Goal: Task Accomplishment & Management: Use online tool/utility

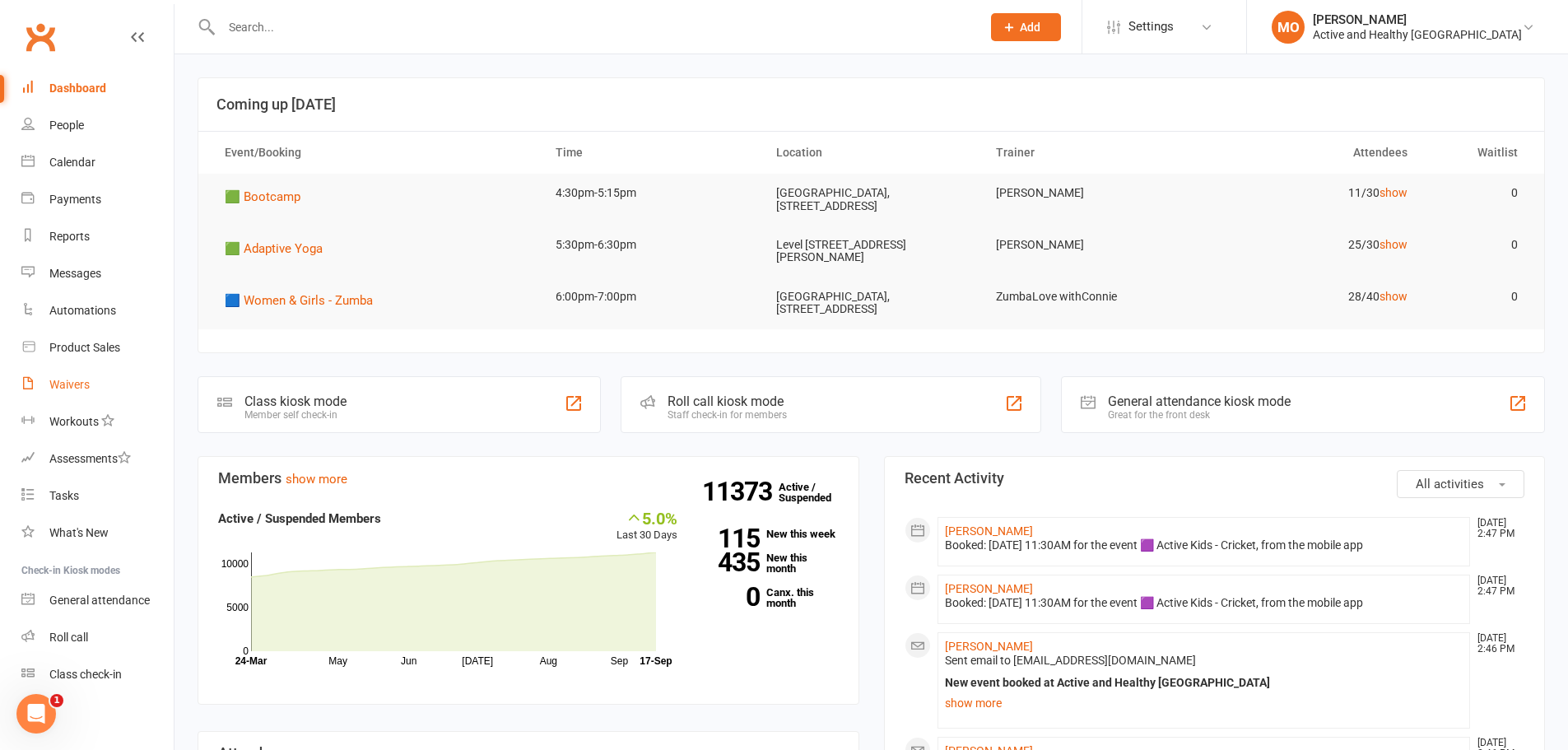
click at [73, 379] on div "Waivers" at bounding box center [69, 384] width 41 height 13
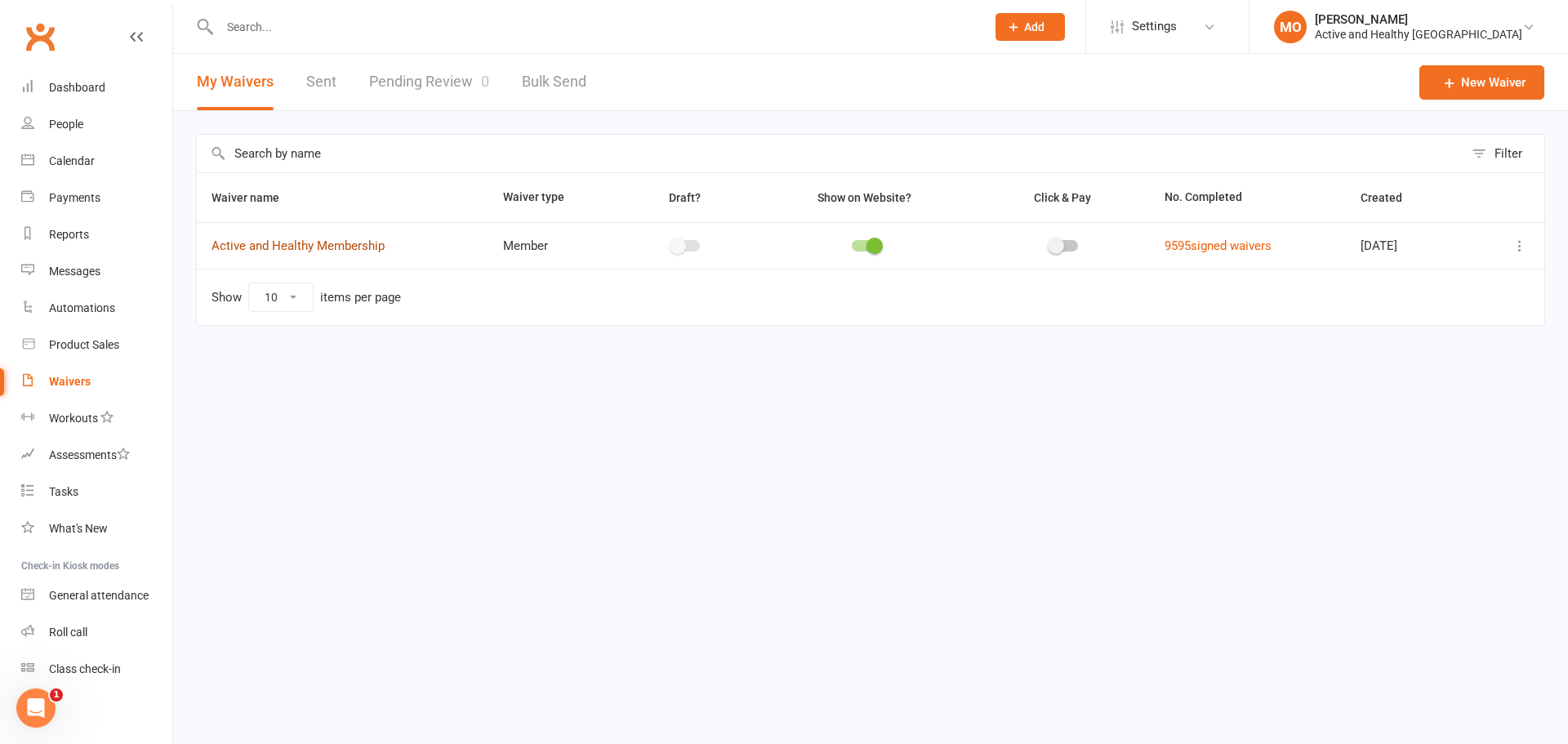
click at [326, 243] on link "Active and Healthy Membership" at bounding box center [298, 245] width 173 height 15
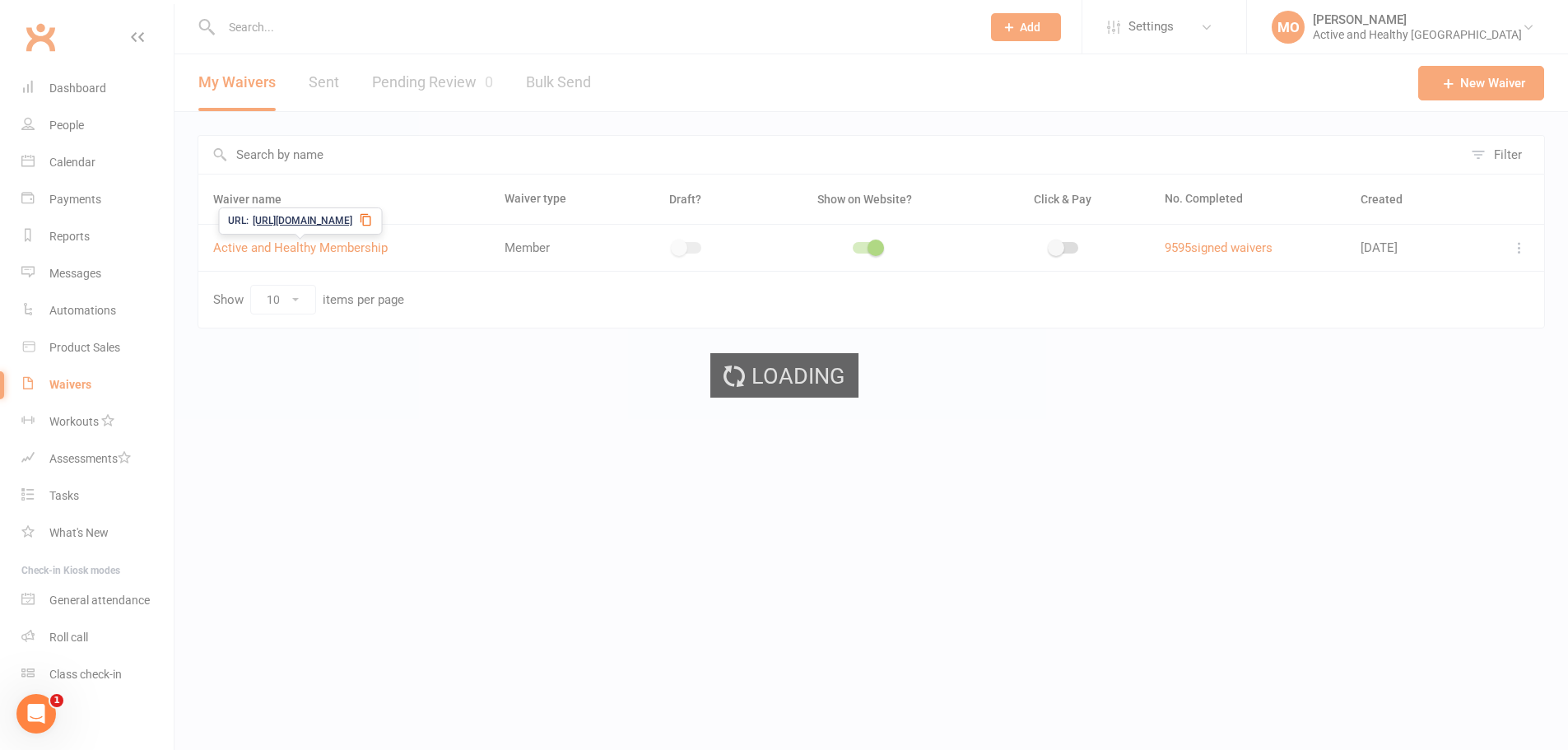
select select "select"
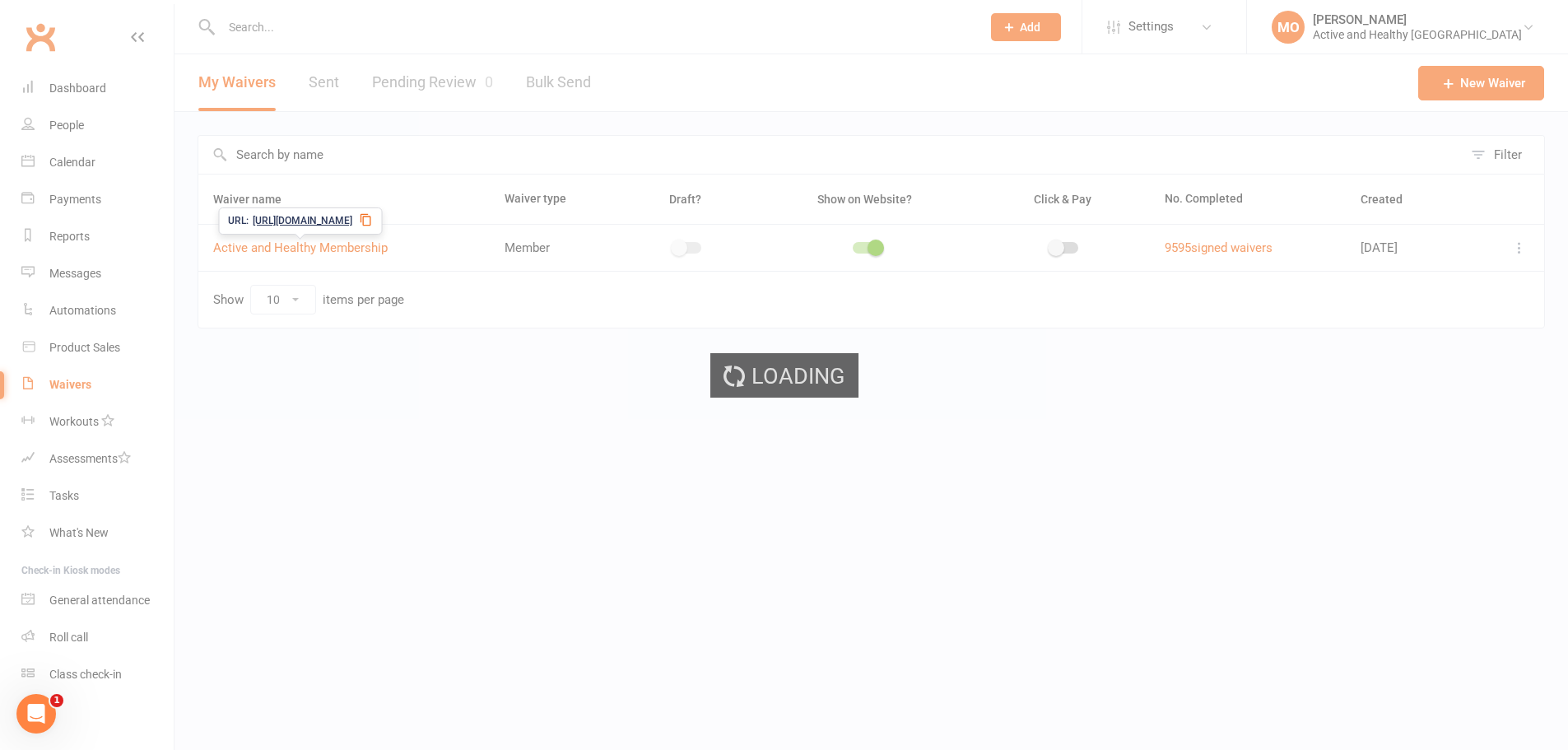
select select "select"
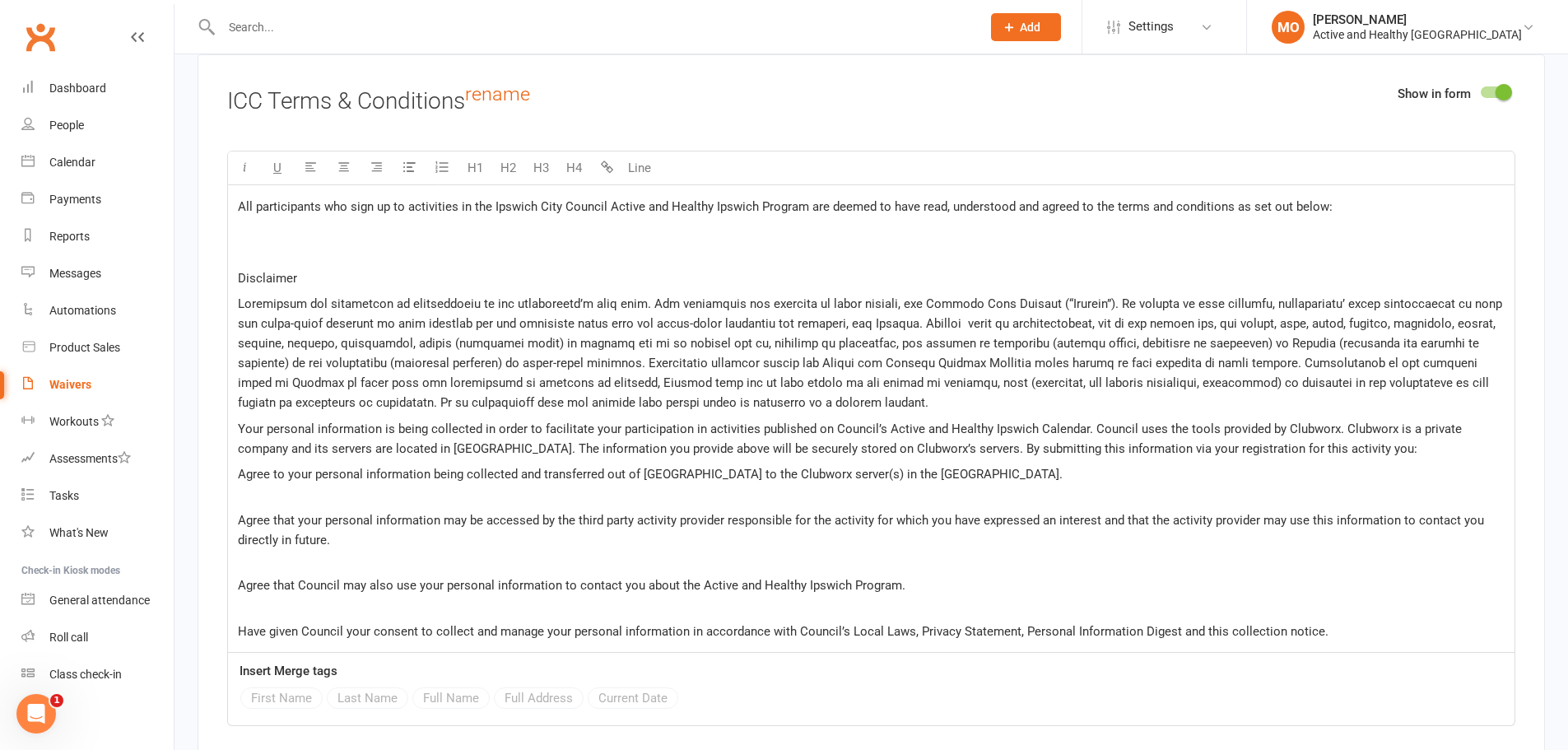
scroll to position [9286, 0]
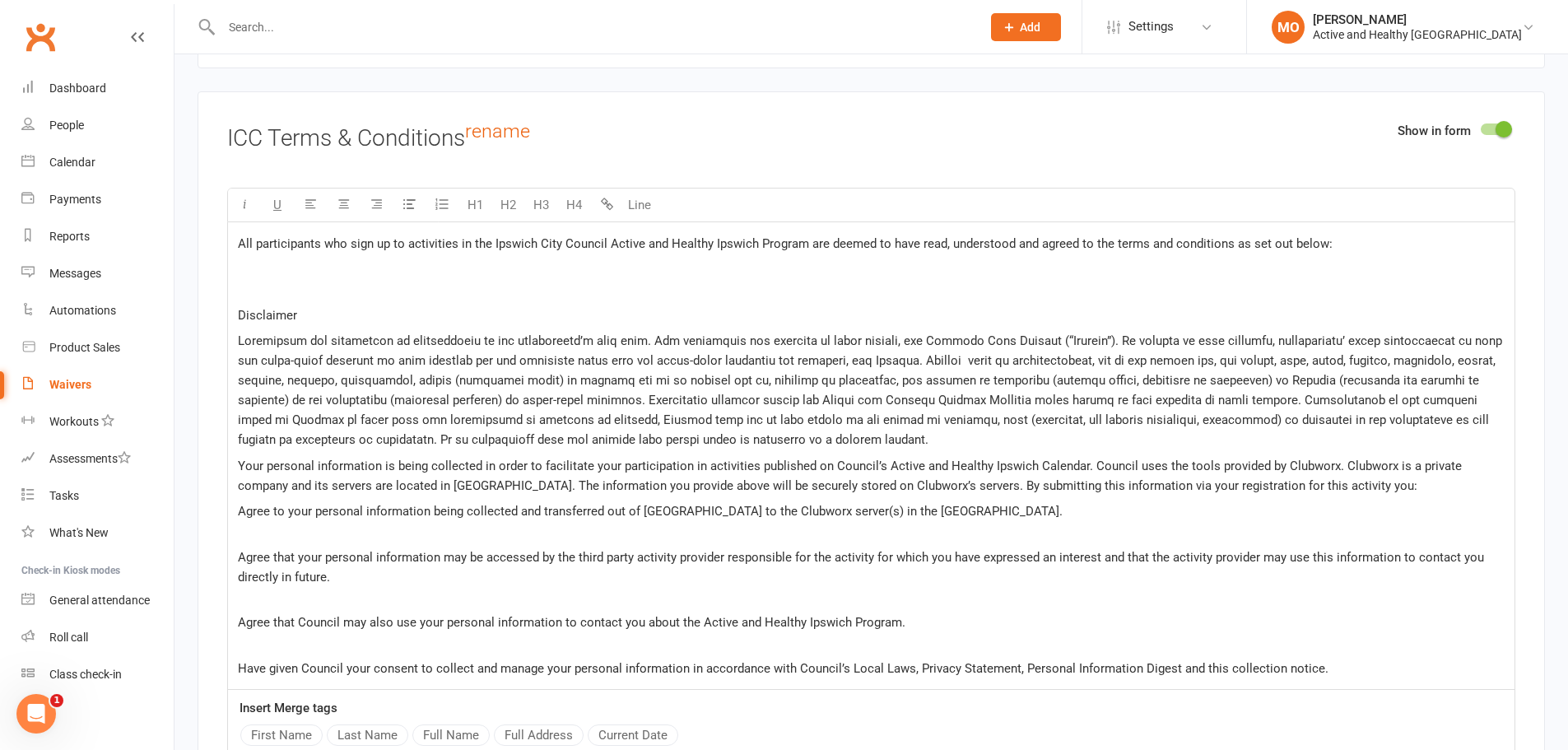
click at [448, 481] on span "Your personal information is being collected in order to facilitate your partic…" at bounding box center [852, 475] width 1228 height 35
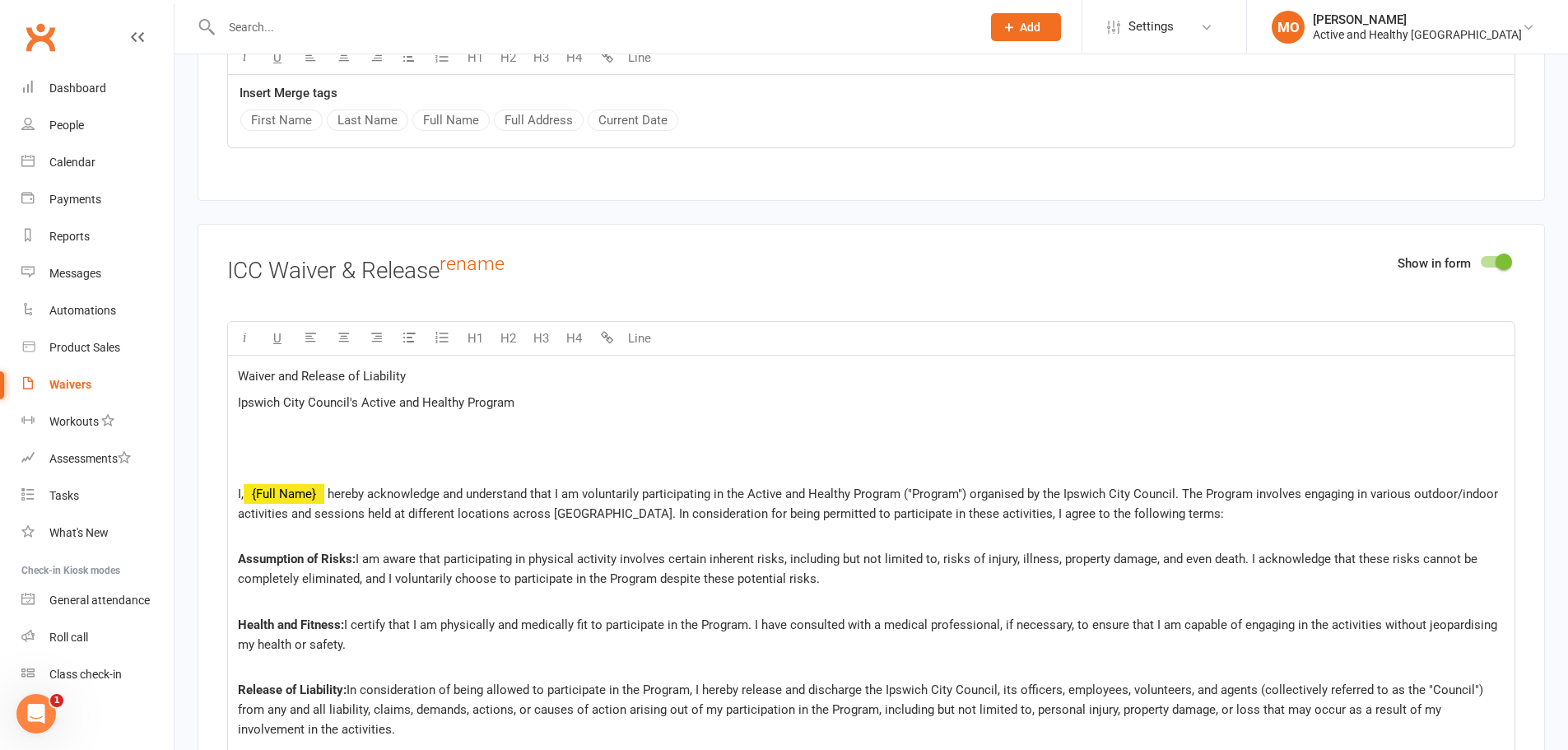
scroll to position [9886, 0]
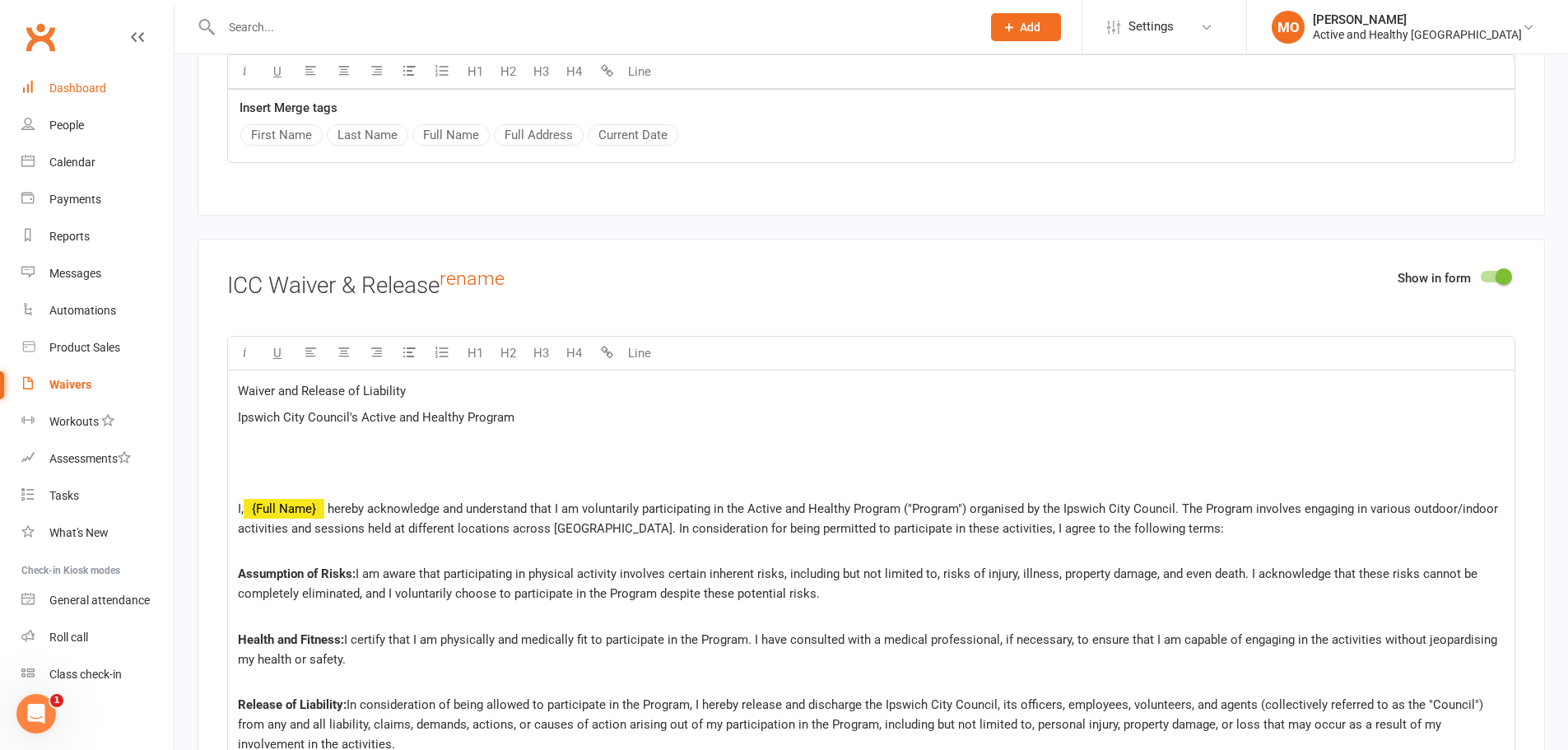
click at [48, 90] on link "Dashboard" at bounding box center [98, 88] width 153 height 37
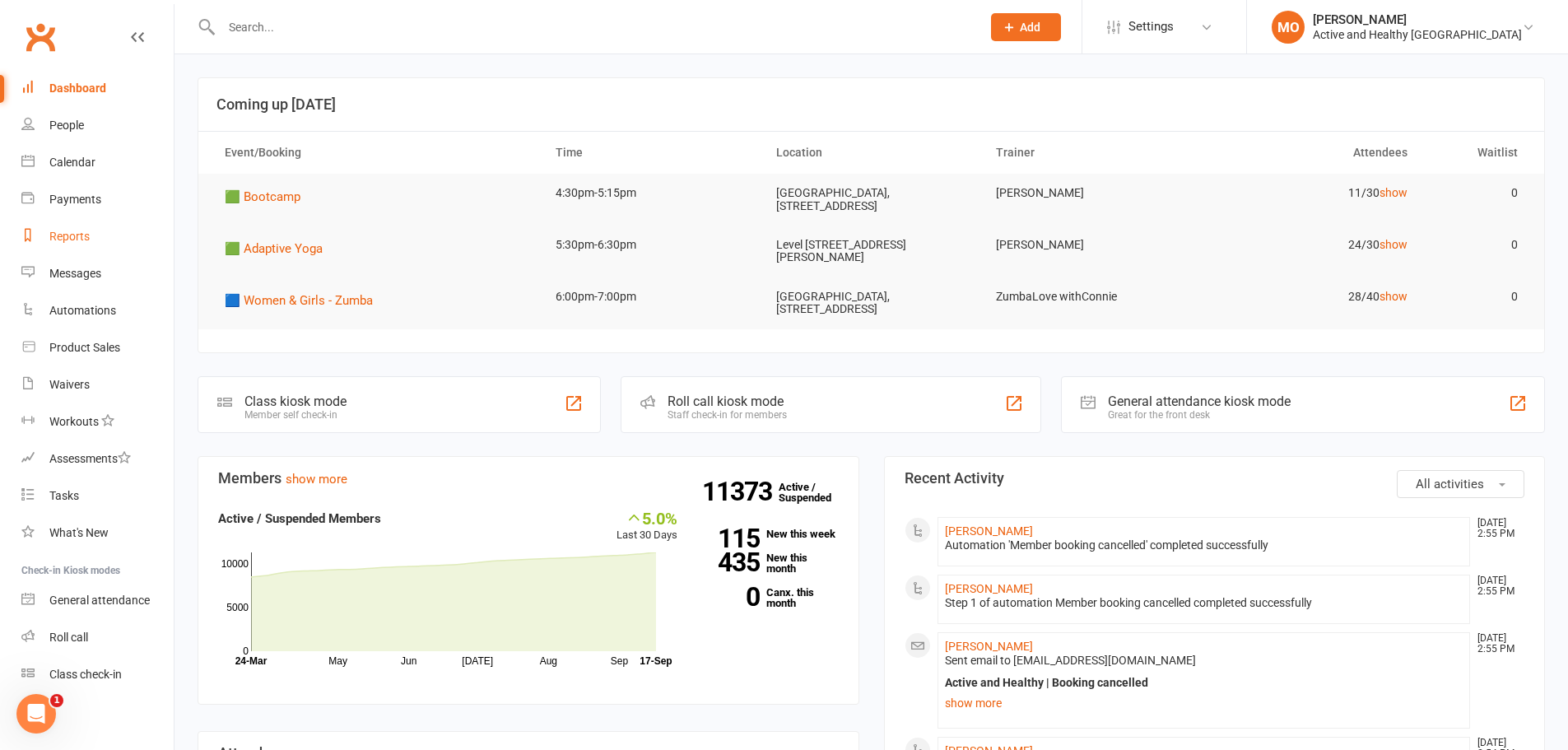
click at [80, 225] on link "Reports" at bounding box center [98, 236] width 153 height 37
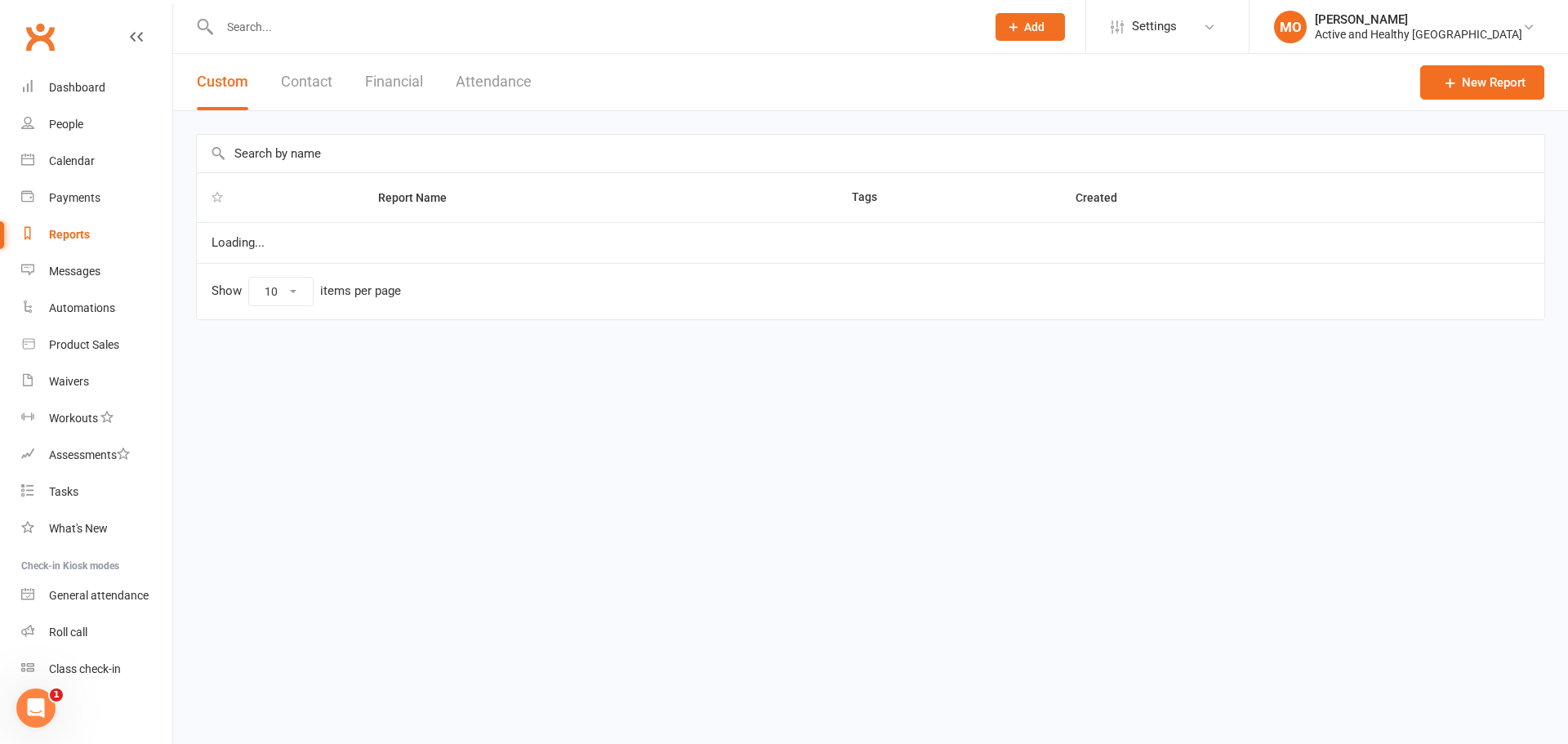
select select "50"
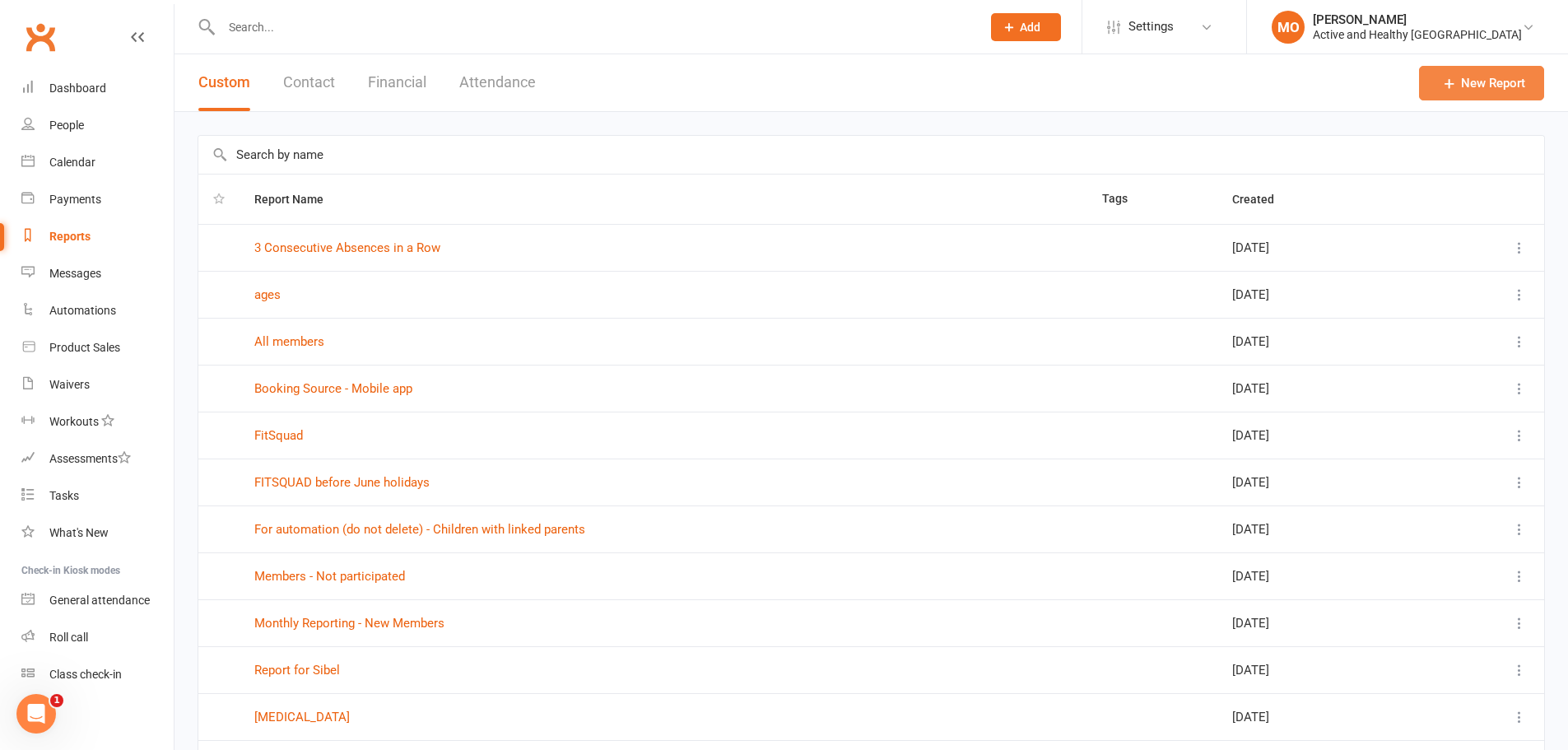
click at [1495, 85] on link "New Report" at bounding box center [1482, 82] width 125 height 35
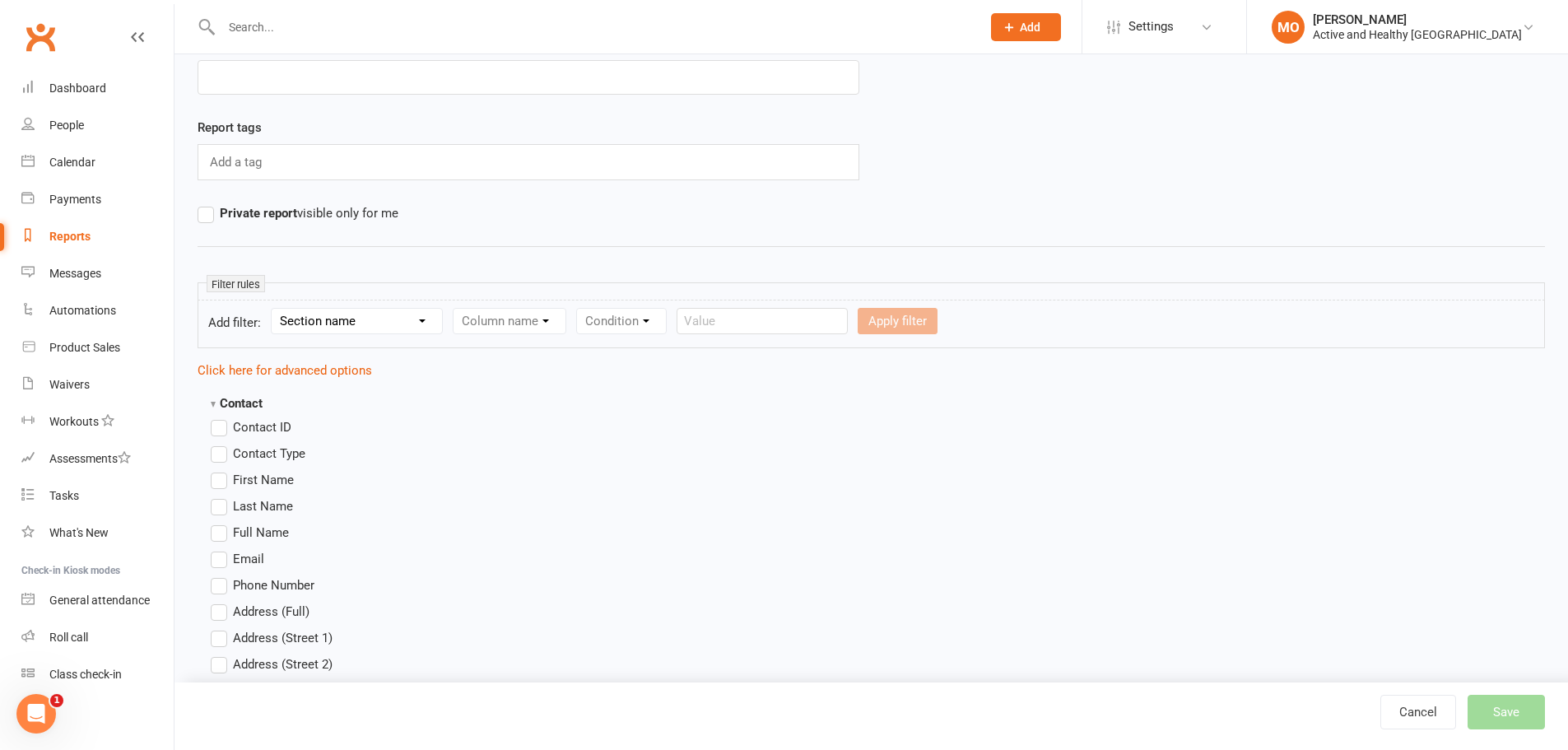
scroll to position [165, 0]
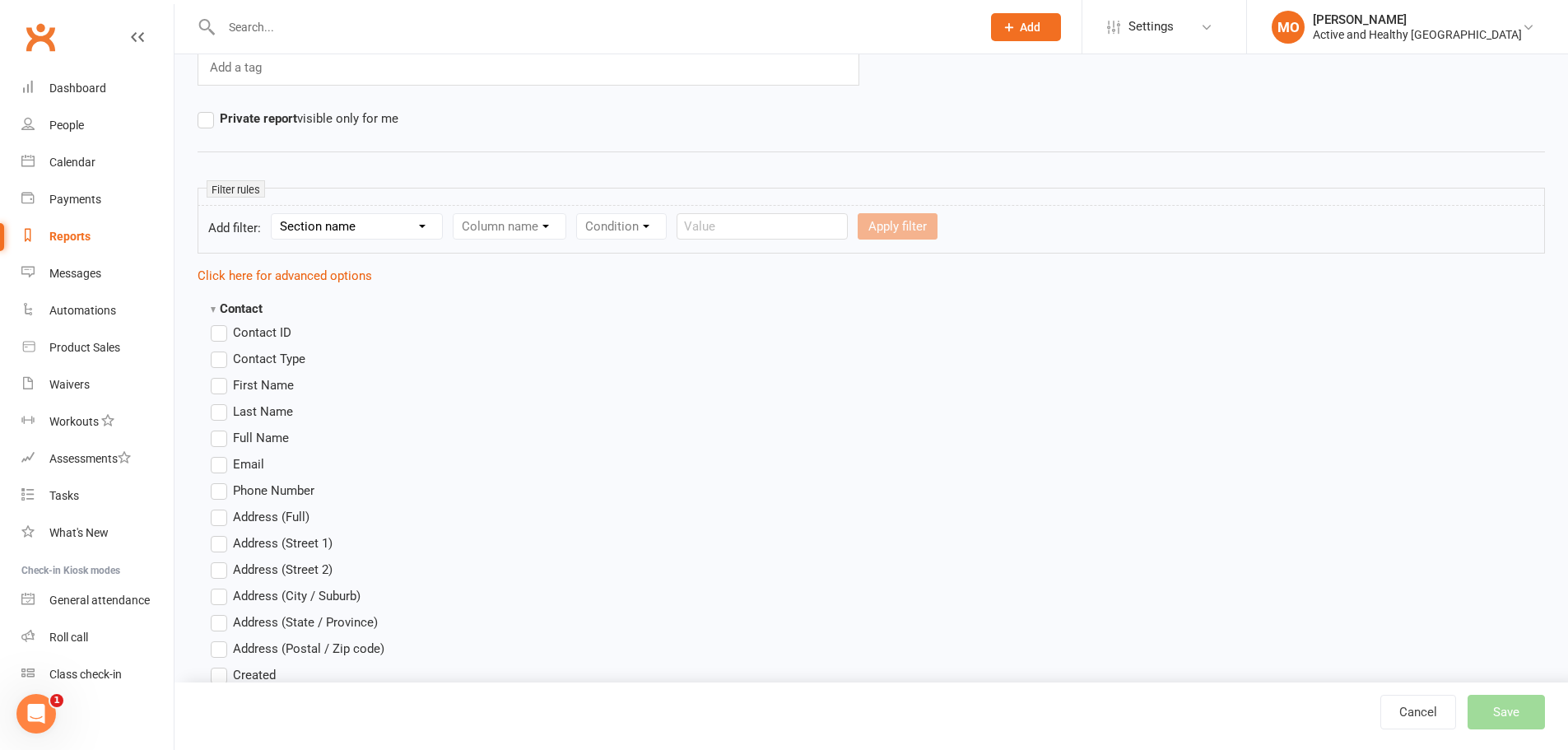
click at [240, 328] on span "Contact ID" at bounding box center [262, 330] width 59 height 17
click at [221, 322] on input "Contact ID" at bounding box center [216, 322] width 11 height 0
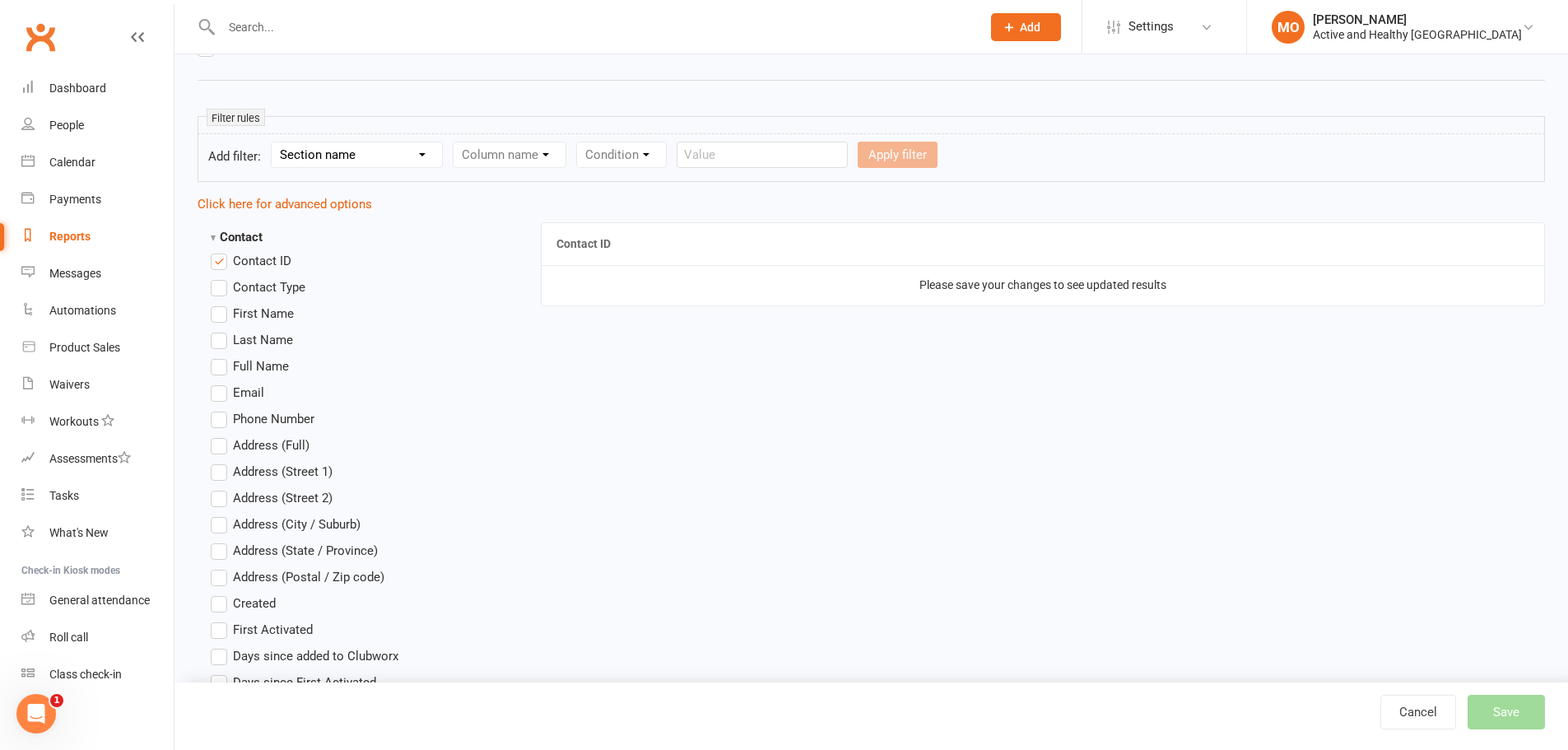
scroll to position [329, 0]
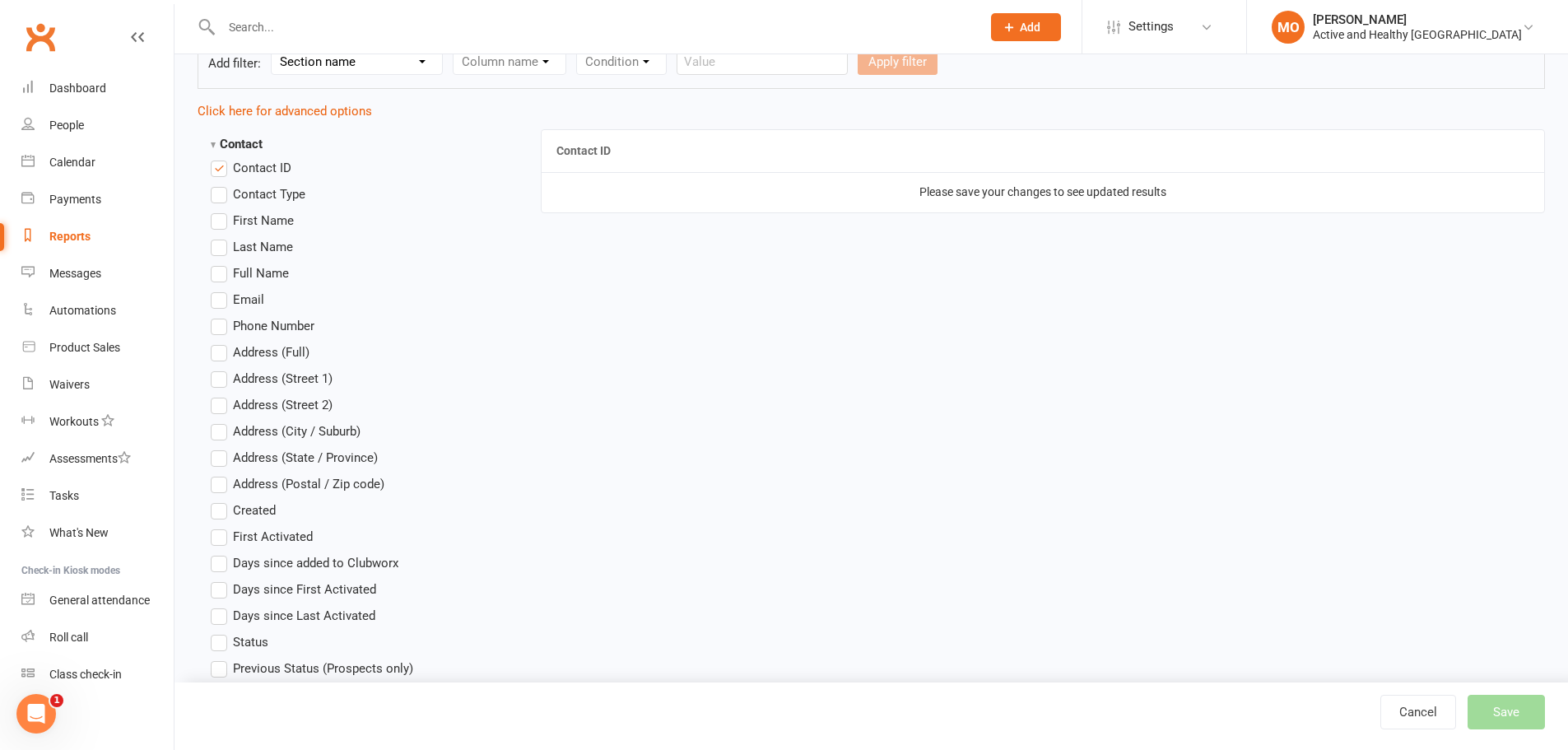
click at [220, 440] on label "Address (City / Suburb)" at bounding box center [286, 432] width 150 height 20
click at [220, 422] on input "Address (City / Suburb)" at bounding box center [216, 422] width 11 height 0
click at [211, 486] on label "Address (Postal / Zip code)" at bounding box center [298, 484] width 174 height 20
click at [211, 474] on input "Address (Postal / Zip code)" at bounding box center [216, 474] width 11 height 0
click at [223, 487] on label "Address (Postal / Zip code)" at bounding box center [298, 484] width 174 height 20
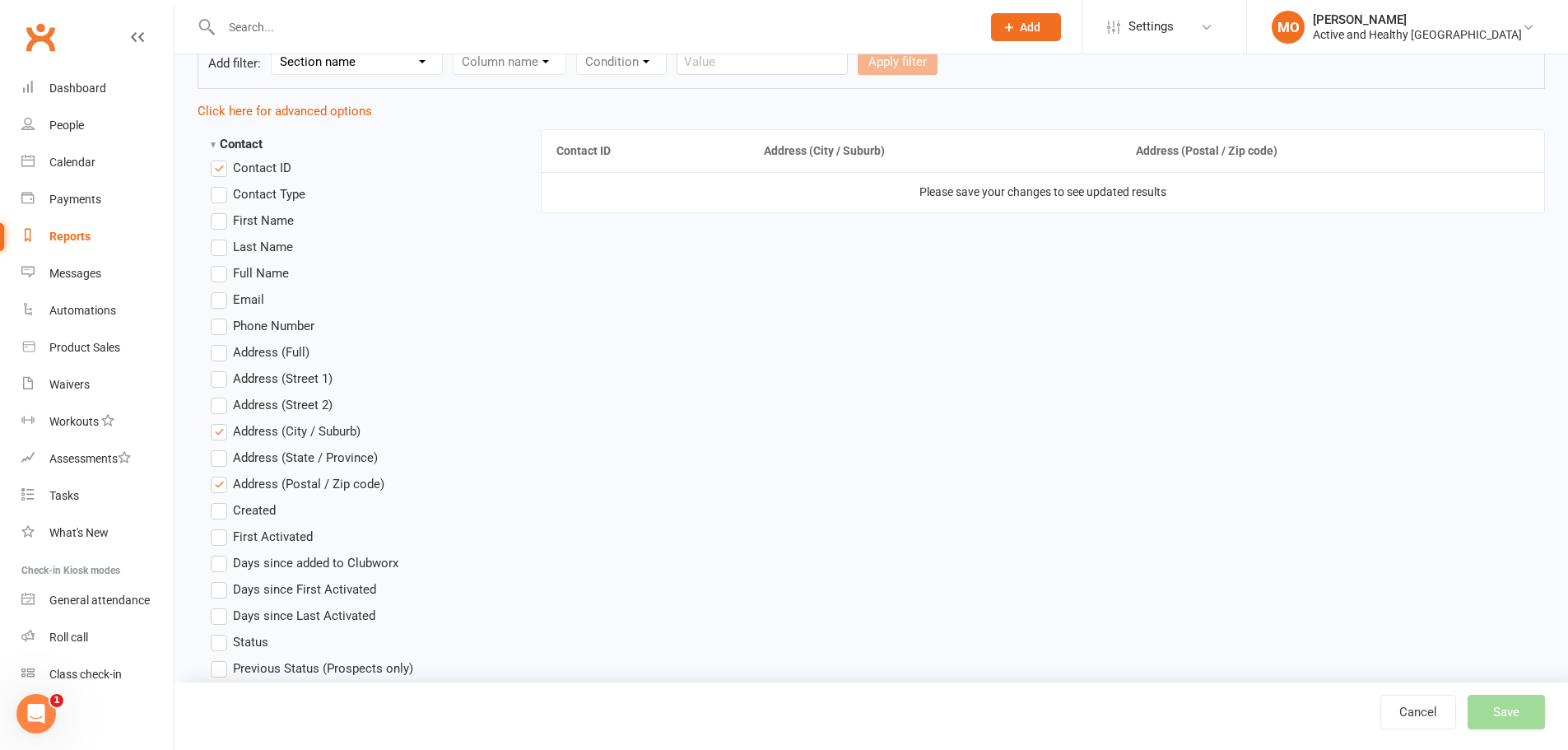
click at [221, 474] on input "Address (Postal / Zip code)" at bounding box center [216, 474] width 11 height 0
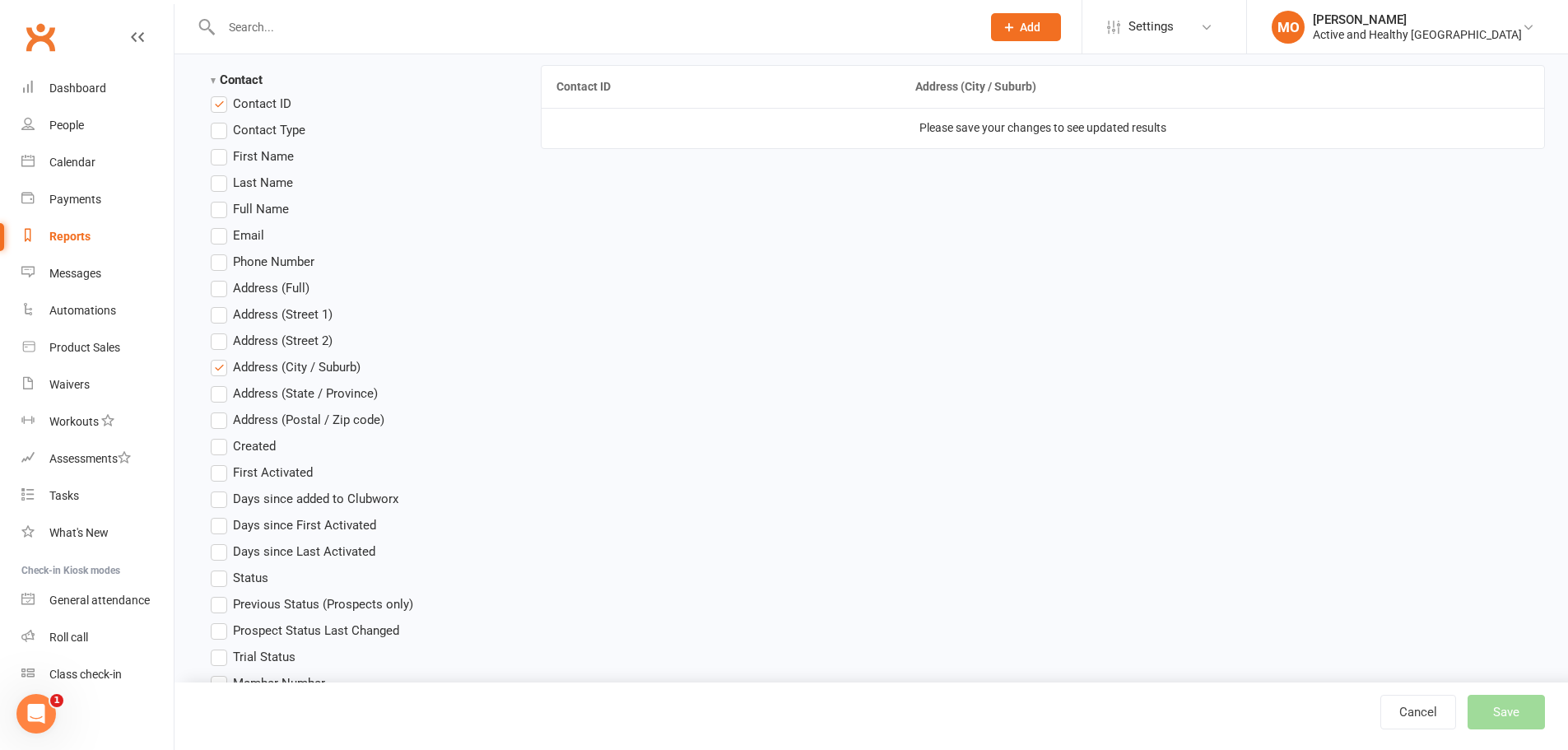
scroll to position [494, 0]
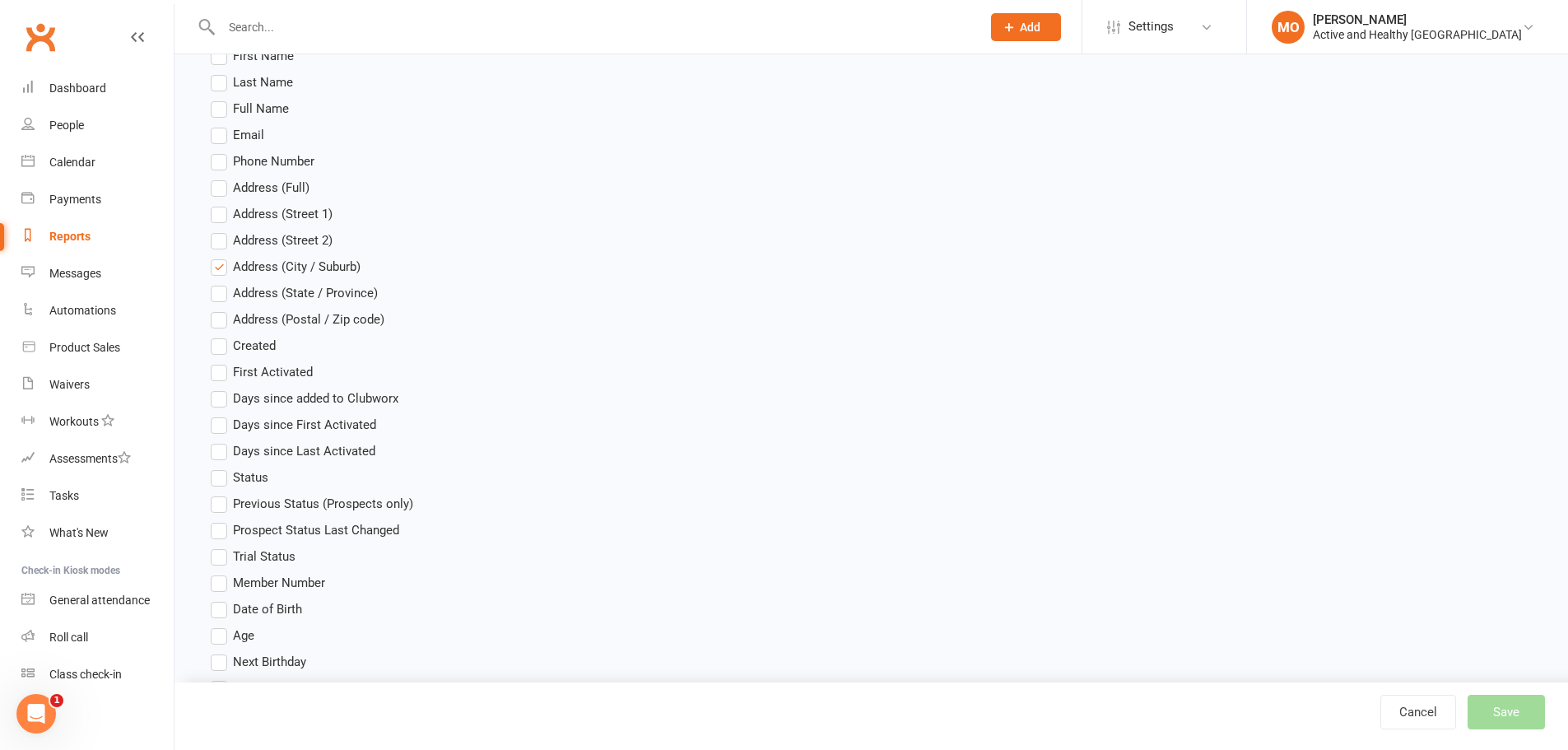
click at [218, 372] on label "First Activated" at bounding box center [262, 372] width 102 height 20
click at [218, 362] on input "First Activated" at bounding box center [216, 362] width 11 height 0
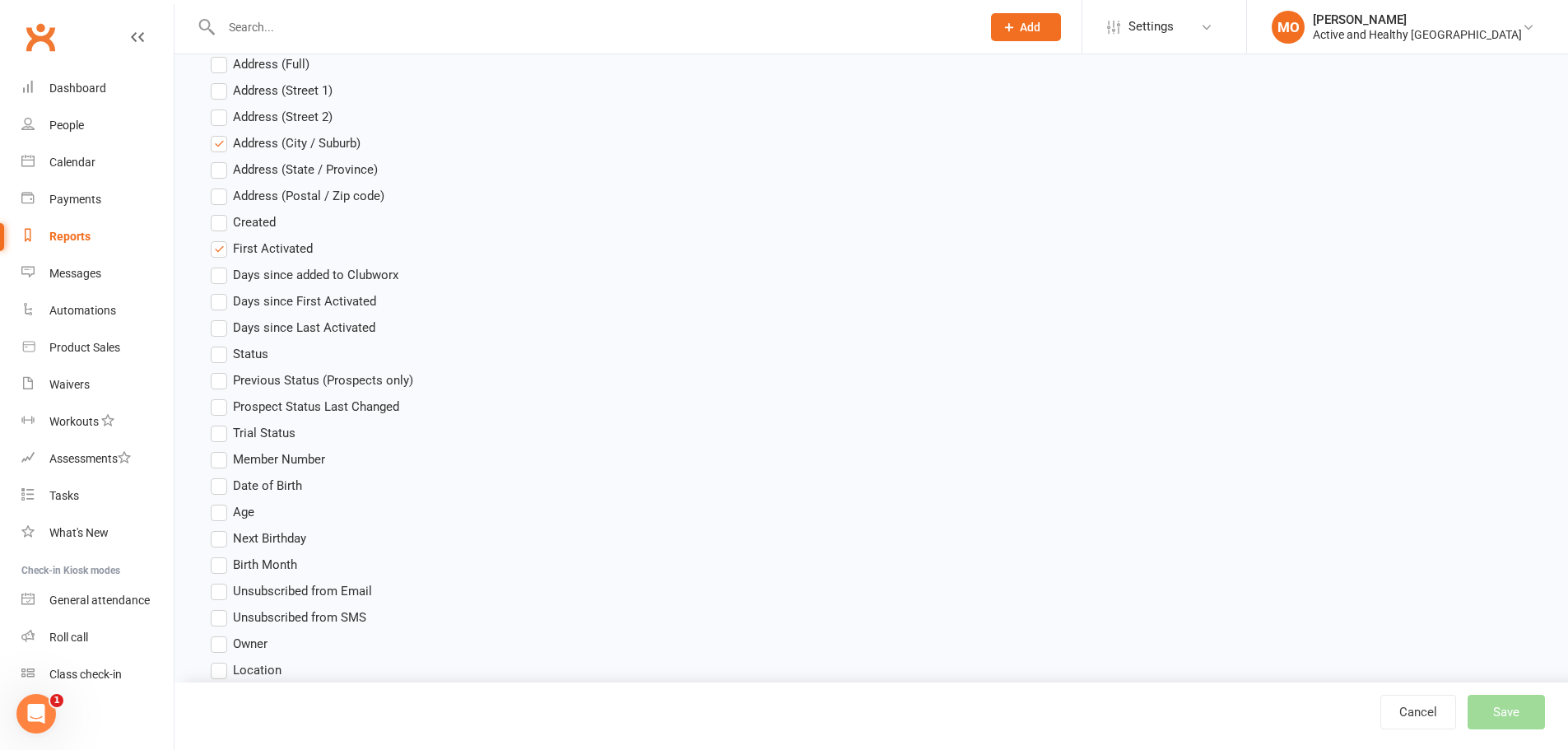
scroll to position [659, 0]
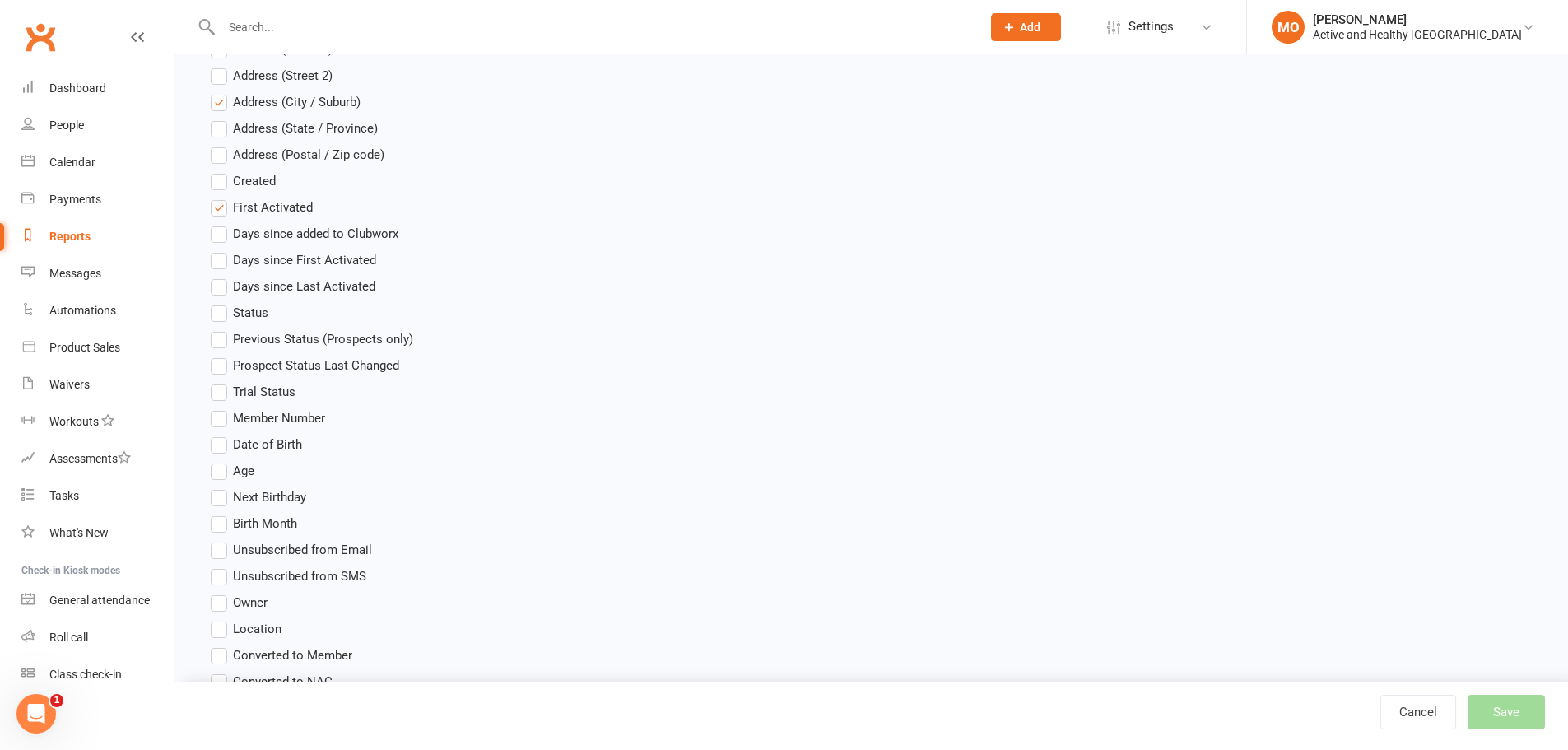
click at [230, 414] on label "Member Number" at bounding box center [268, 419] width 114 height 20
click at [221, 409] on input "Member Number" at bounding box center [216, 409] width 11 height 0
click at [223, 449] on label "Date of Birth" at bounding box center [257, 444] width 91 height 20
click at [221, 435] on input "Date of Birth" at bounding box center [216, 435] width 11 height 0
click at [230, 440] on label "Date of Birth" at bounding box center [257, 444] width 91 height 20
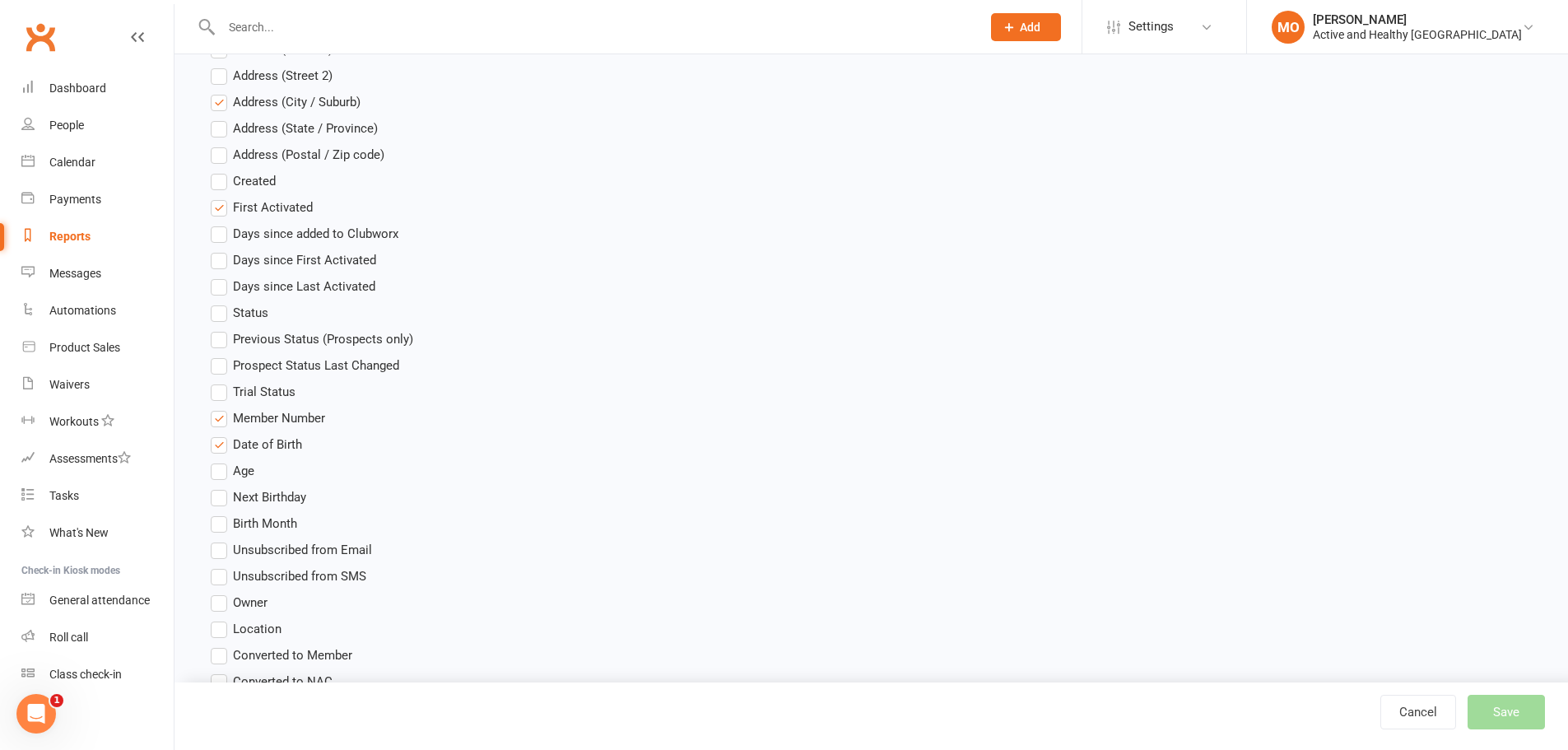
click at [221, 435] on input "Date of Birth" at bounding box center [216, 435] width 11 height 0
click at [223, 472] on label "Age" at bounding box center [233, 471] width 44 height 20
click at [221, 461] on input "Age" at bounding box center [216, 461] width 11 height 0
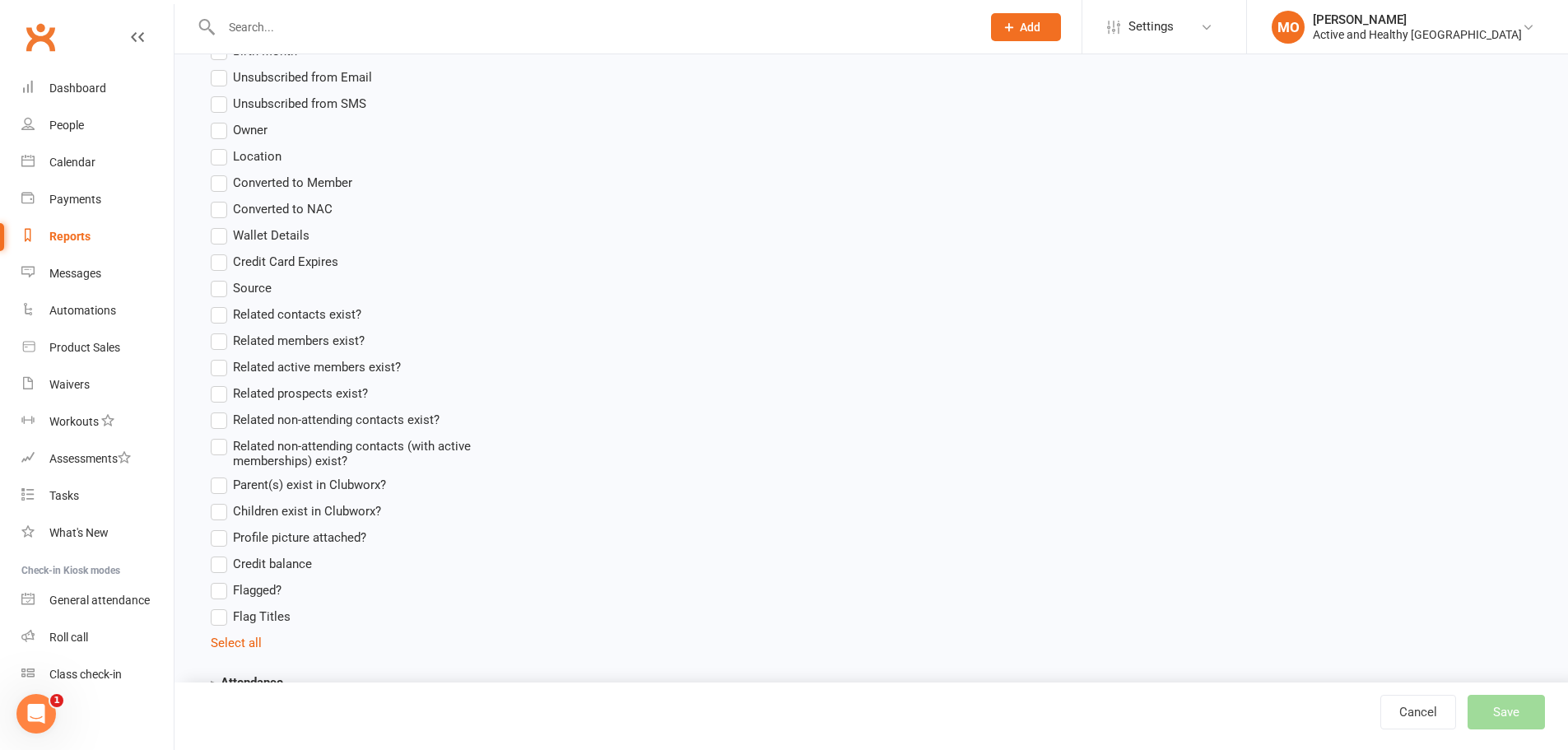
scroll to position [1153, 0]
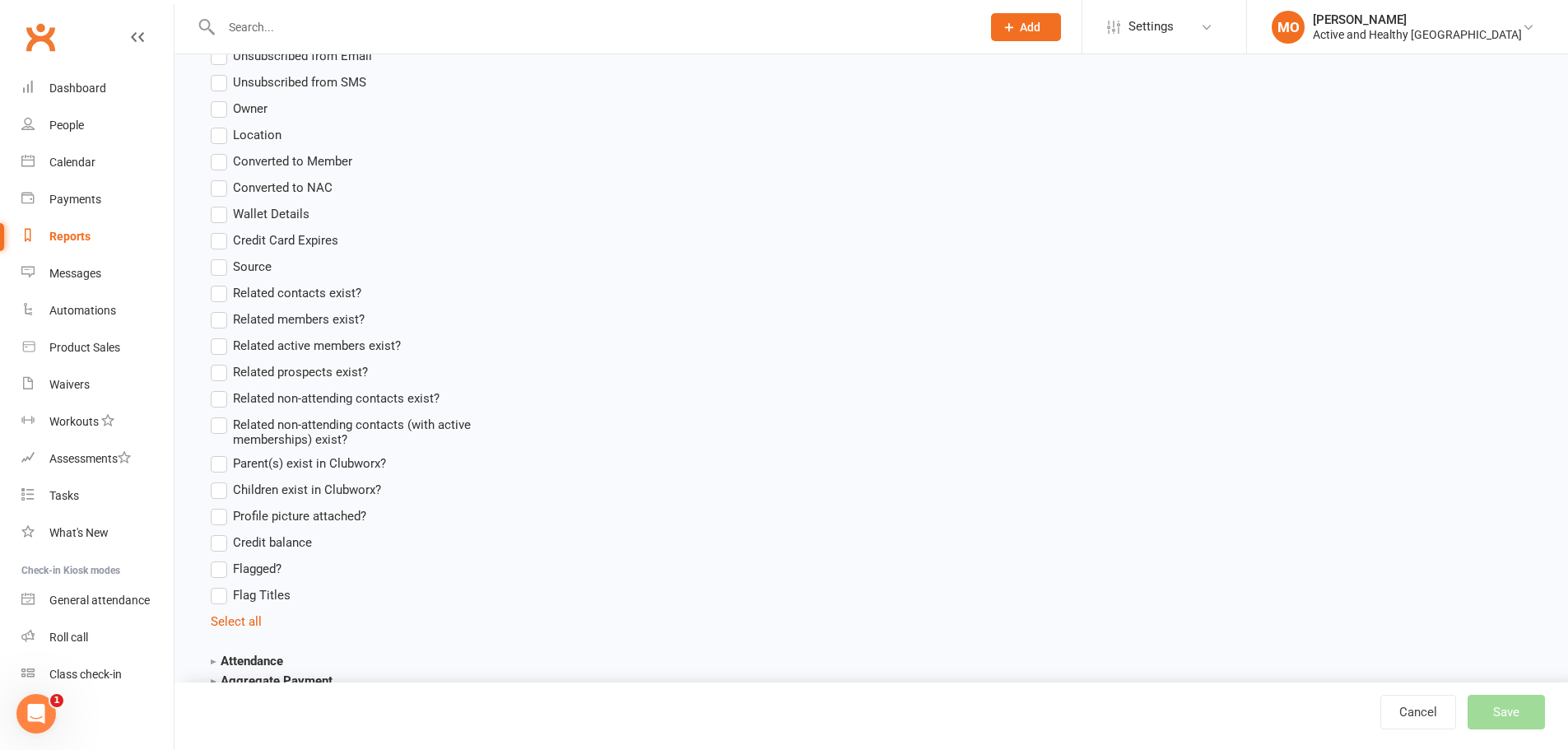
click at [220, 342] on label "Related active members exist?" at bounding box center [306, 346] width 190 height 20
click at [220, 336] on input "Related active members exist?" at bounding box center [216, 336] width 11 height 0
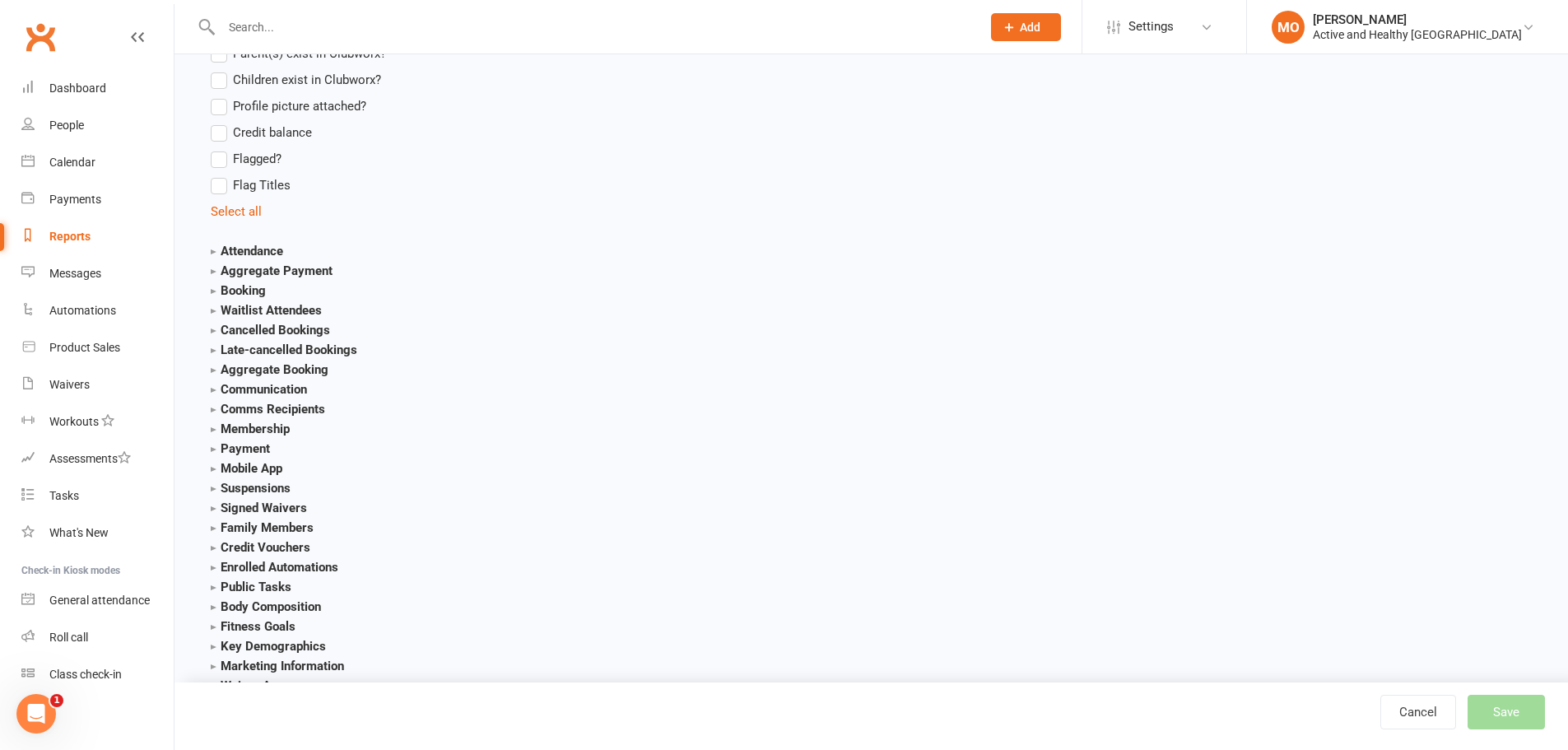
scroll to position [1564, 0]
click at [255, 250] on strong "Attendance" at bounding box center [247, 249] width 72 height 15
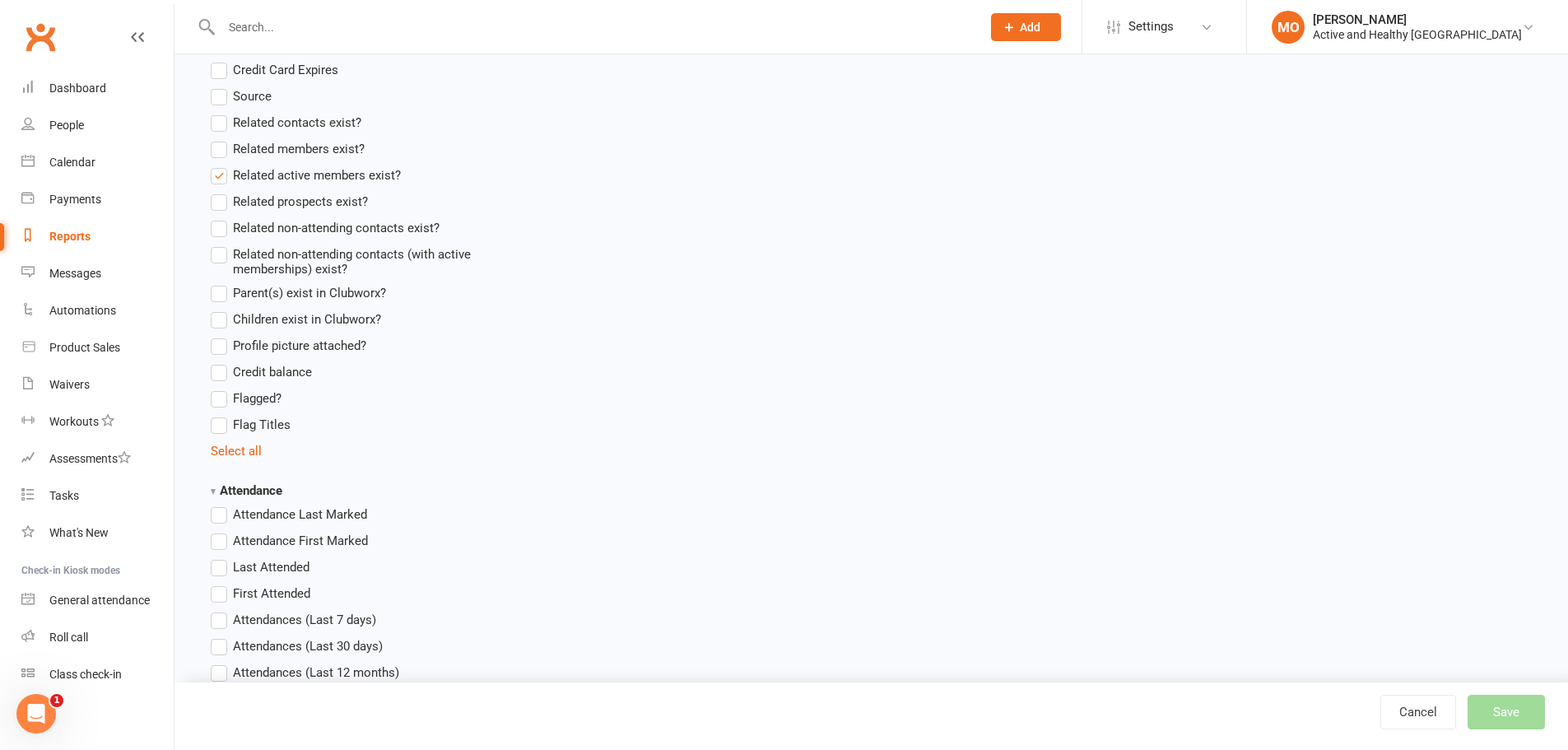
scroll to position [1482, 0]
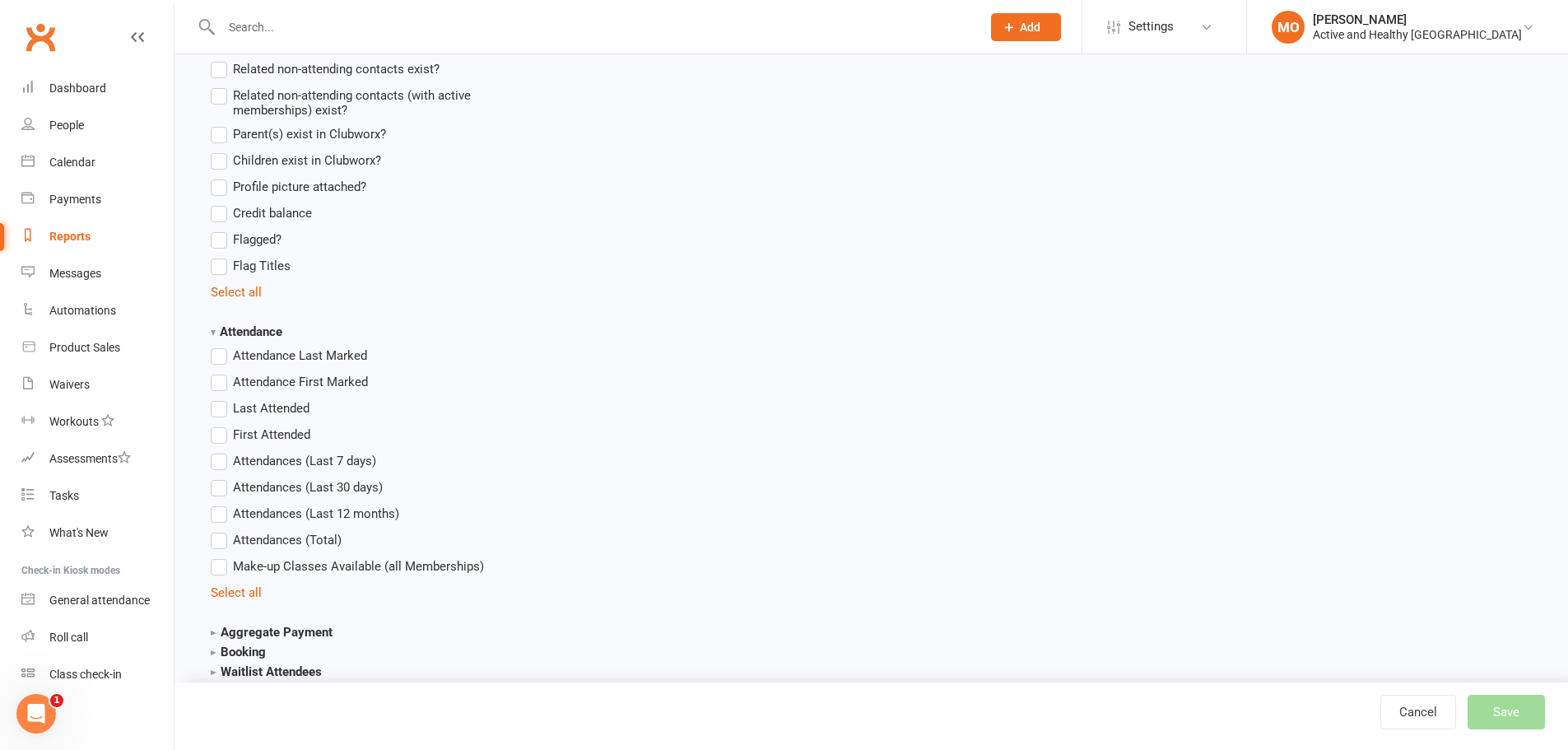
click at [222, 361] on label "Attendance Last Marked" at bounding box center [290, 356] width 157 height 20
click at [221, 346] on input "Attendance Last Marked" at bounding box center [216, 346] width 11 height 0
click at [218, 382] on label "Attendance First Marked" at bounding box center [290, 382] width 158 height 20
click at [218, 372] on input "Attendance First Marked" at bounding box center [216, 372] width 11 height 0
click at [223, 403] on label "Last Attended" at bounding box center [261, 409] width 99 height 20
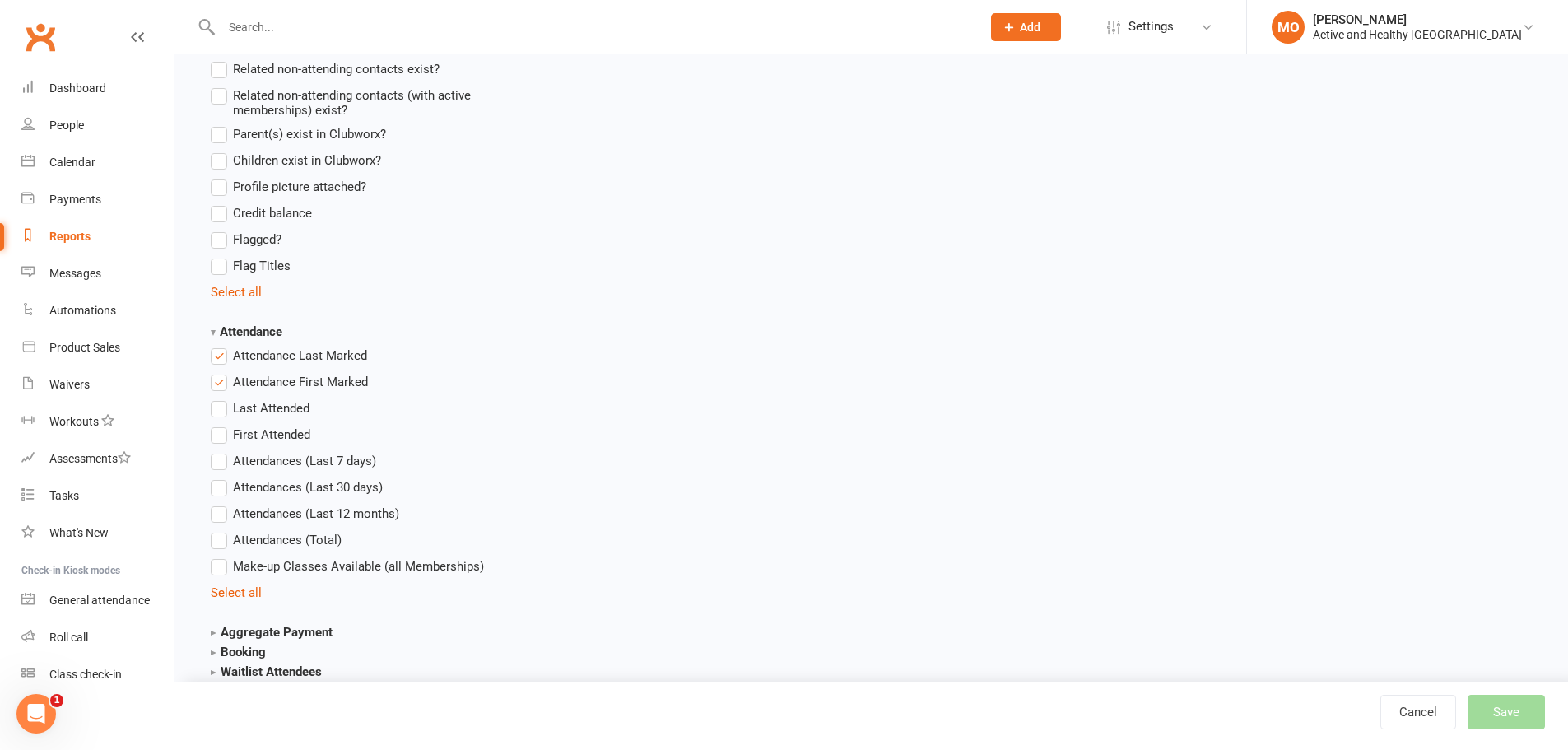
click at [221, 399] on input "Last Attended" at bounding box center [216, 399] width 11 height 0
click at [211, 441] on label "First Attended" at bounding box center [261, 435] width 99 height 20
click at [211, 425] on input "First Attended" at bounding box center [216, 425] width 11 height 0
click at [220, 510] on label "Attendances (Last 12 months)" at bounding box center [305, 514] width 188 height 20
click at [220, 504] on input "Attendances (Last 12 months)" at bounding box center [216, 504] width 11 height 0
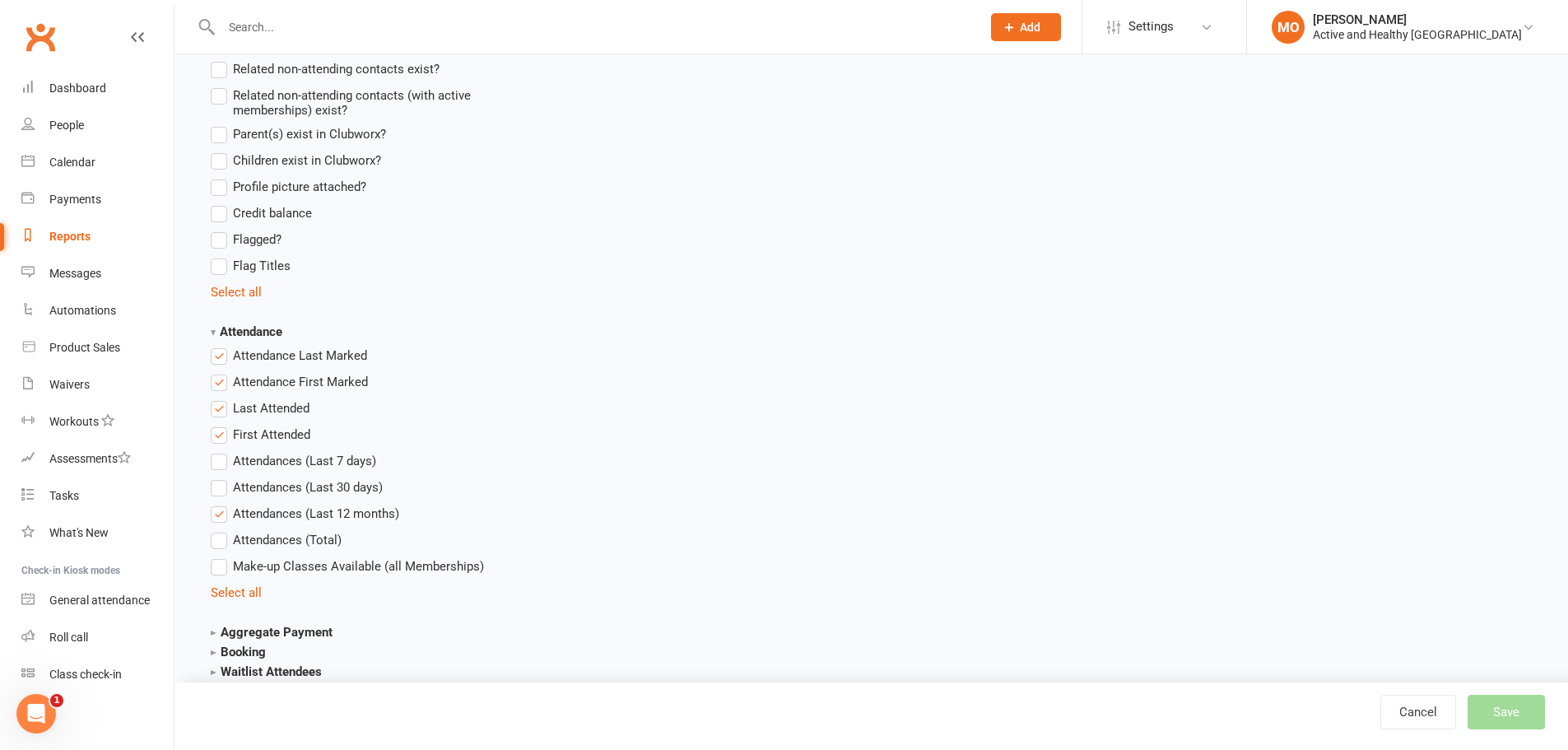
click at [226, 534] on label "Attendances (Total)" at bounding box center [277, 541] width 131 height 20
click at [221, 531] on input "Attendances (Total)" at bounding box center [216, 531] width 11 height 0
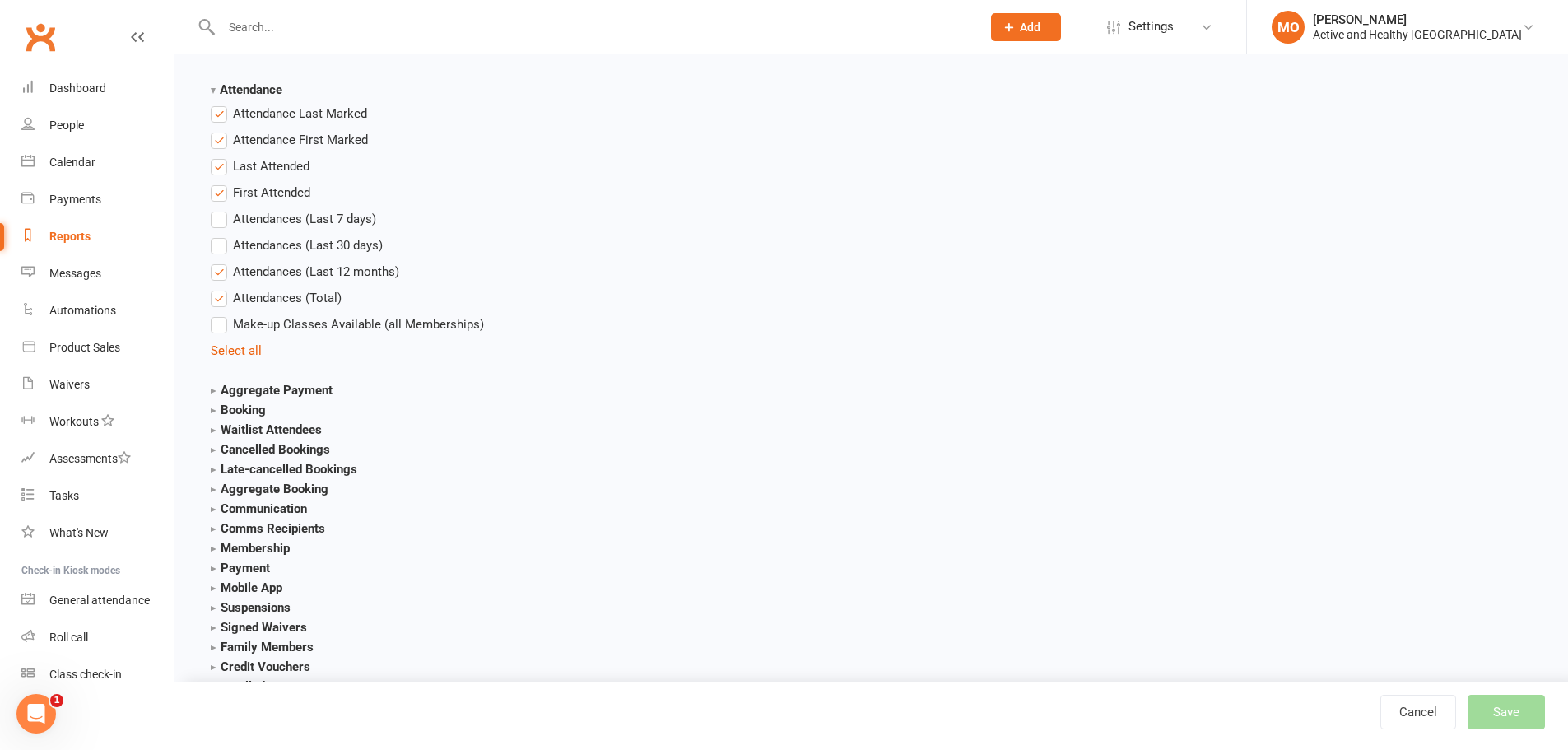
scroll to position [1729, 0]
click at [255, 410] on strong "Booking" at bounding box center [239, 405] width 56 height 15
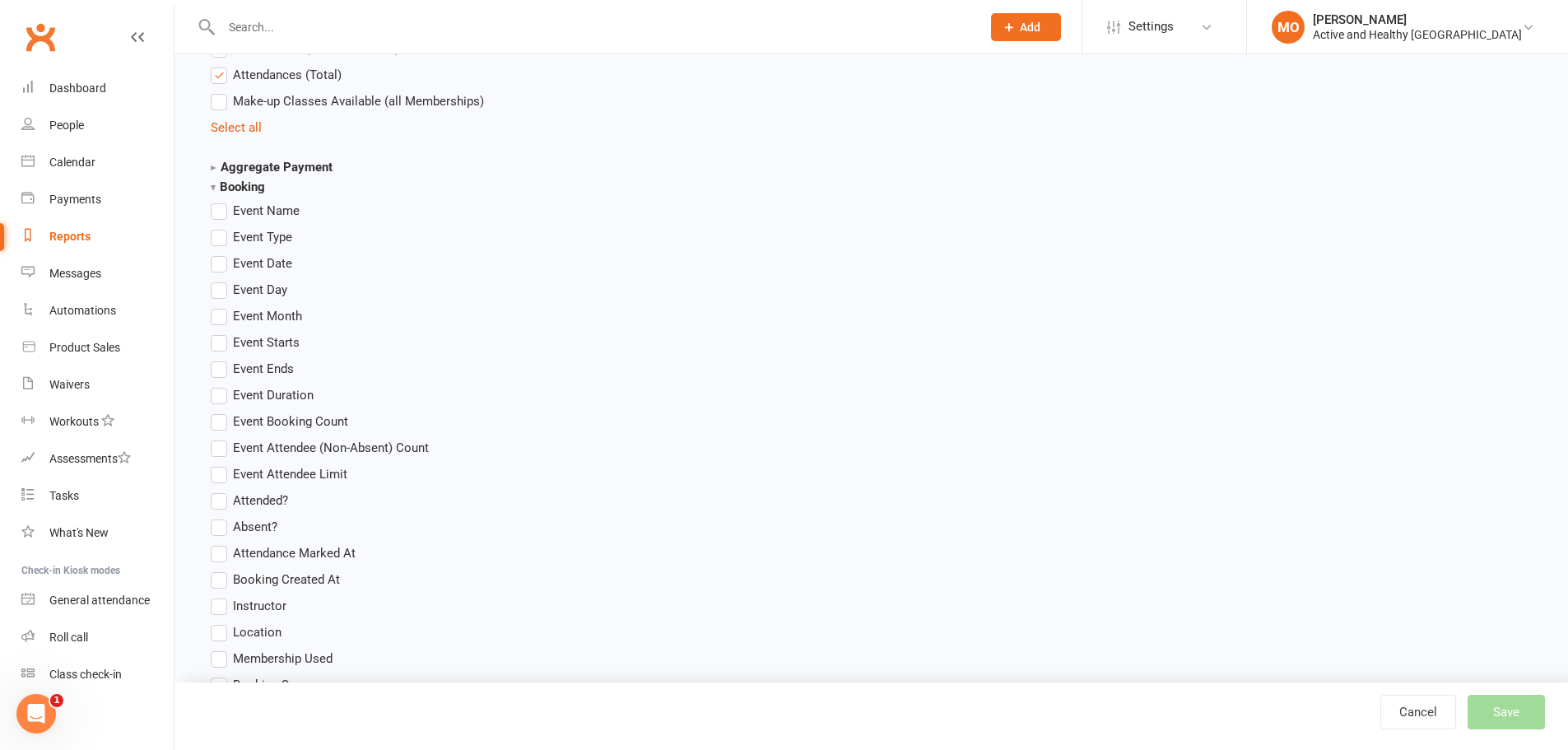
scroll to position [1976, 0]
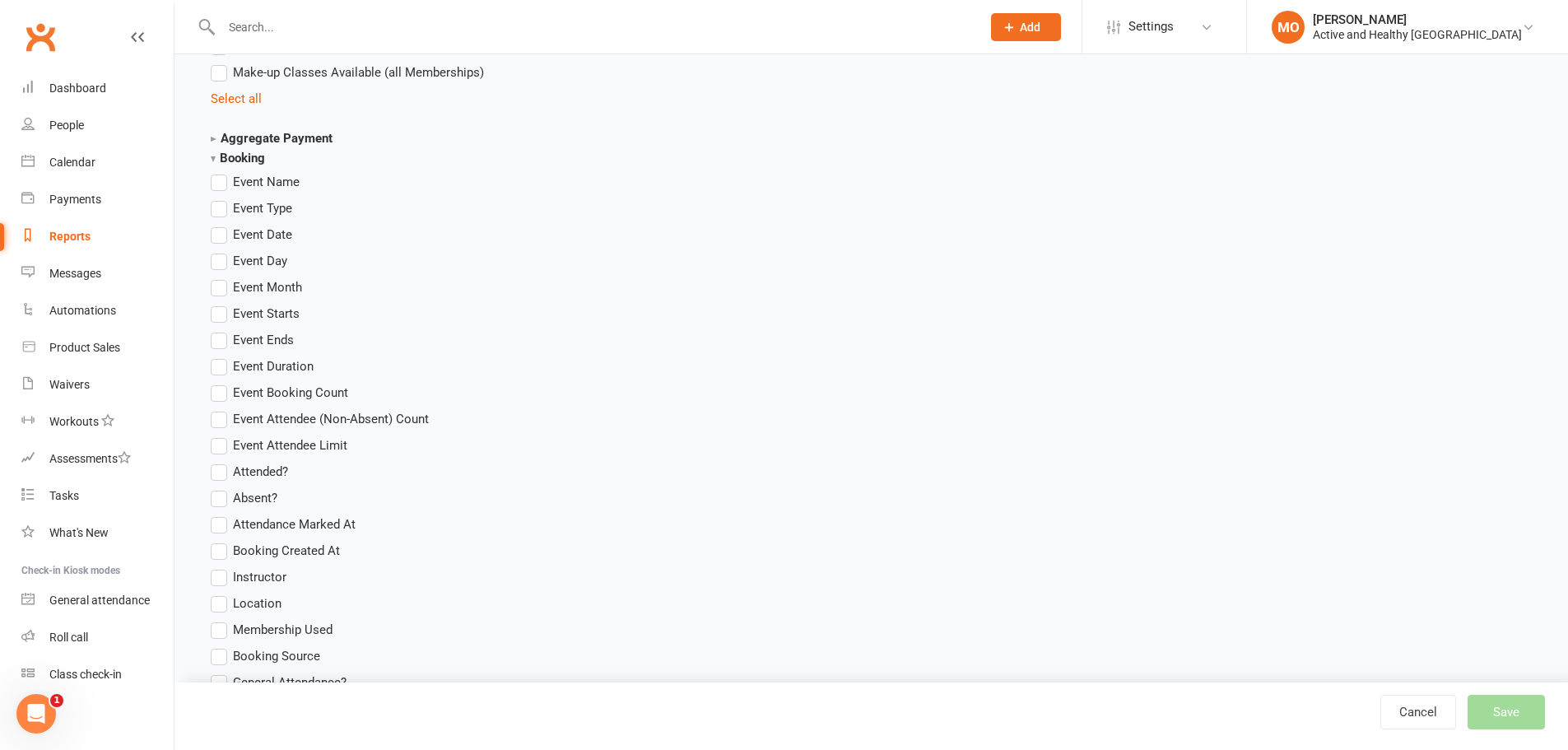
click at [220, 500] on label "Absent?" at bounding box center [244, 498] width 66 height 20
click at [220, 488] on input "Absent?" at bounding box center [216, 488] width 11 height 0
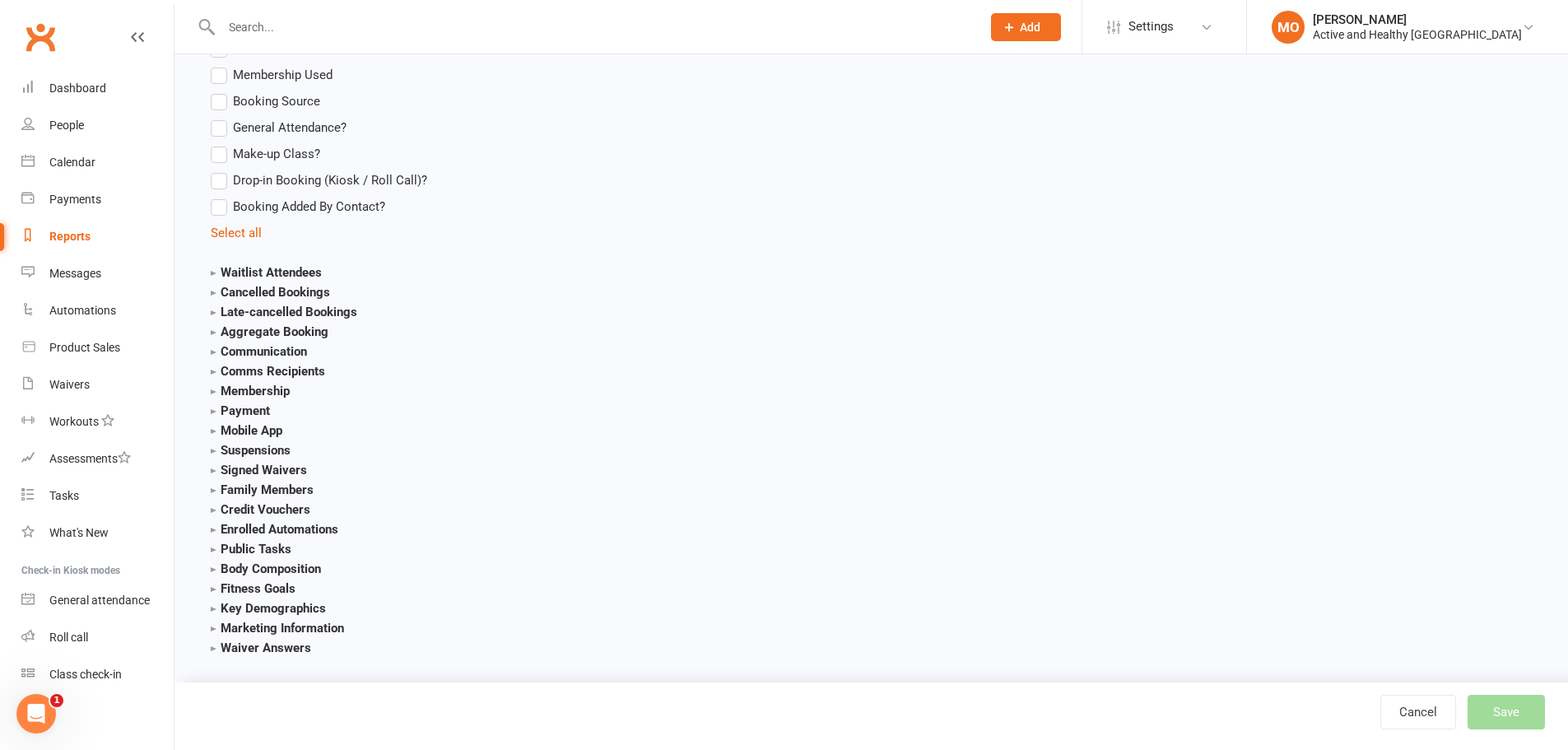
scroll to position [2543, 0]
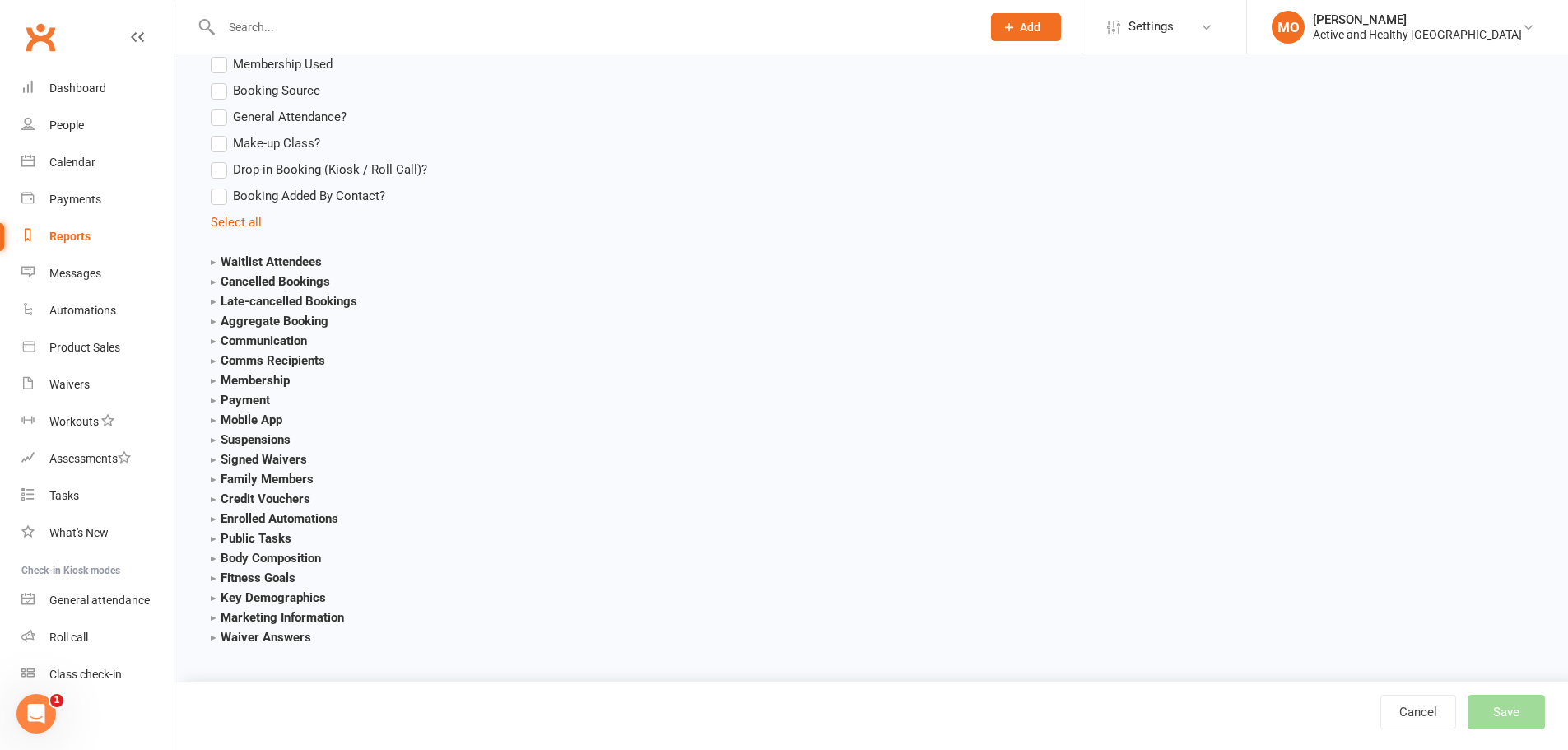
click at [273, 284] on strong "Cancelled Bookings" at bounding box center [271, 281] width 119 height 15
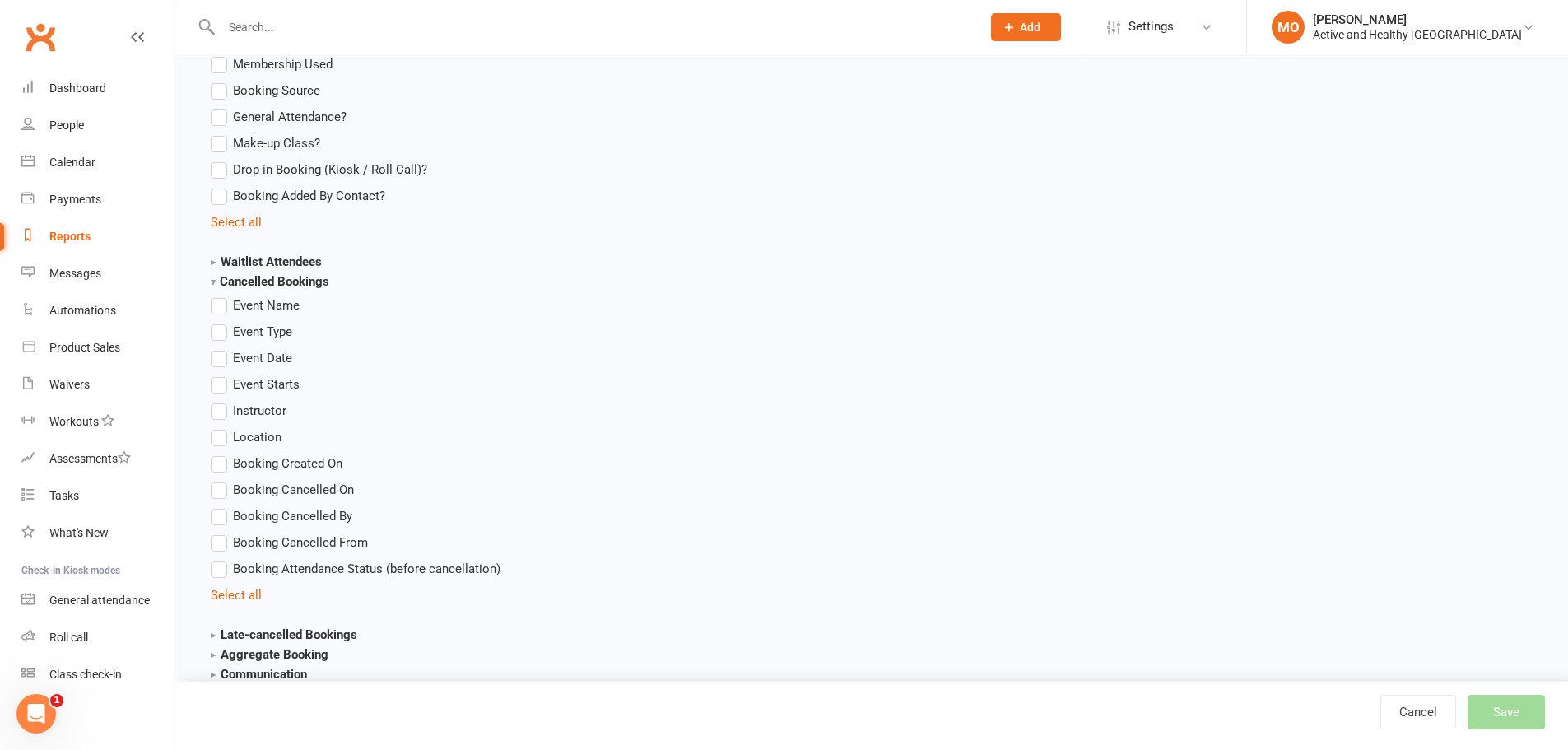
click at [214, 519] on label "Booking Cancelled By" at bounding box center [282, 517] width 142 height 20
click at [214, 507] on input "Booking Cancelled By" at bounding box center [216, 507] width 11 height 0
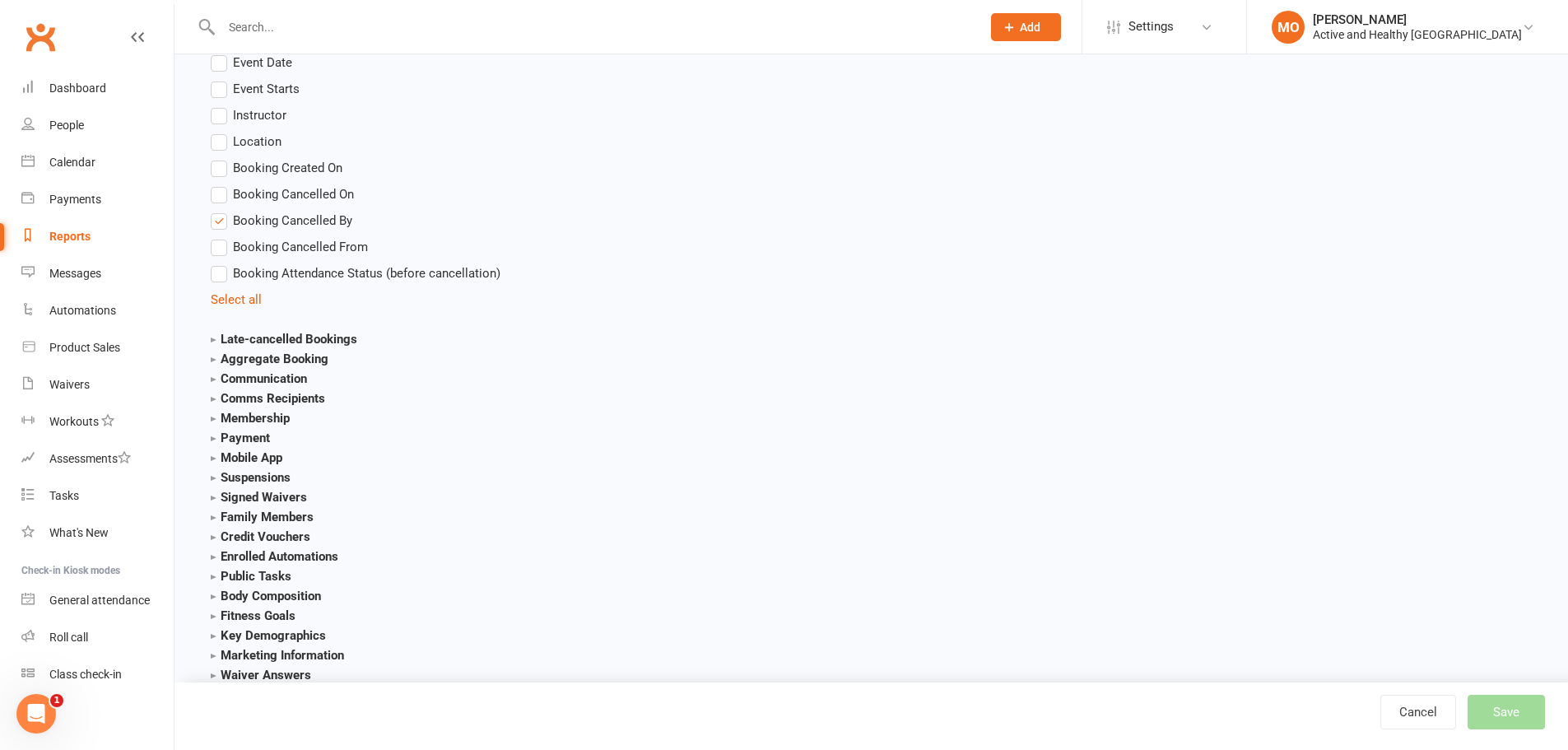
scroll to position [2876, 0]
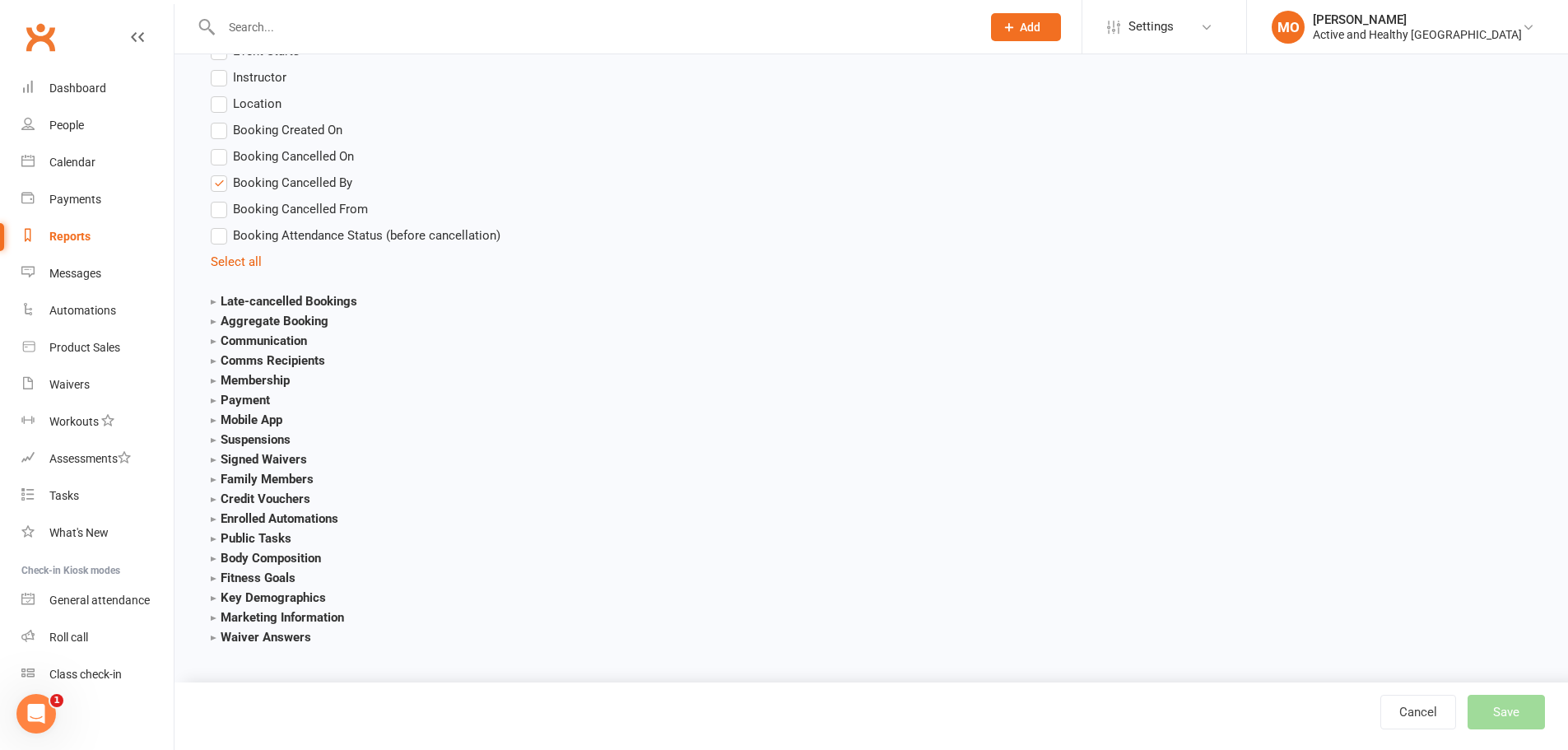
click at [215, 597] on strong "Key Demographics" at bounding box center [269, 597] width 115 height 15
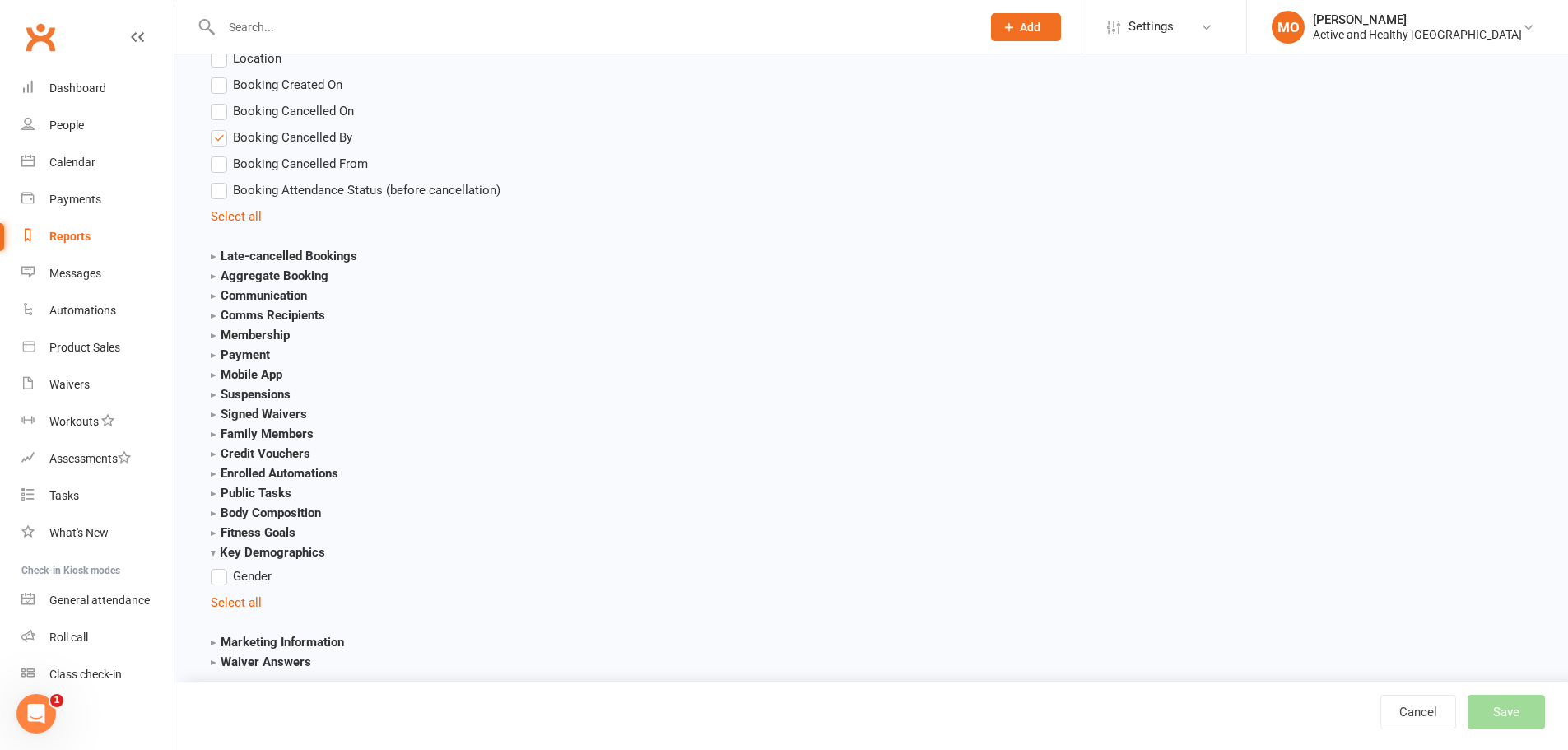
scroll to position [2945, 0]
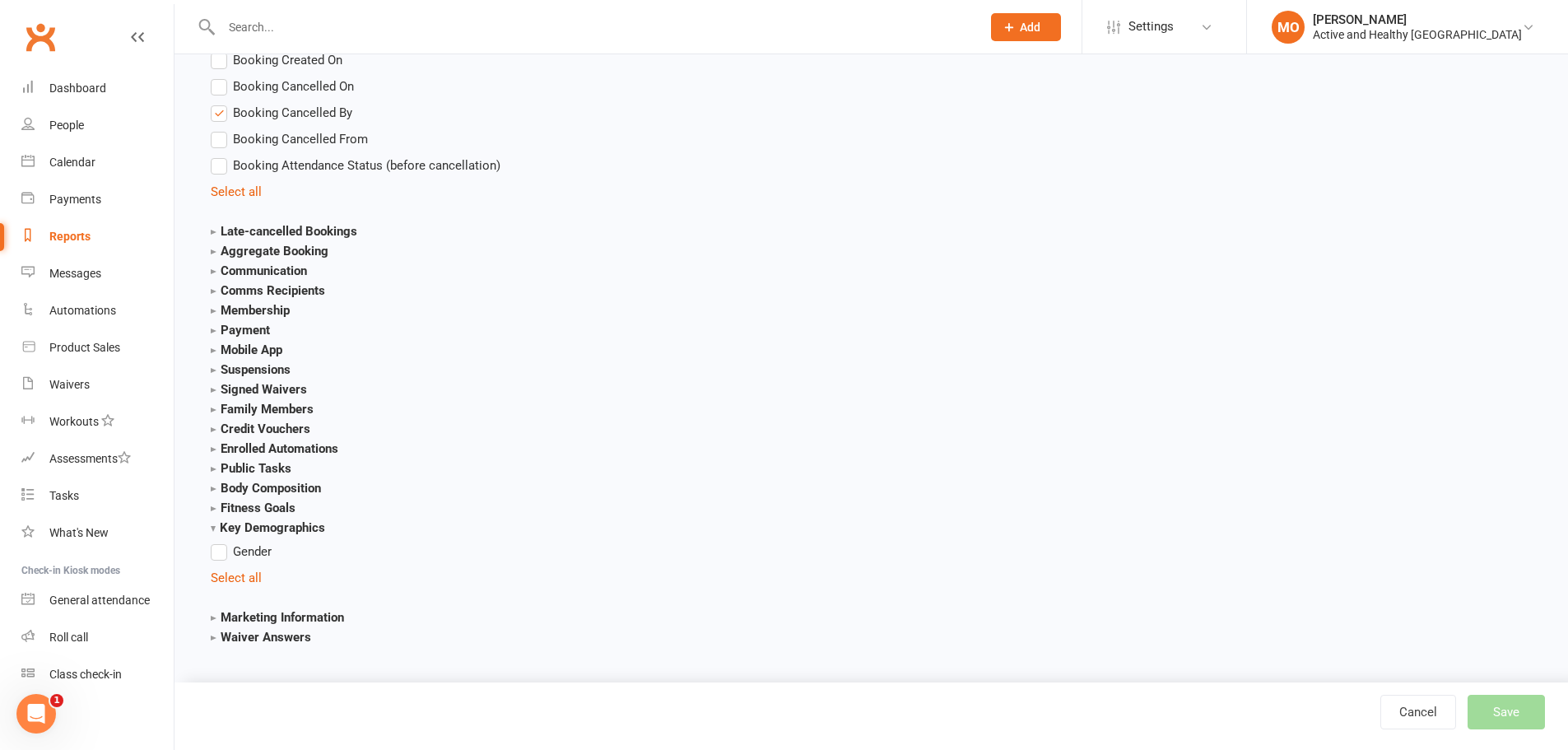
click at [212, 553] on label "Gender" at bounding box center [241, 552] width 60 height 20
click at [212, 542] on input "Gender" at bounding box center [216, 542] width 11 height 0
click at [247, 619] on strong "Marketing Information" at bounding box center [278, 617] width 133 height 15
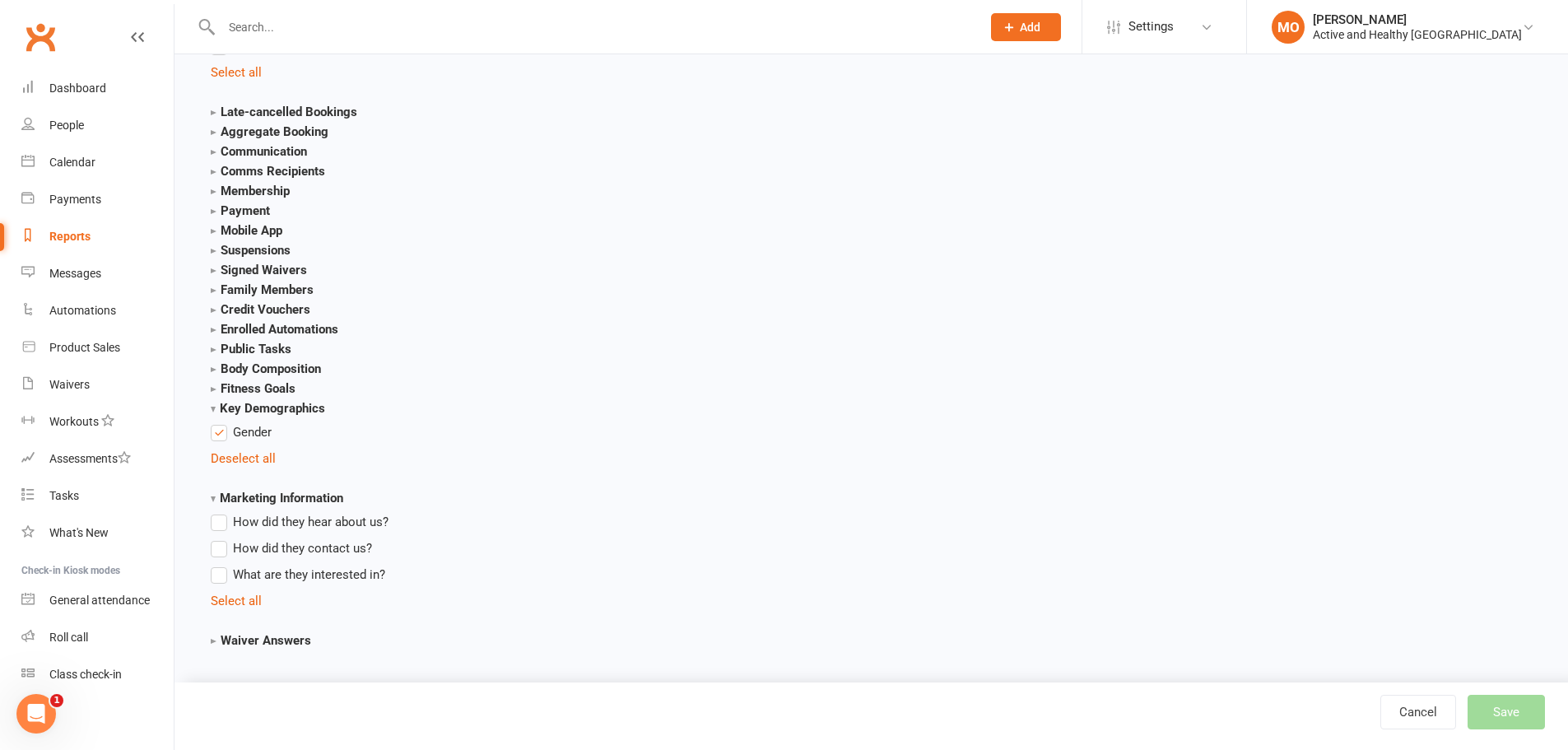
scroll to position [3068, 0]
click at [237, 642] on strong "Waiver Answers" at bounding box center [261, 637] width 100 height 15
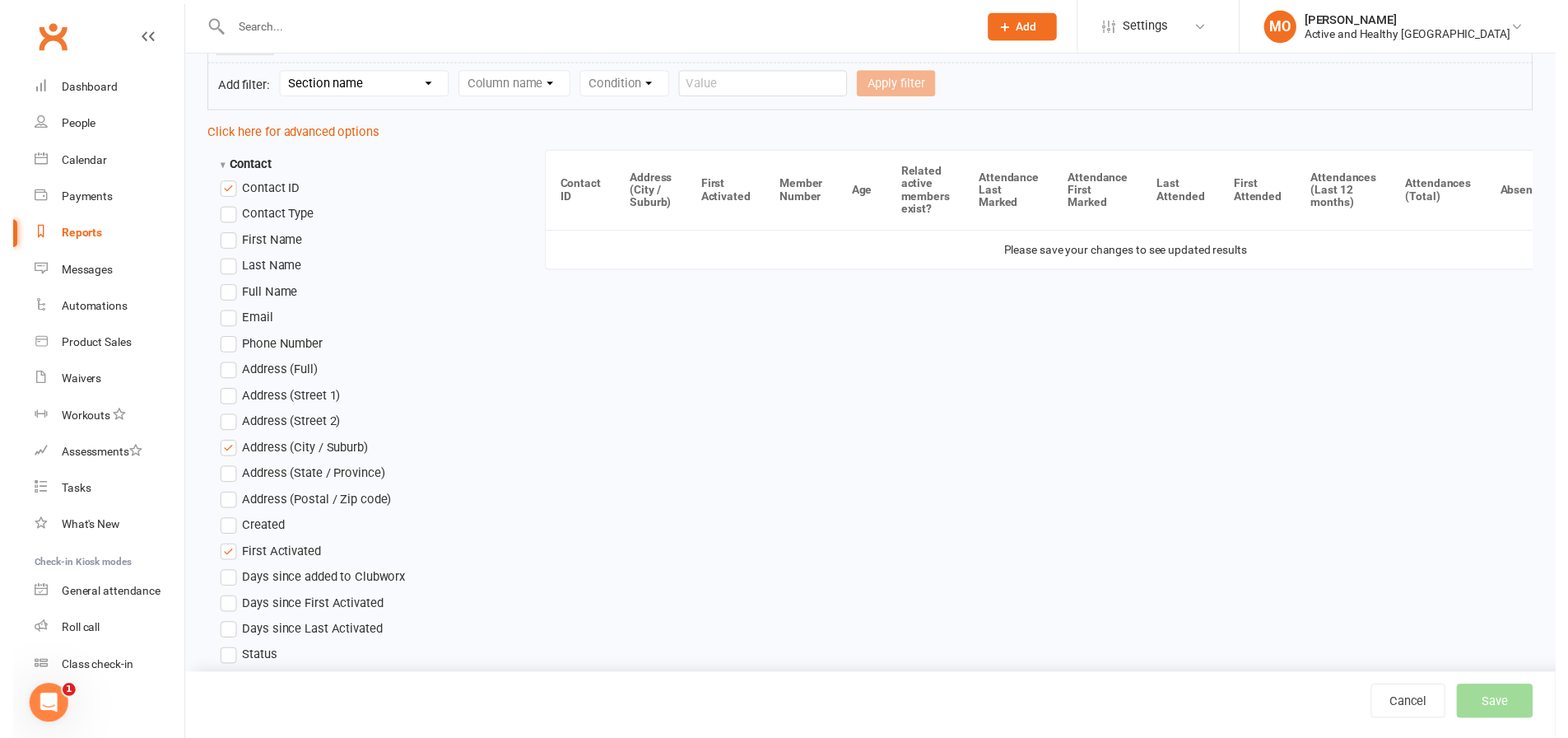
scroll to position [0, 0]
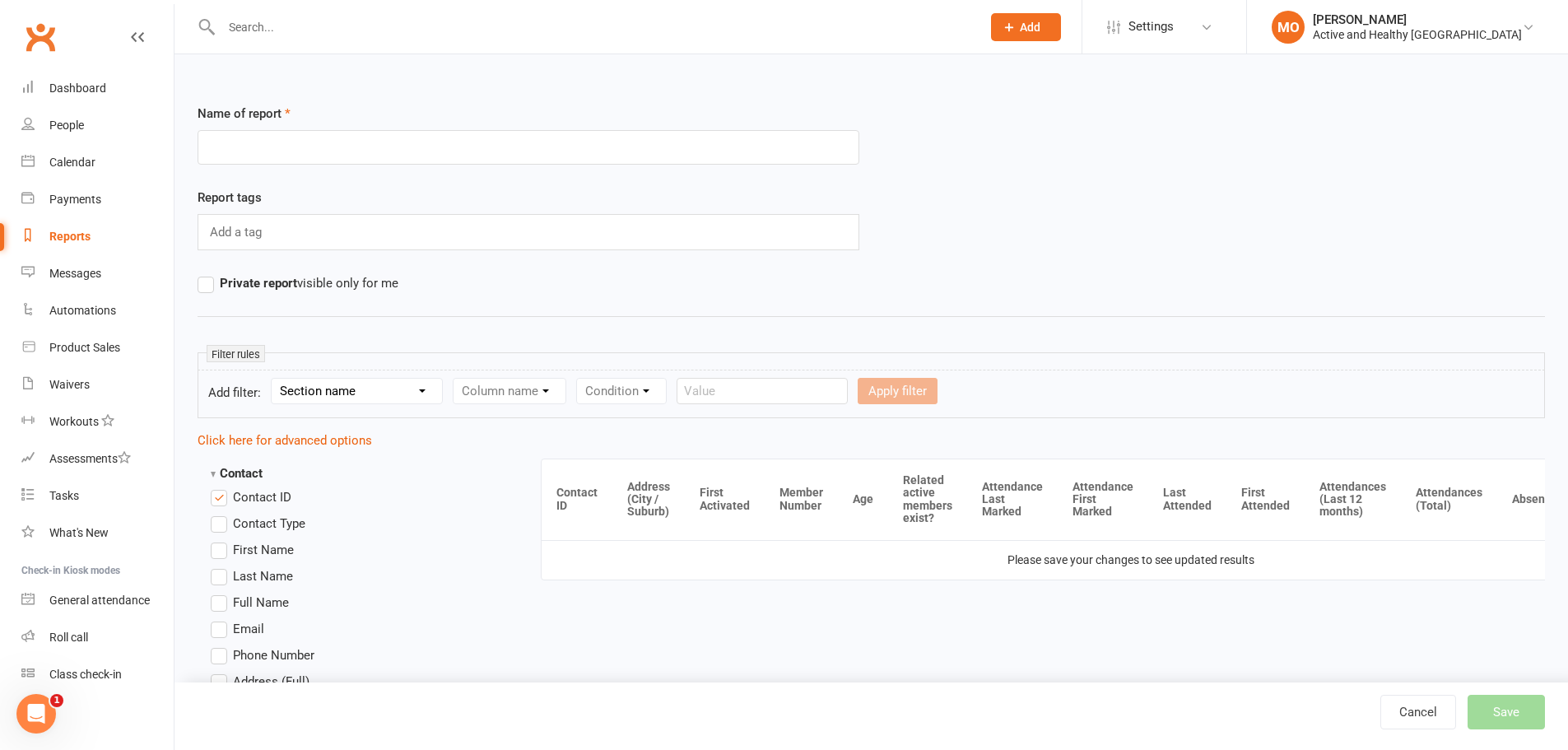
click at [322, 218] on div "Add a tag" at bounding box center [528, 232] width 662 height 37
click at [294, 147] on input "text" at bounding box center [528, 147] width 662 height 35
type input "Report of all"
click at [1525, 724] on button "Save" at bounding box center [1507, 712] width 77 height 35
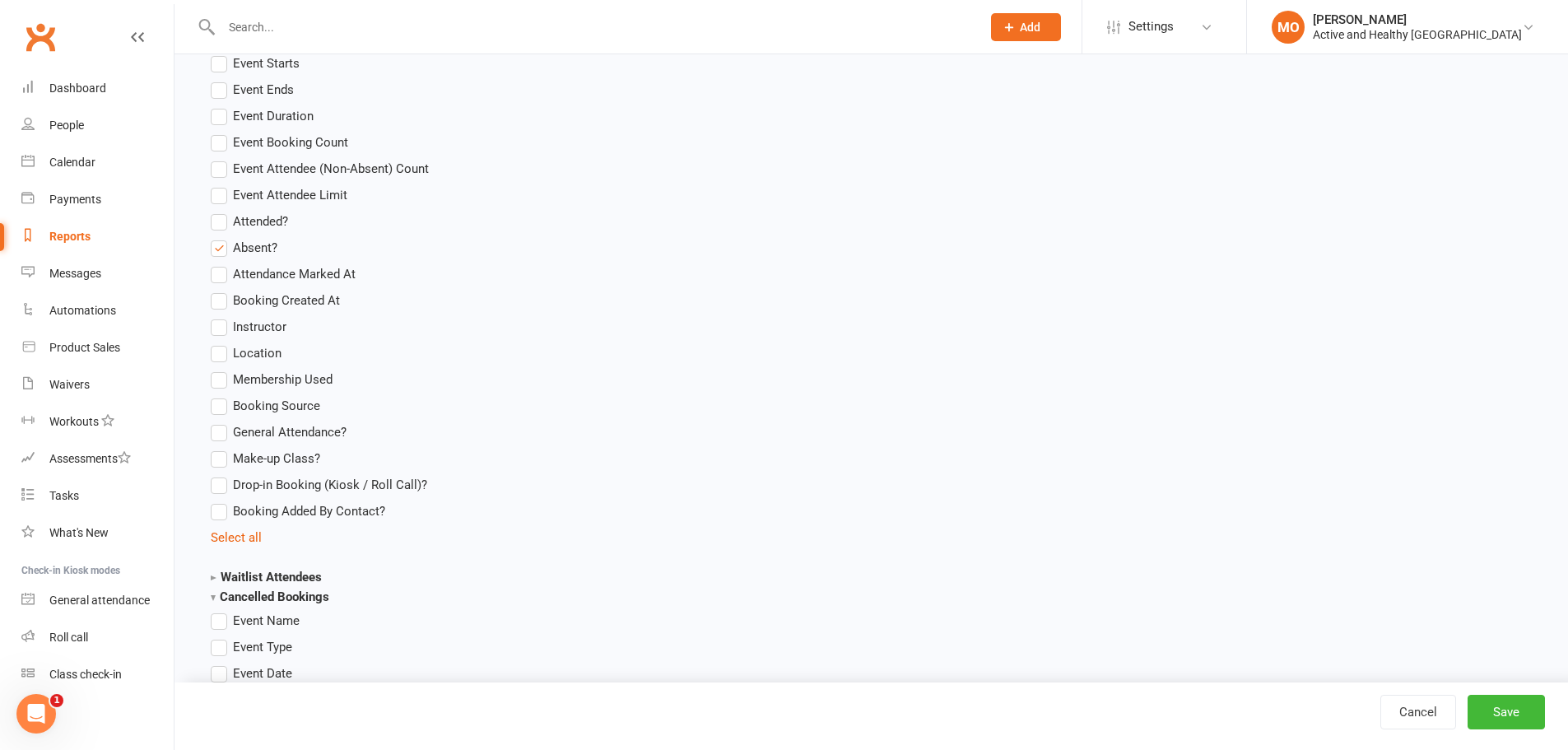
scroll to position [2306, 0]
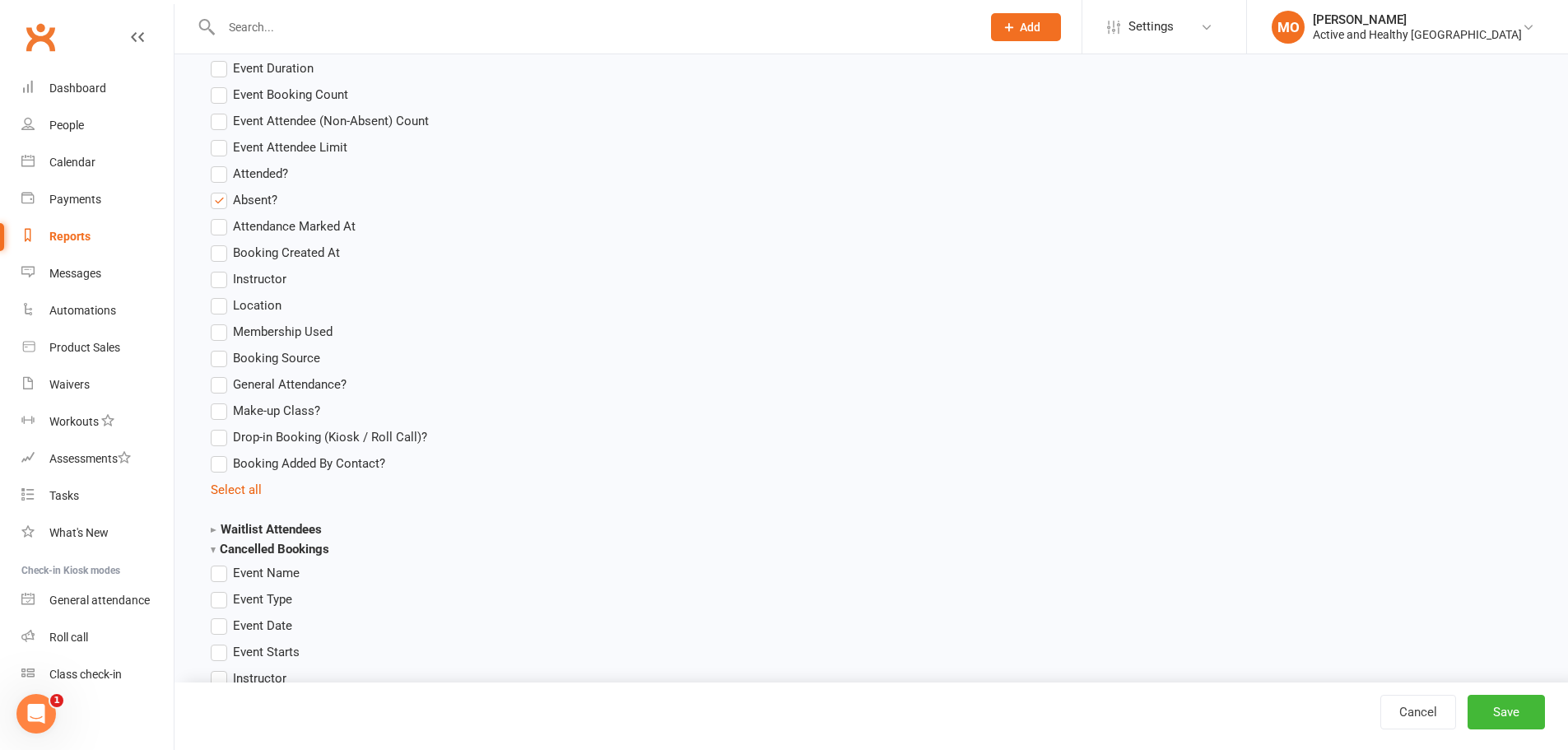
click at [225, 196] on label "Absent?" at bounding box center [244, 200] width 66 height 20
click at [221, 190] on input "Absent?" at bounding box center [216, 190] width 11 height 0
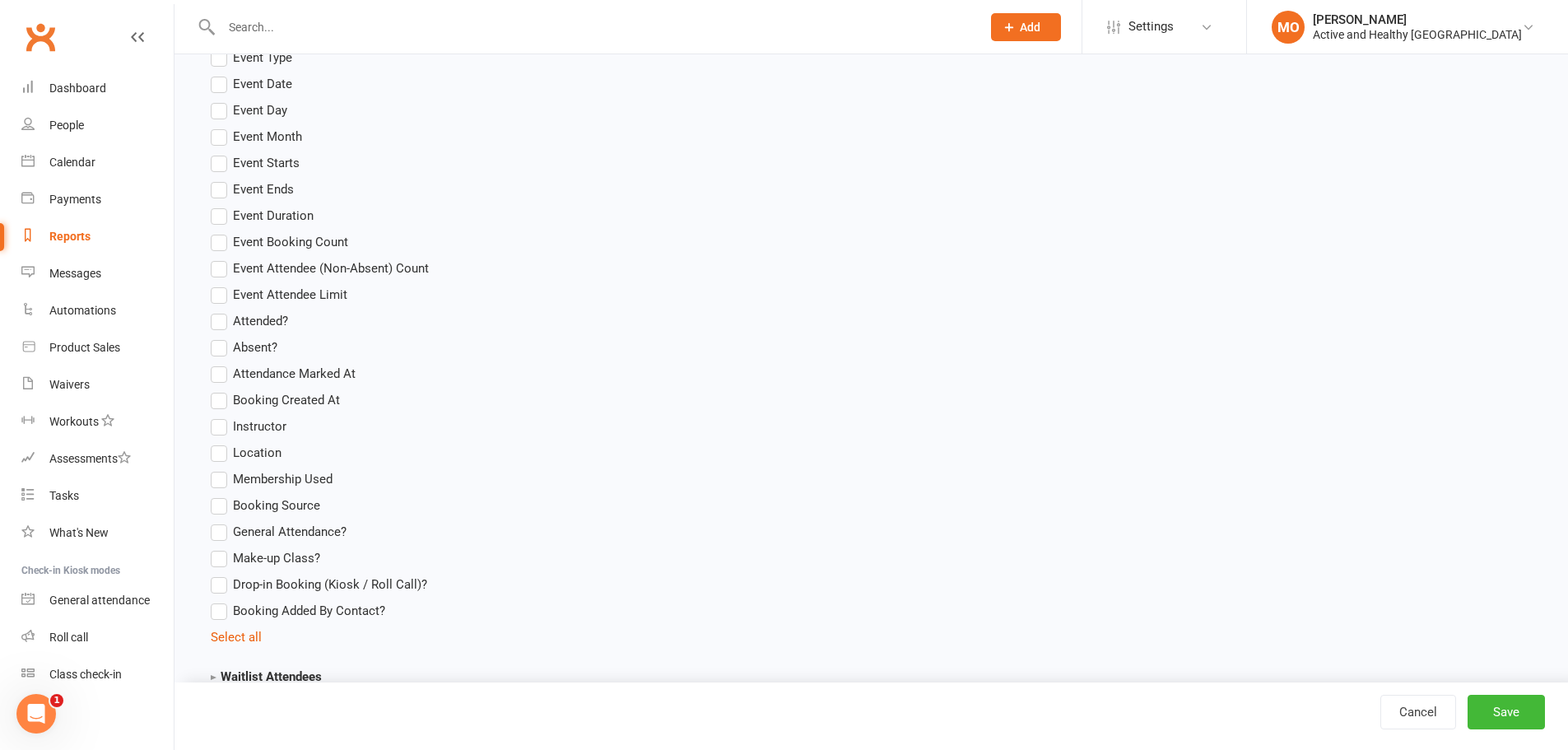
scroll to position [1894, 0]
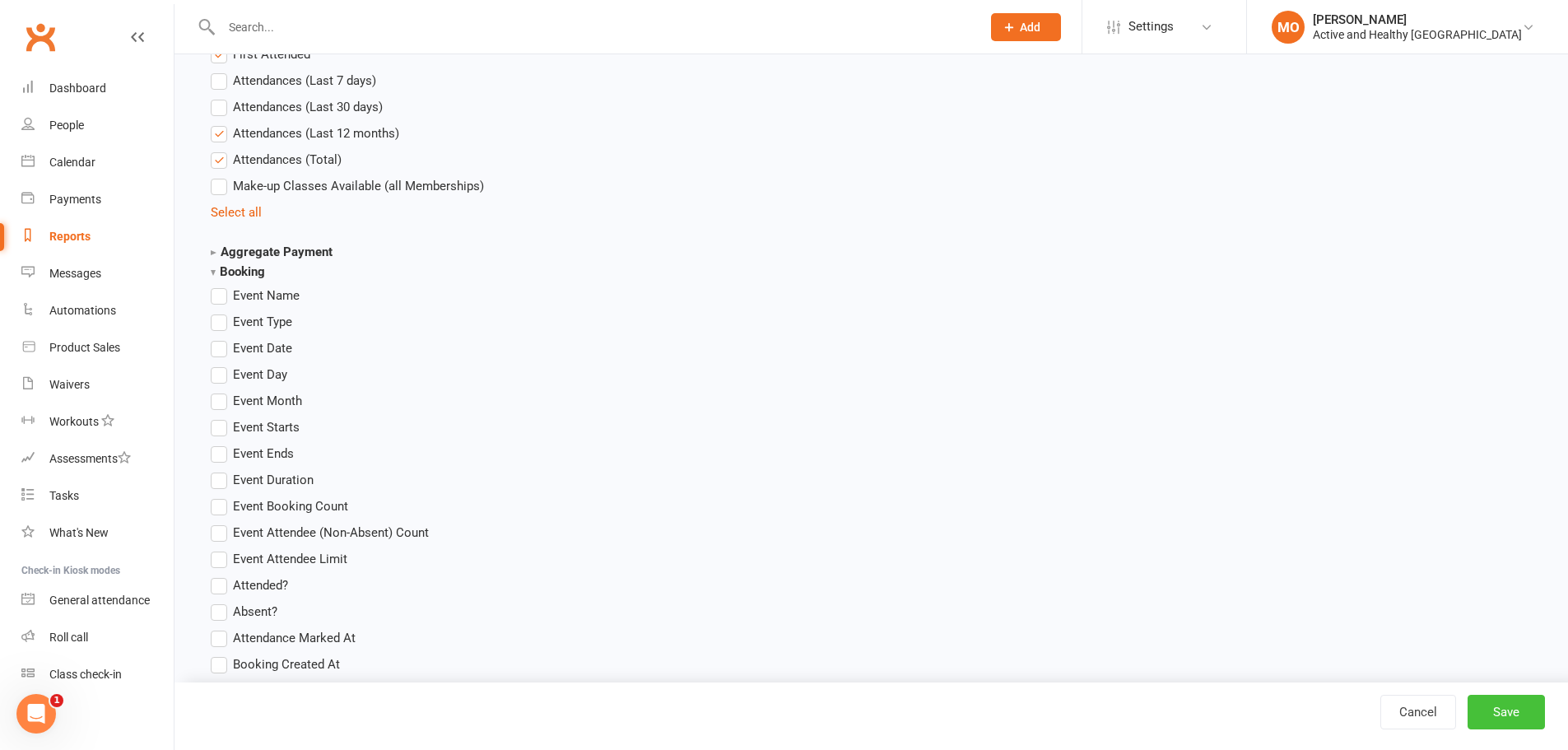
click at [1512, 722] on button "Save" at bounding box center [1507, 712] width 77 height 35
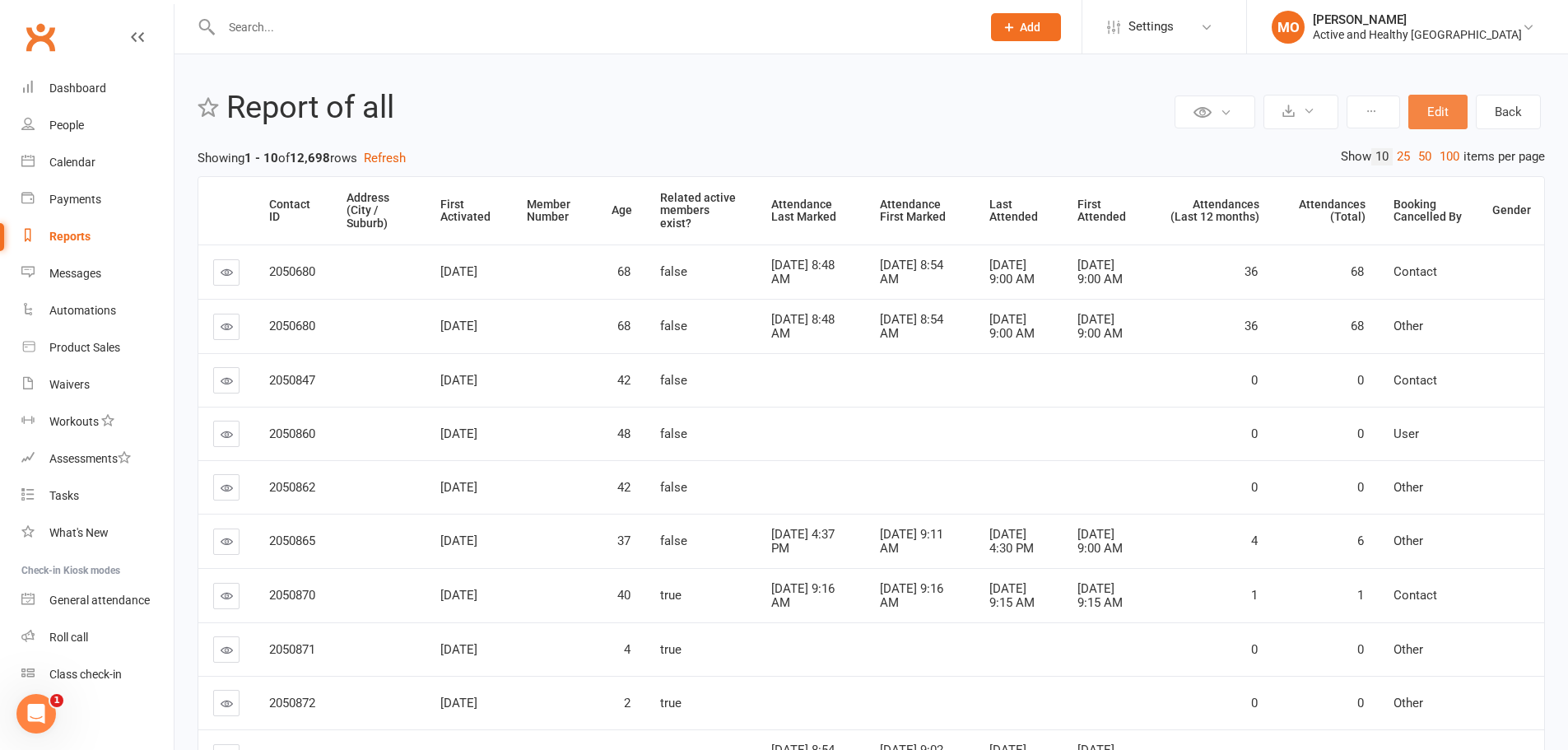
click at [1443, 120] on button "Edit" at bounding box center [1438, 111] width 60 height 35
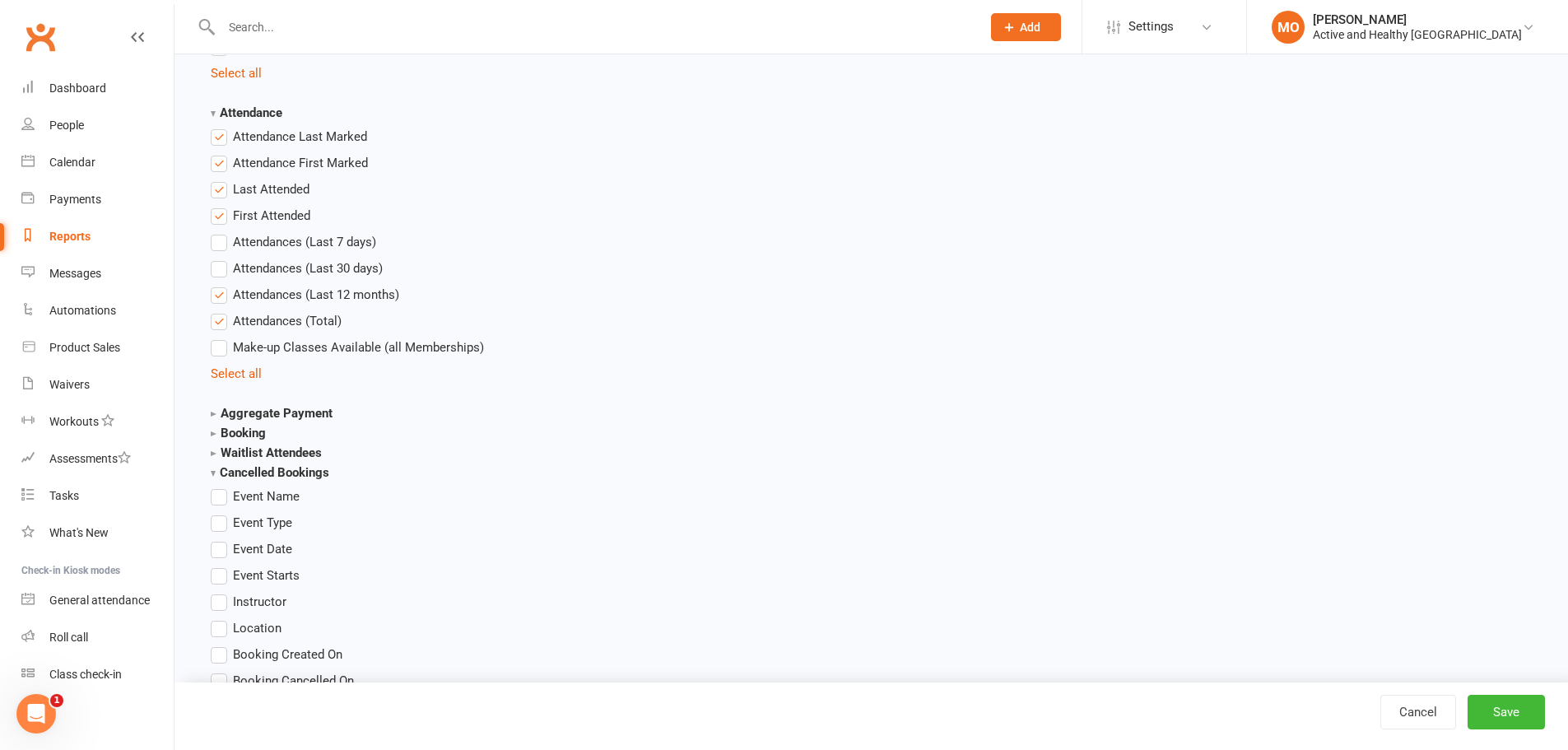
scroll to position [1976, 0]
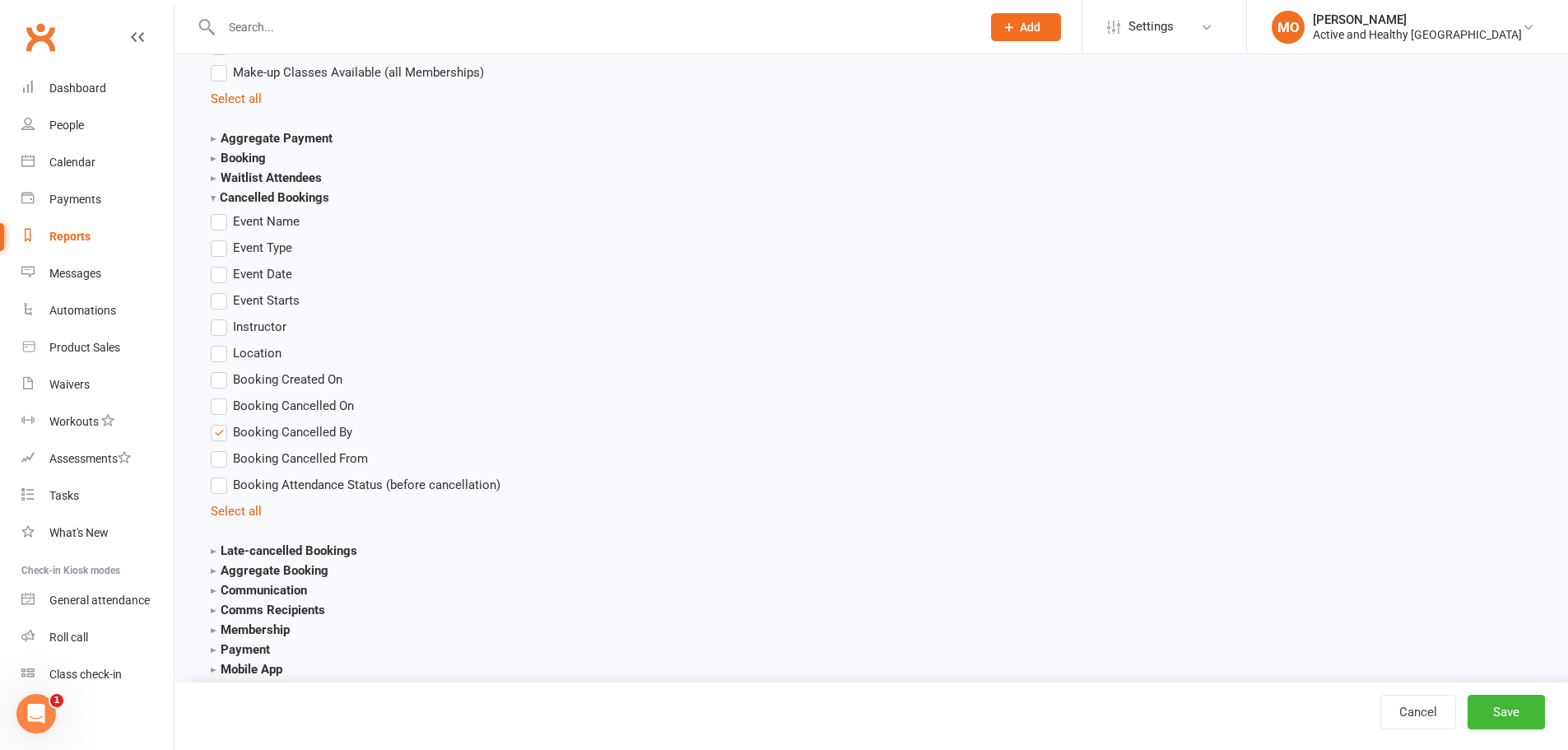
click at [225, 430] on label "Booking Cancelled By" at bounding box center [282, 433] width 142 height 20
click at [221, 423] on input "Booking Cancelled By" at bounding box center [216, 423] width 11 height 0
click at [245, 568] on strong "Aggregate Booking" at bounding box center [270, 570] width 118 height 15
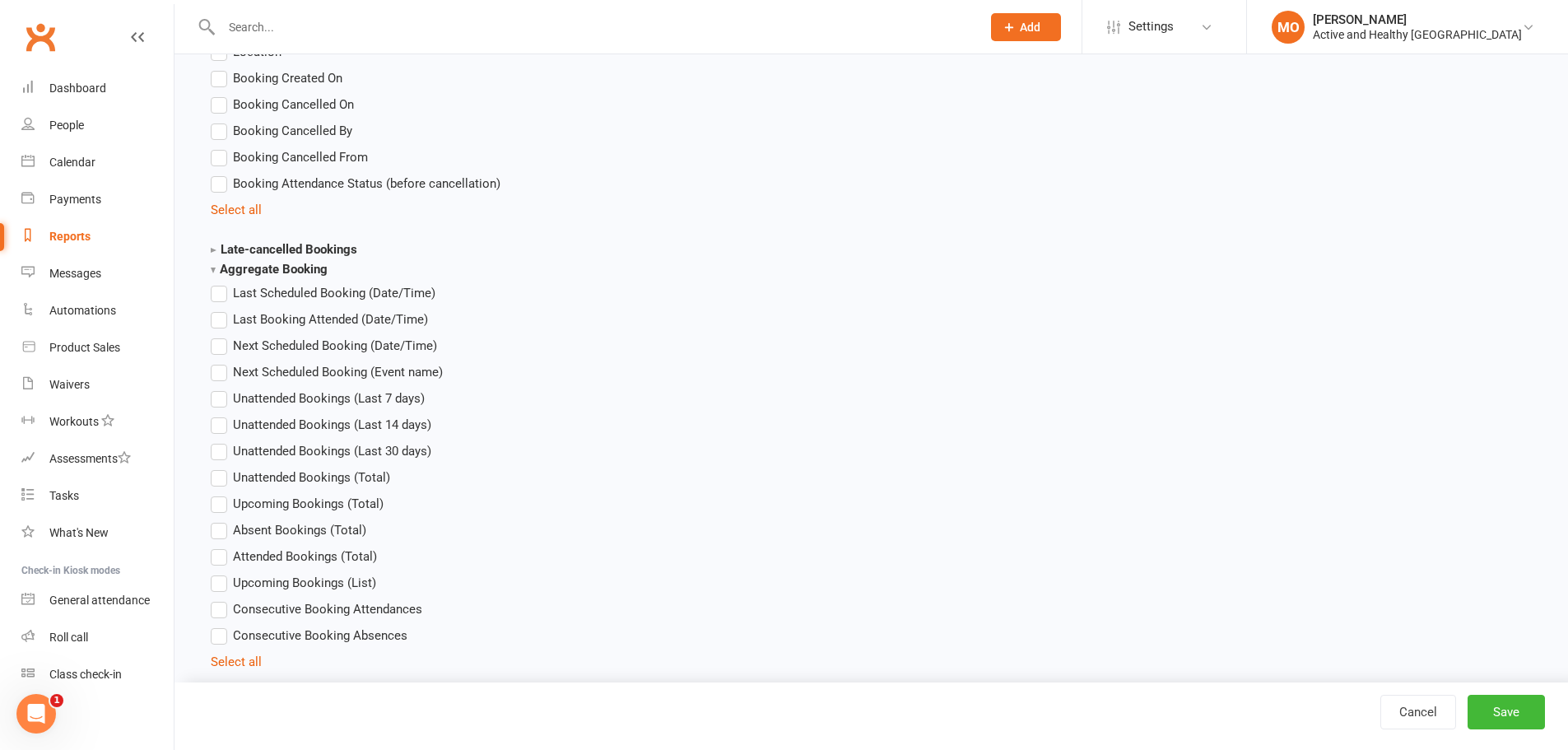
scroll to position [2306, 0]
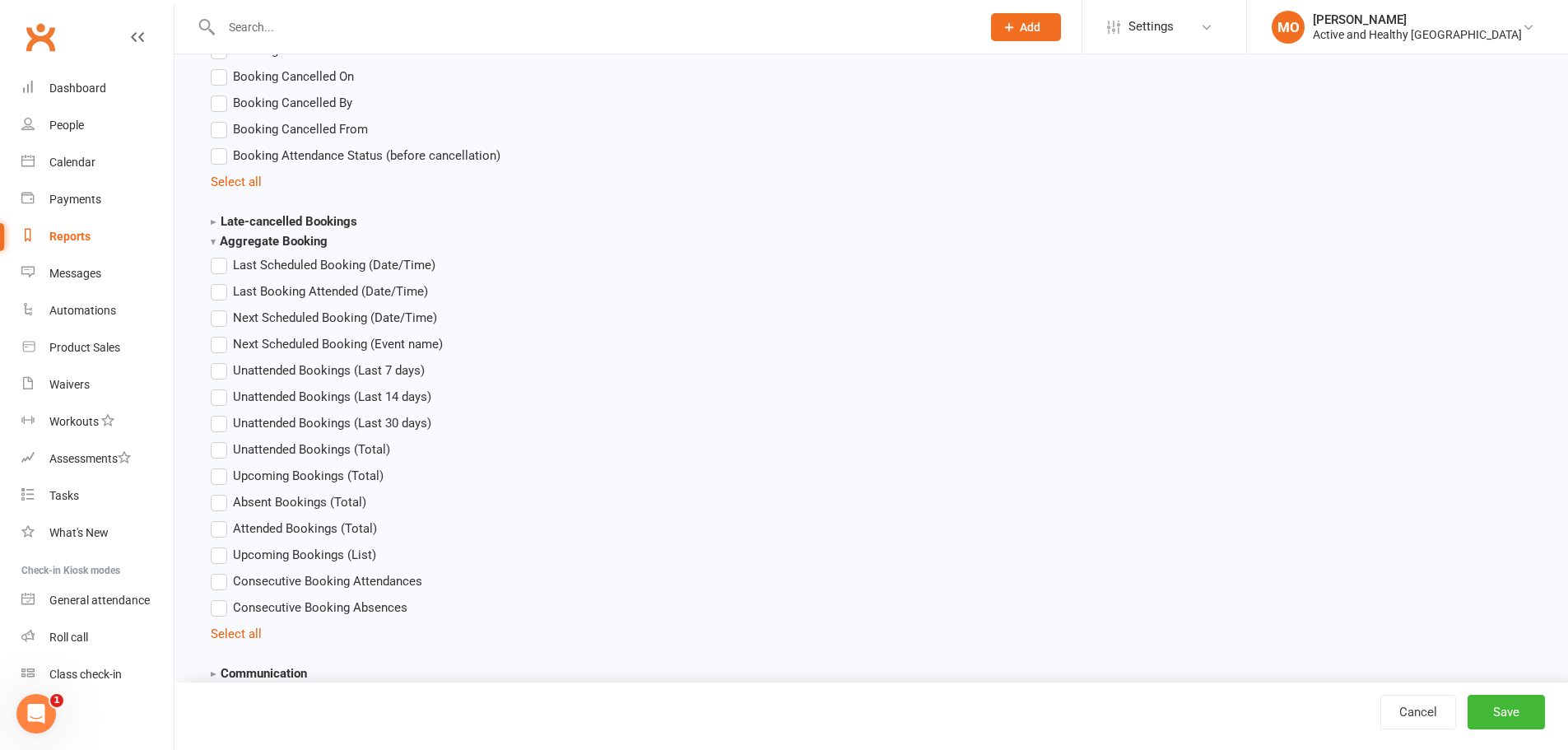
click at [219, 500] on label "Absent Bookings (Total)" at bounding box center [289, 502] width 156 height 20
click at [219, 492] on input "Absent Bookings (Total)" at bounding box center [216, 492] width 11 height 0
click at [220, 521] on label "Attended Bookings (Total)" at bounding box center [295, 529] width 167 height 20
click at [220, 519] on input "Attended Bookings (Total)" at bounding box center [216, 519] width 11 height 0
click at [220, 586] on label "Consecutive Booking Attendances" at bounding box center [316, 581] width 211 height 20
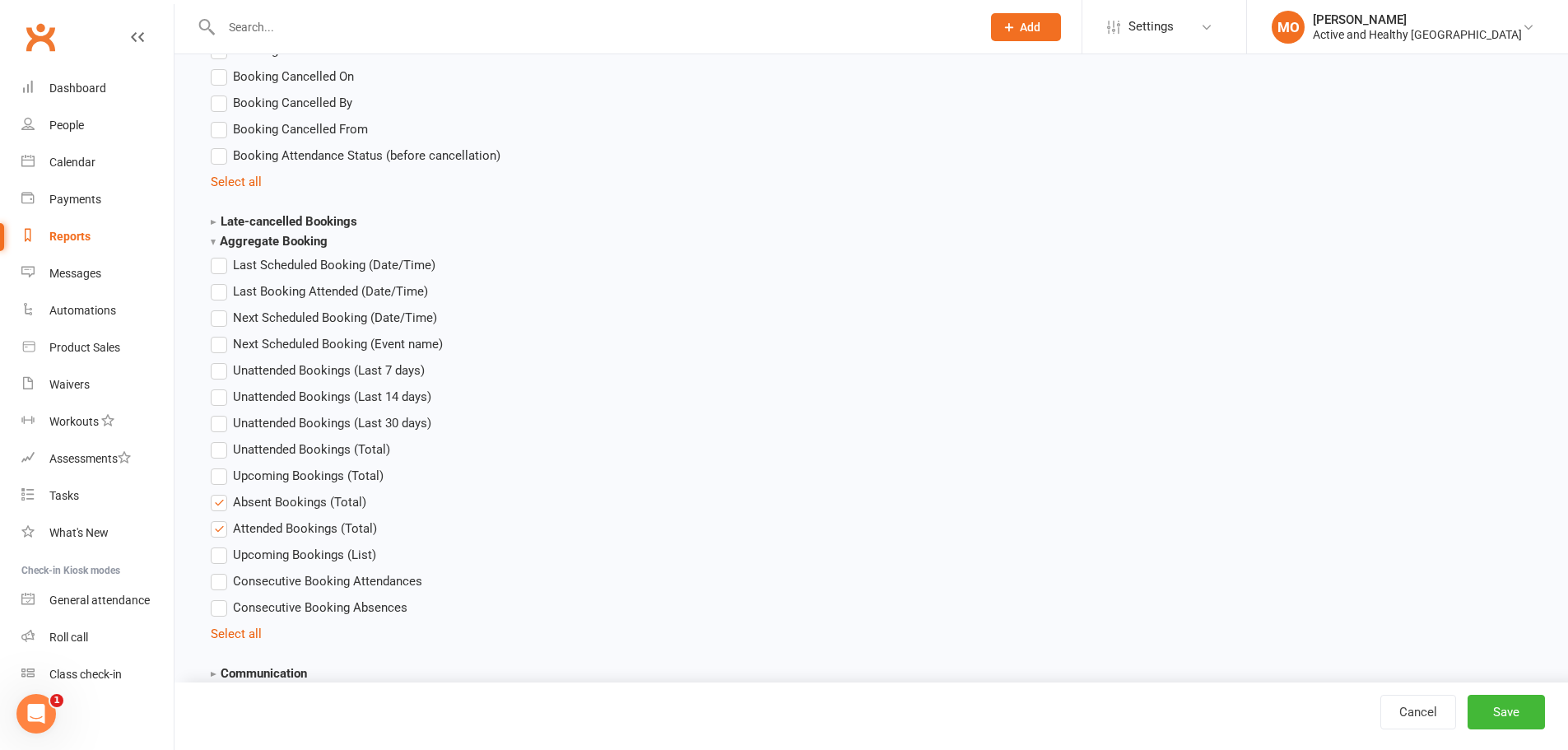
click at [220, 571] on input "Consecutive Booking Attendances" at bounding box center [216, 571] width 11 height 0
click at [334, 599] on span "Consecutive Booking Absences" at bounding box center [320, 606] width 175 height 17
click at [221, 598] on input "Consecutive Booking Absences" at bounding box center [216, 598] width 11 height 0
click at [1522, 719] on button "Save" at bounding box center [1507, 712] width 77 height 35
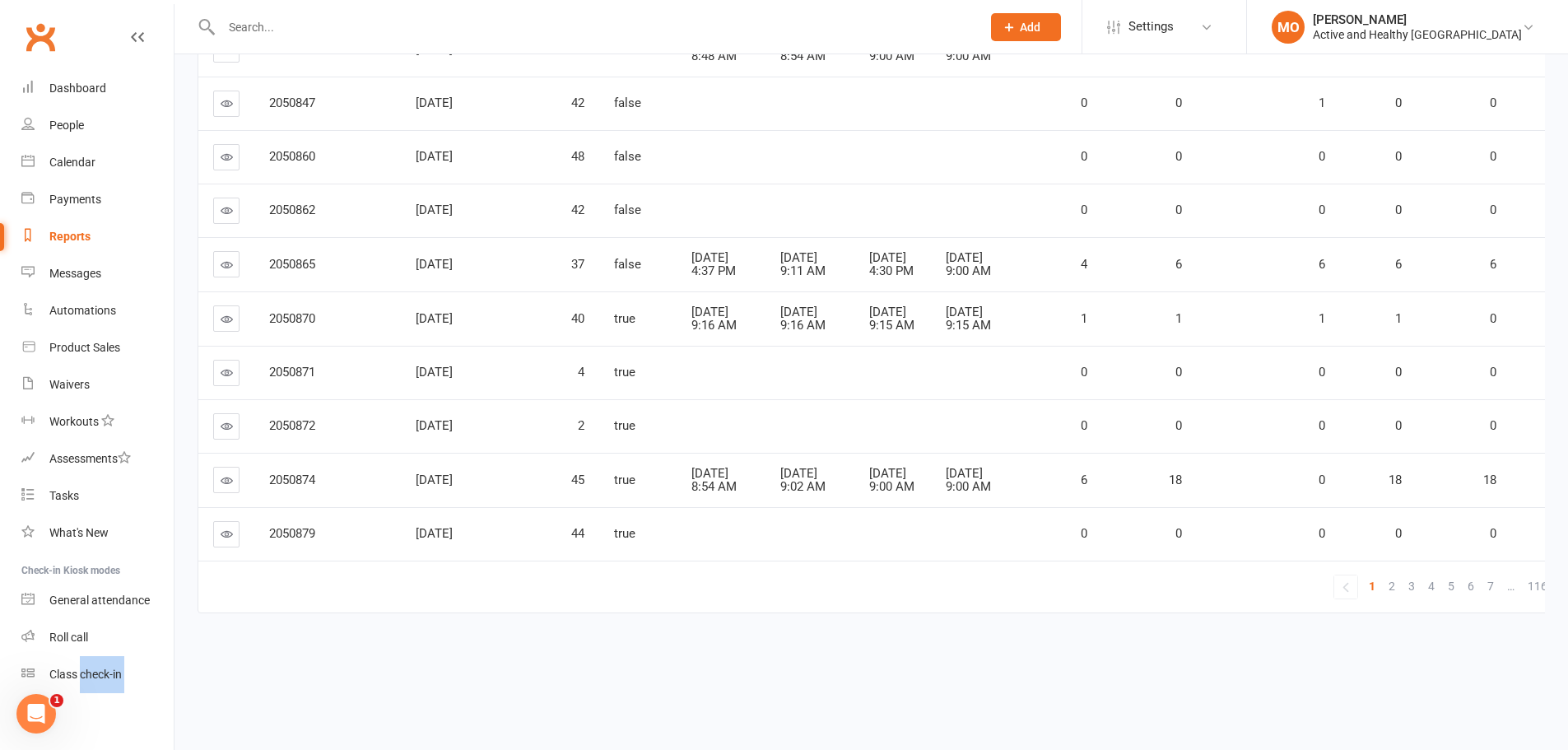
drag, startPoint x: 383, startPoint y: 715, endPoint x: 83, endPoint y: 724, distance: 300.1
click at [83, 668] on ui-view "Prospect Member Non-attending contact Class / event Appointment Task Membership…" at bounding box center [784, 218] width 1568 height 899
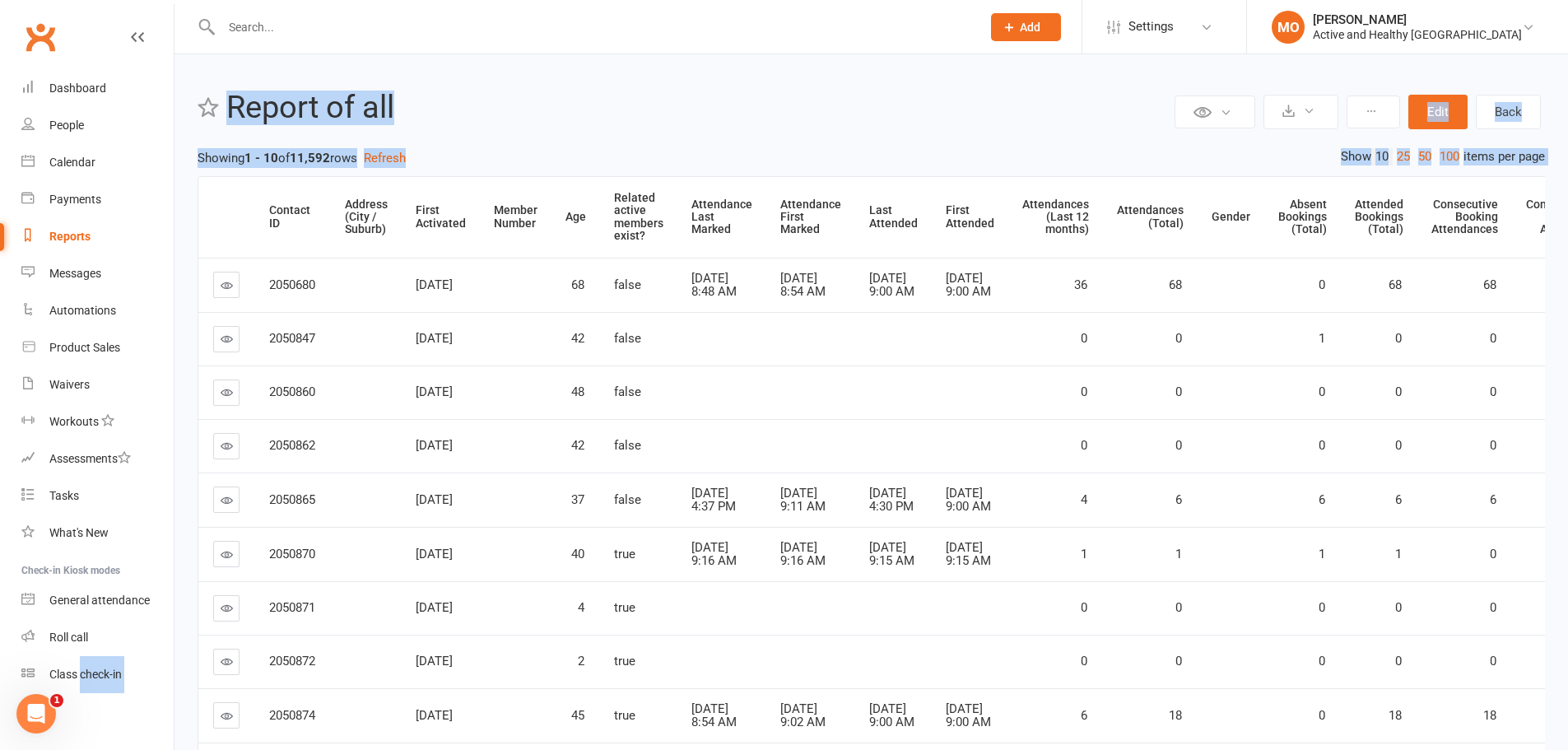
click at [502, 111] on h2 "Report of all" at bounding box center [698, 107] width 944 height 35
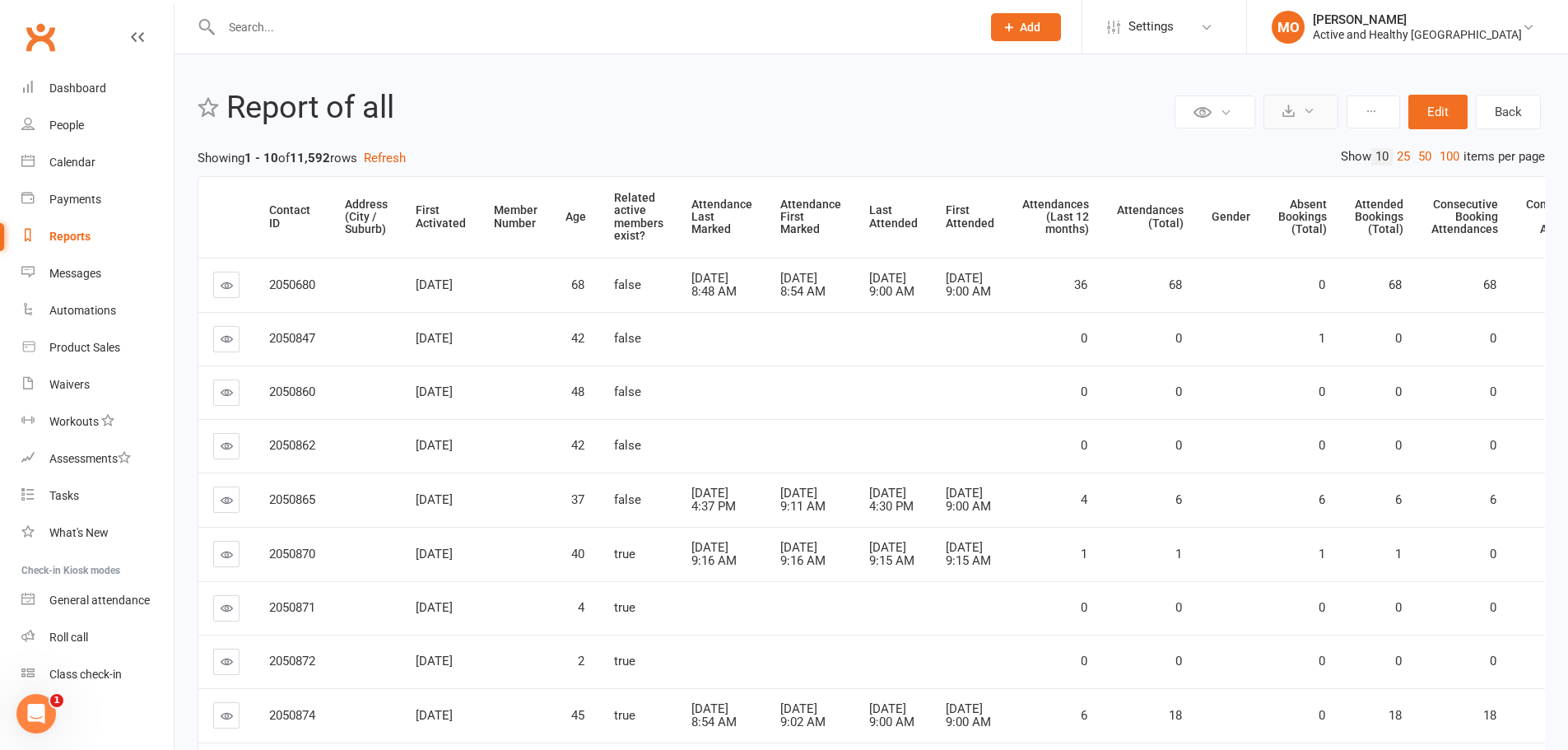
click at [1289, 120] on button at bounding box center [1301, 111] width 75 height 35
click at [1206, 147] on link "Export to CSV" at bounding box center [1252, 151] width 173 height 33
click at [85, 85] on div "Dashboard" at bounding box center [77, 87] width 57 height 13
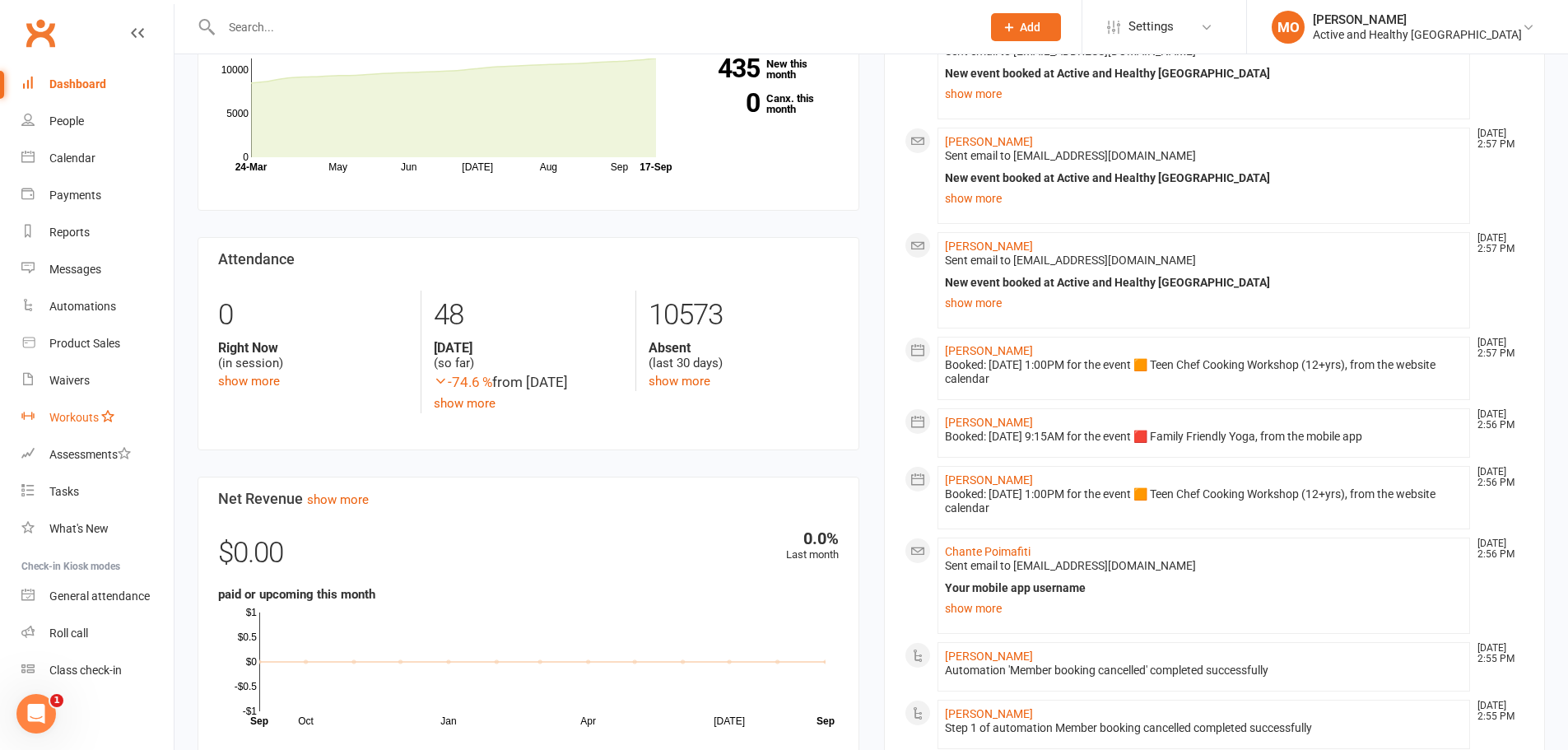
scroll to position [5, 0]
click at [64, 219] on link "Reports" at bounding box center [98, 231] width 153 height 37
select select "50"
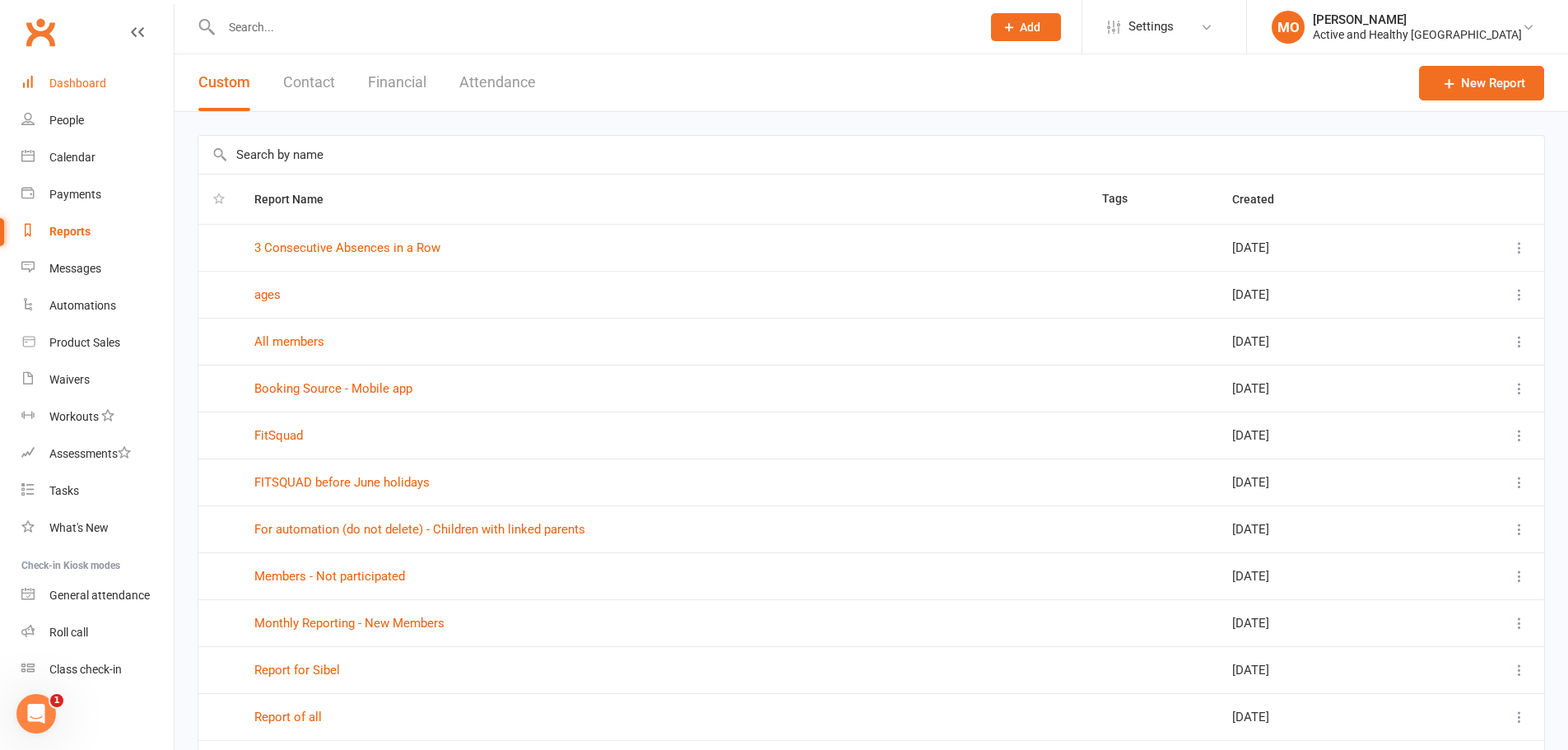
click at [78, 79] on div "Dashboard" at bounding box center [77, 82] width 57 height 13
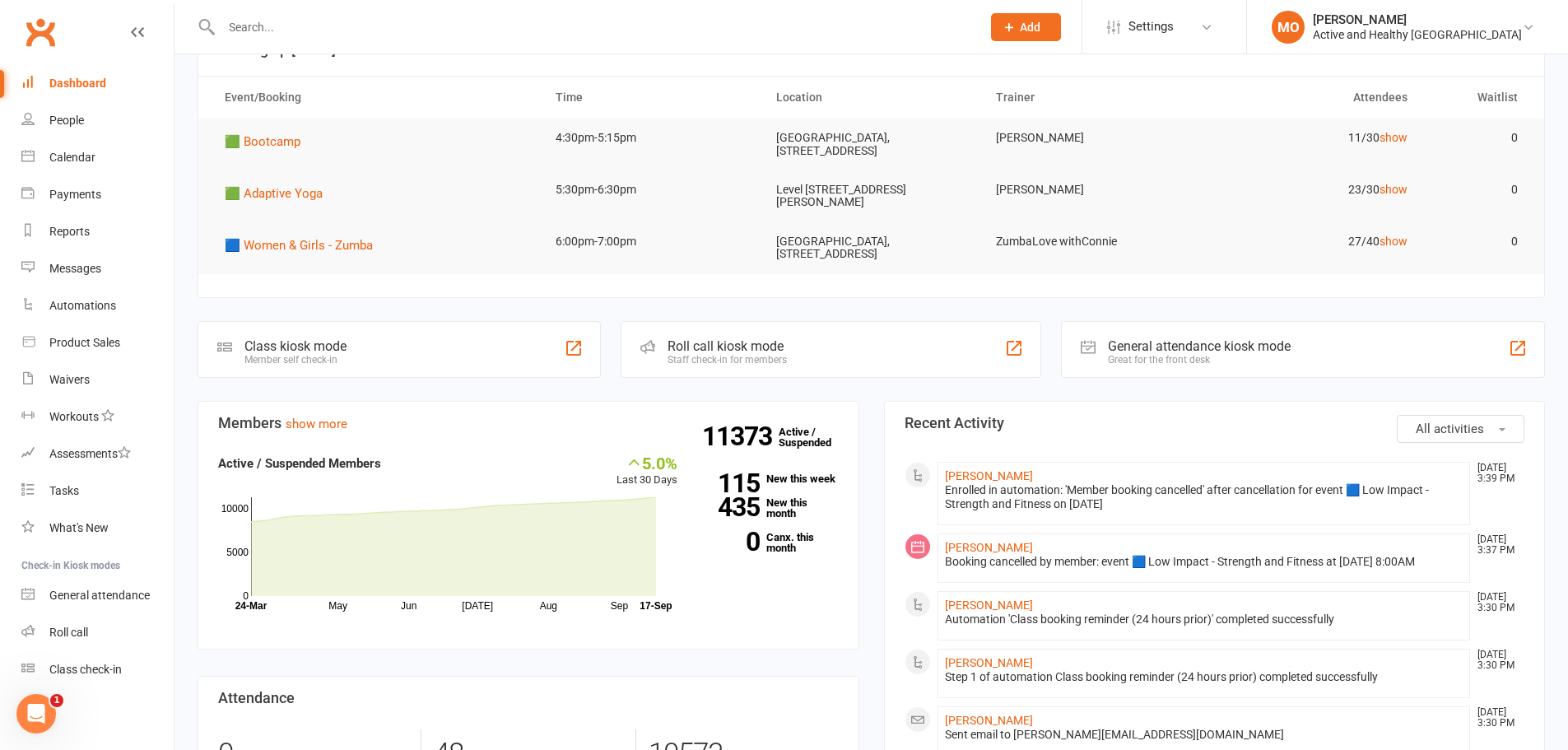
scroll to position [82, 0]
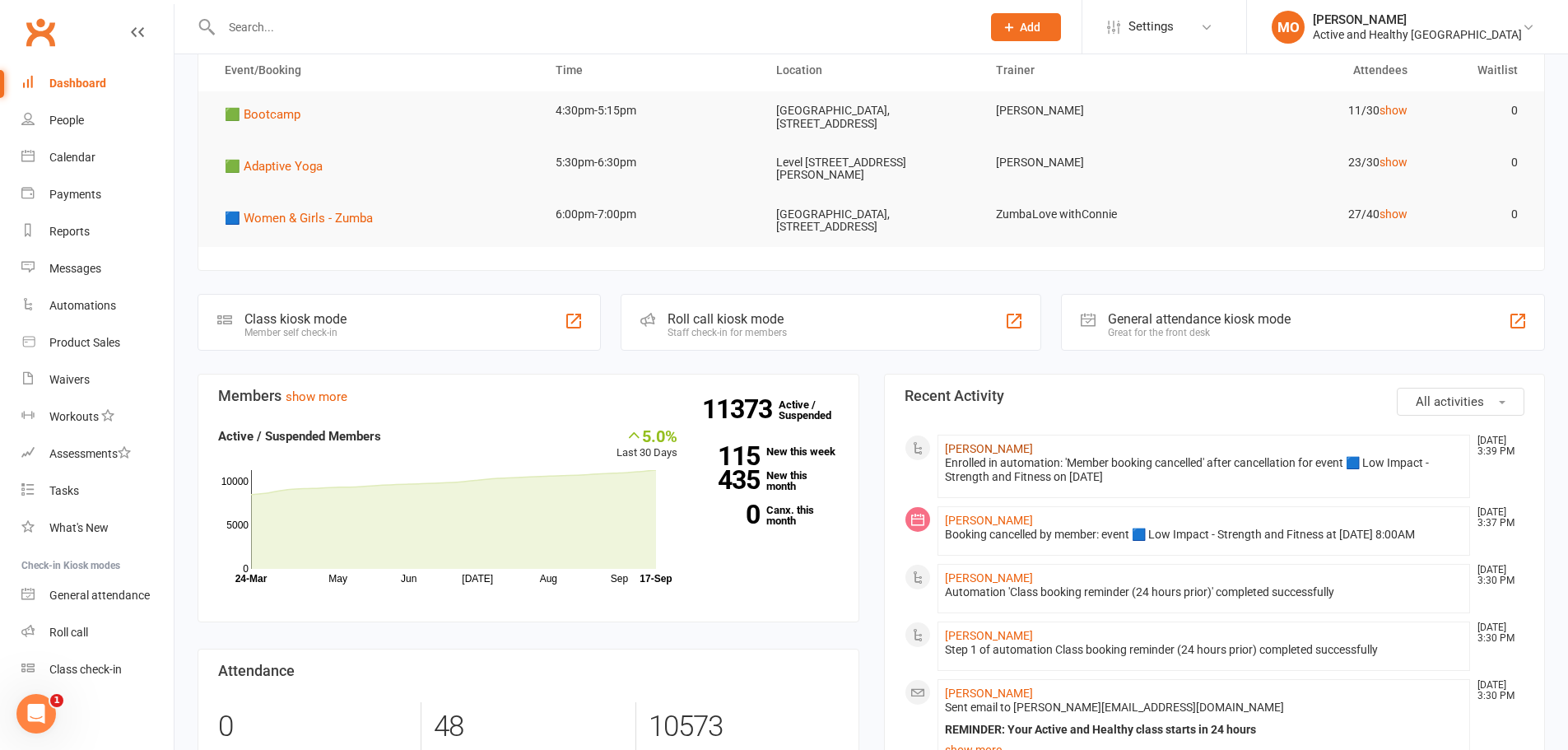
click at [992, 442] on link "[PERSON_NAME]" at bounding box center [989, 448] width 88 height 13
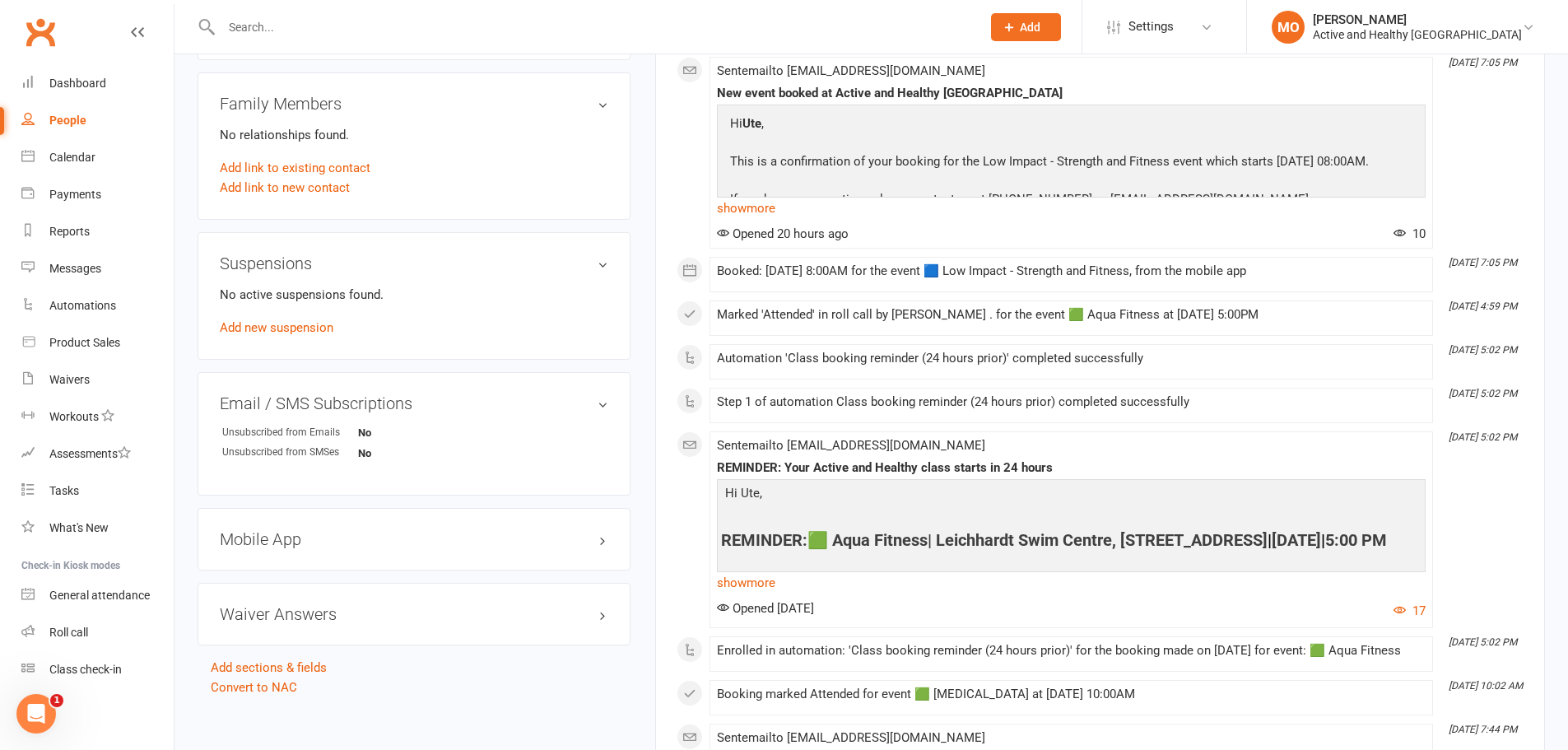
scroll to position [823, 0]
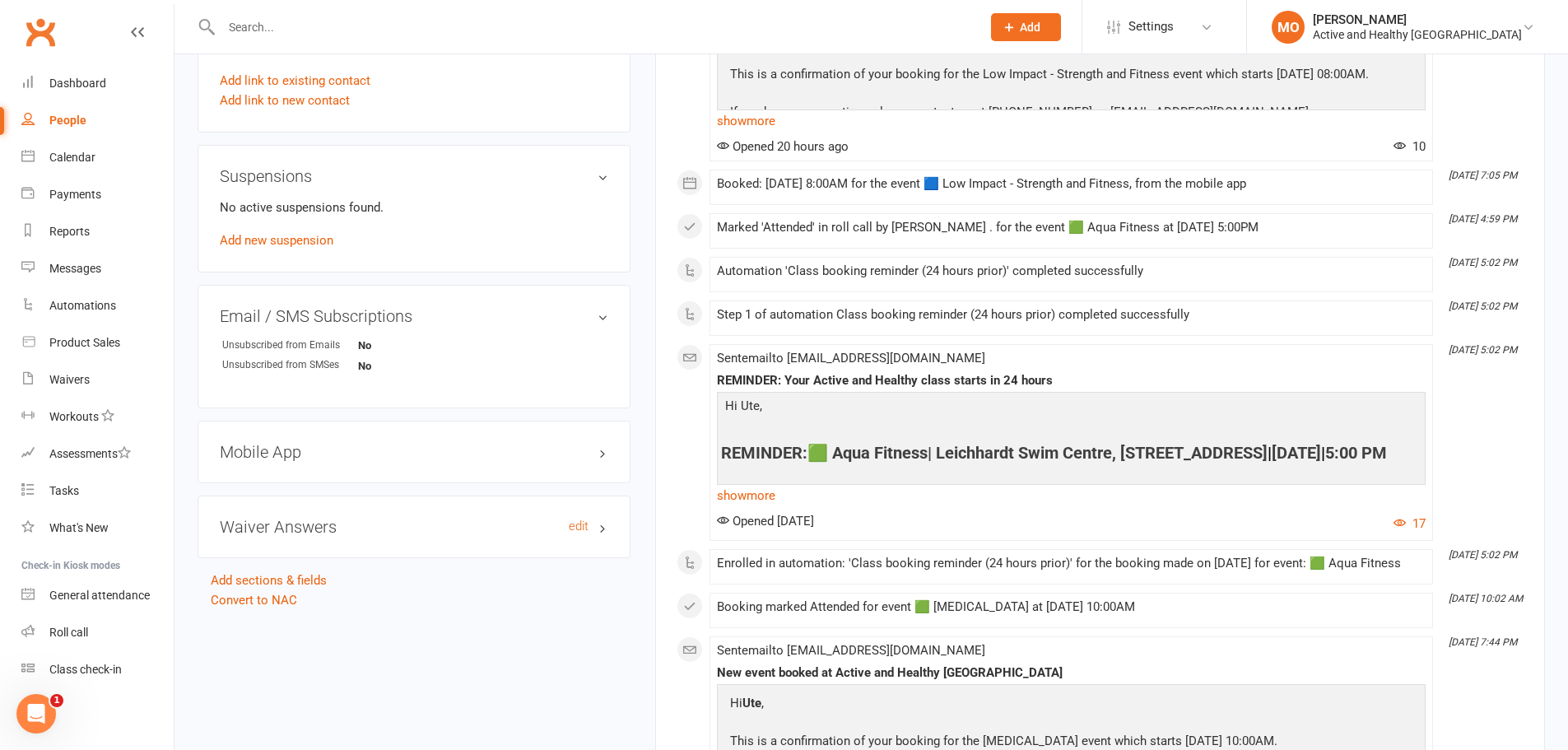
click at [466, 518] on h3 "Waiver Answers edit" at bounding box center [415, 527] width 389 height 18
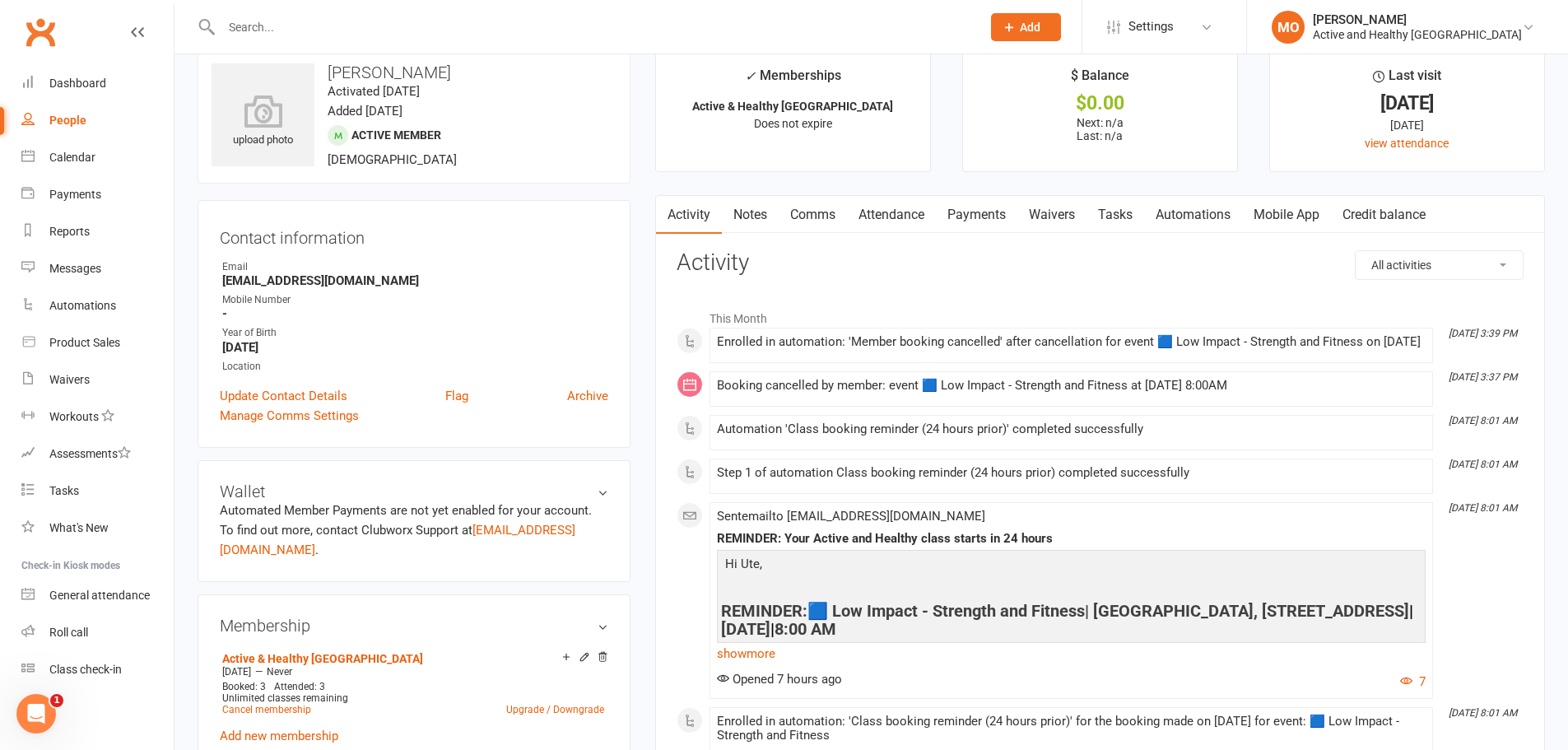
scroll to position [0, 0]
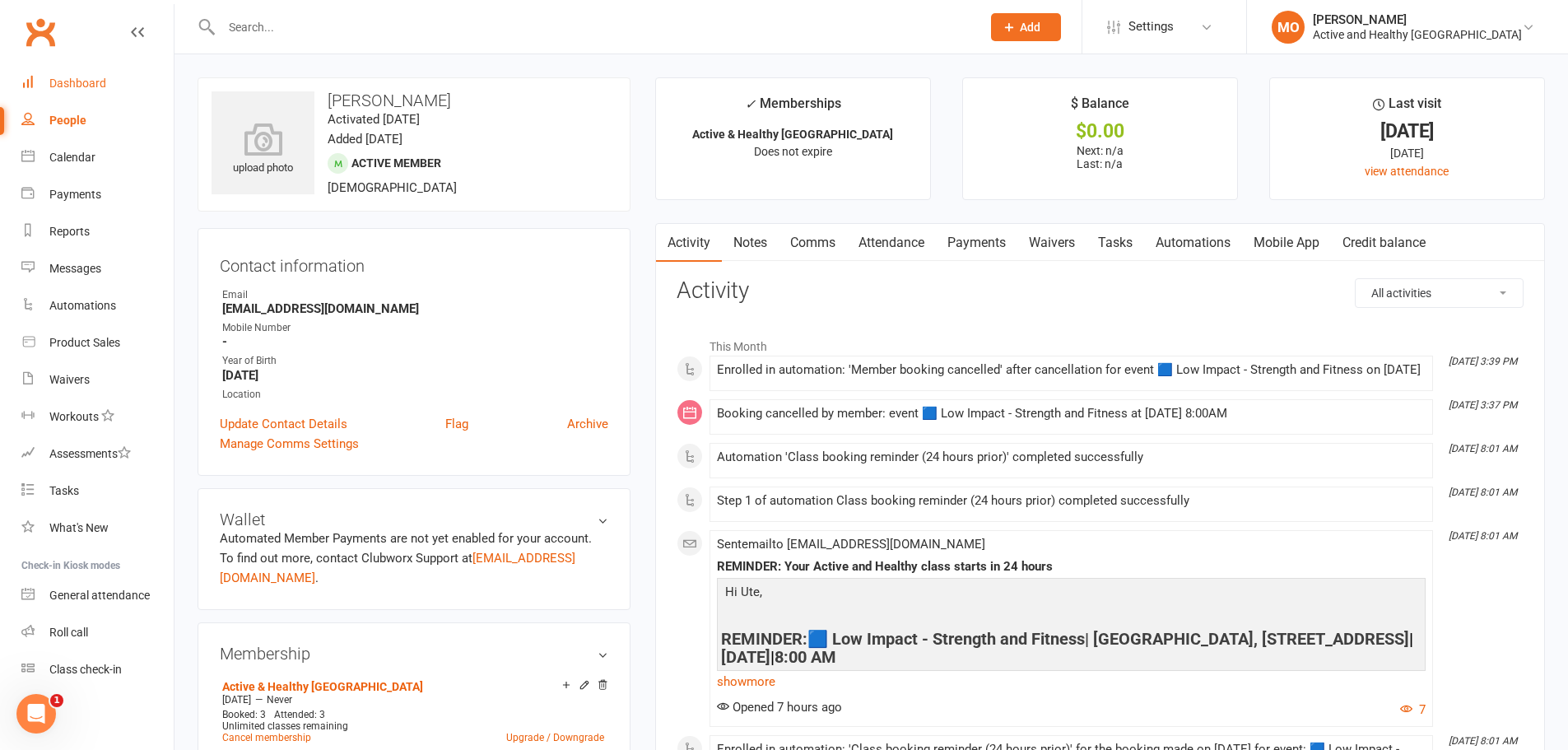
click at [76, 73] on link "Dashboard" at bounding box center [98, 83] width 153 height 37
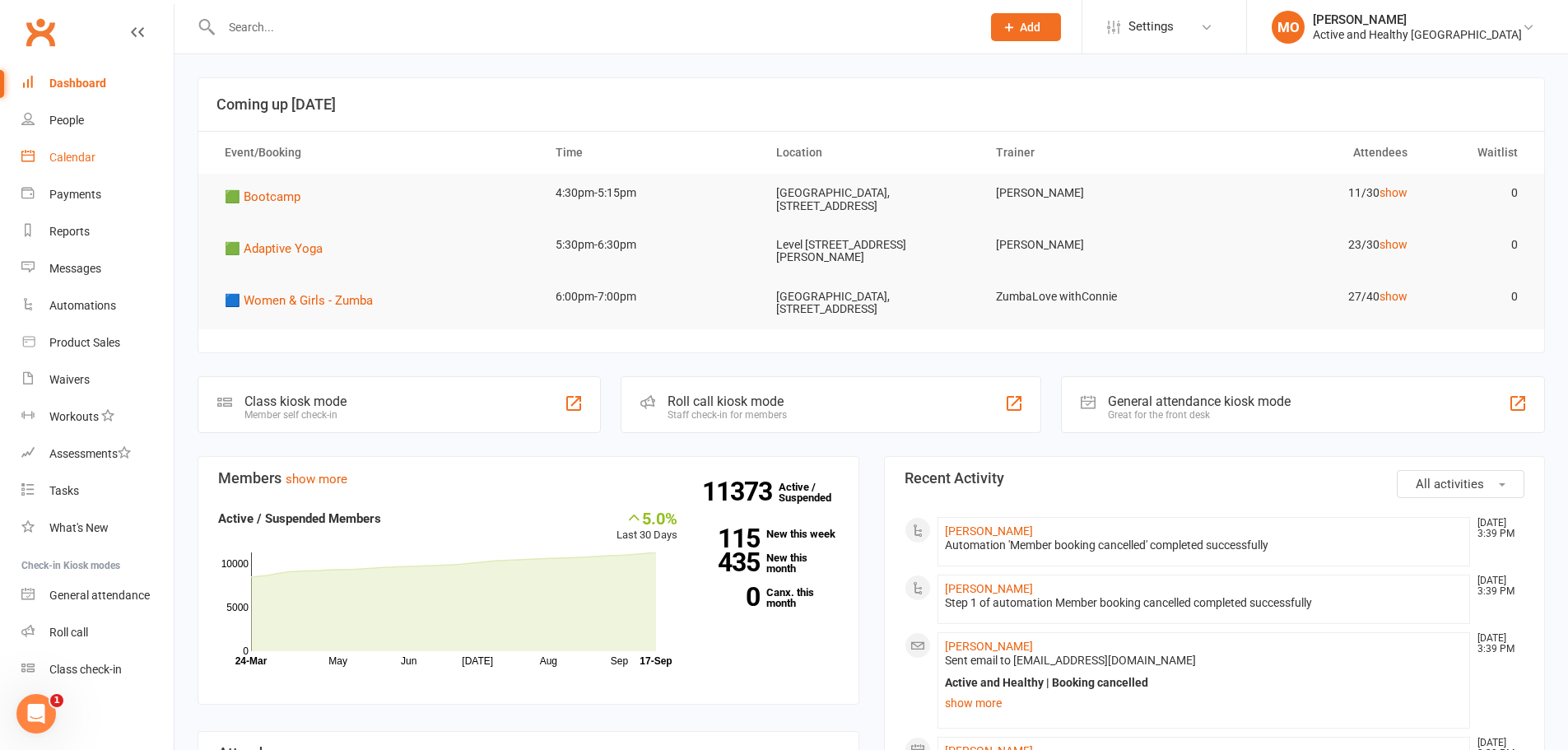
click at [71, 153] on div "Calendar" at bounding box center [72, 157] width 46 height 13
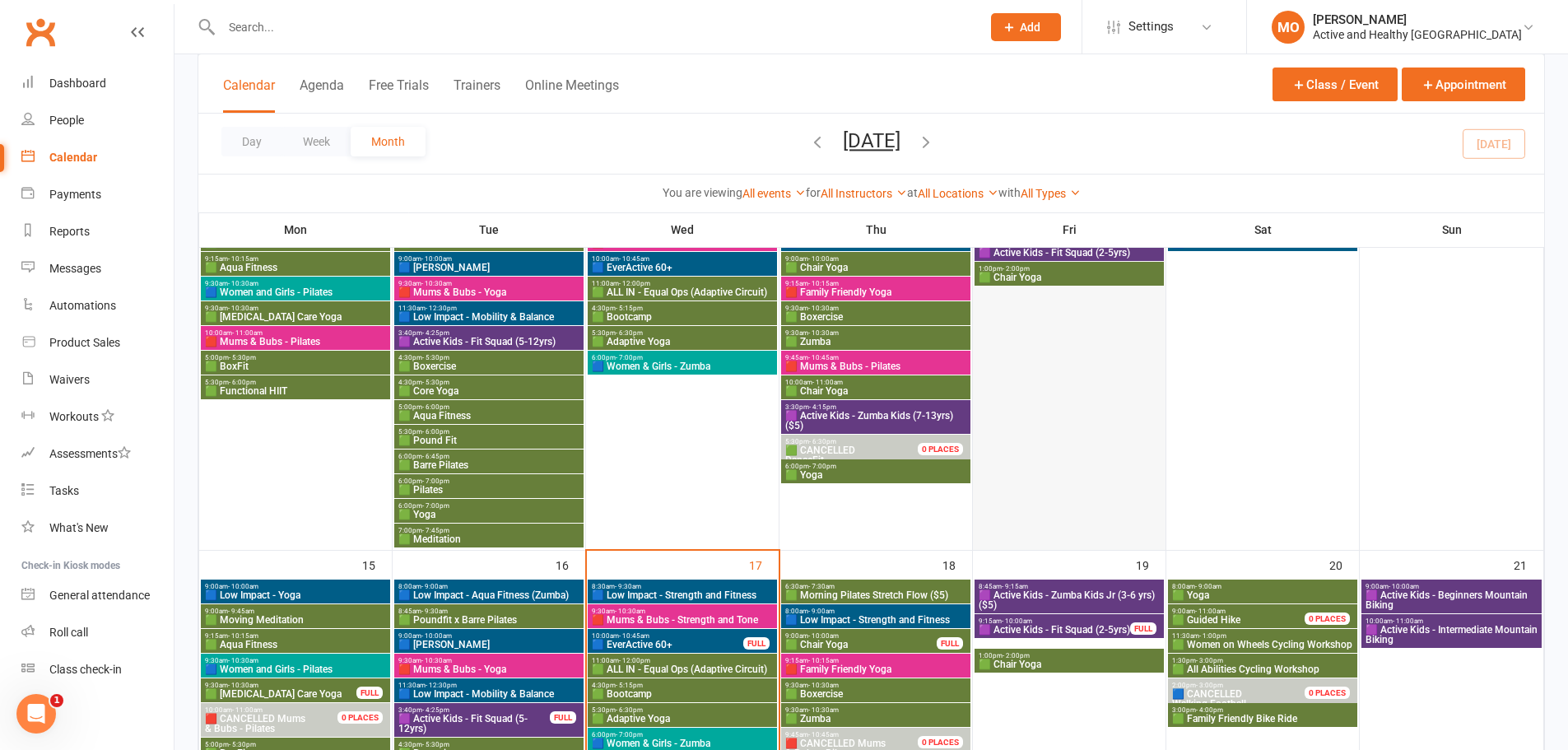
scroll to position [741, 0]
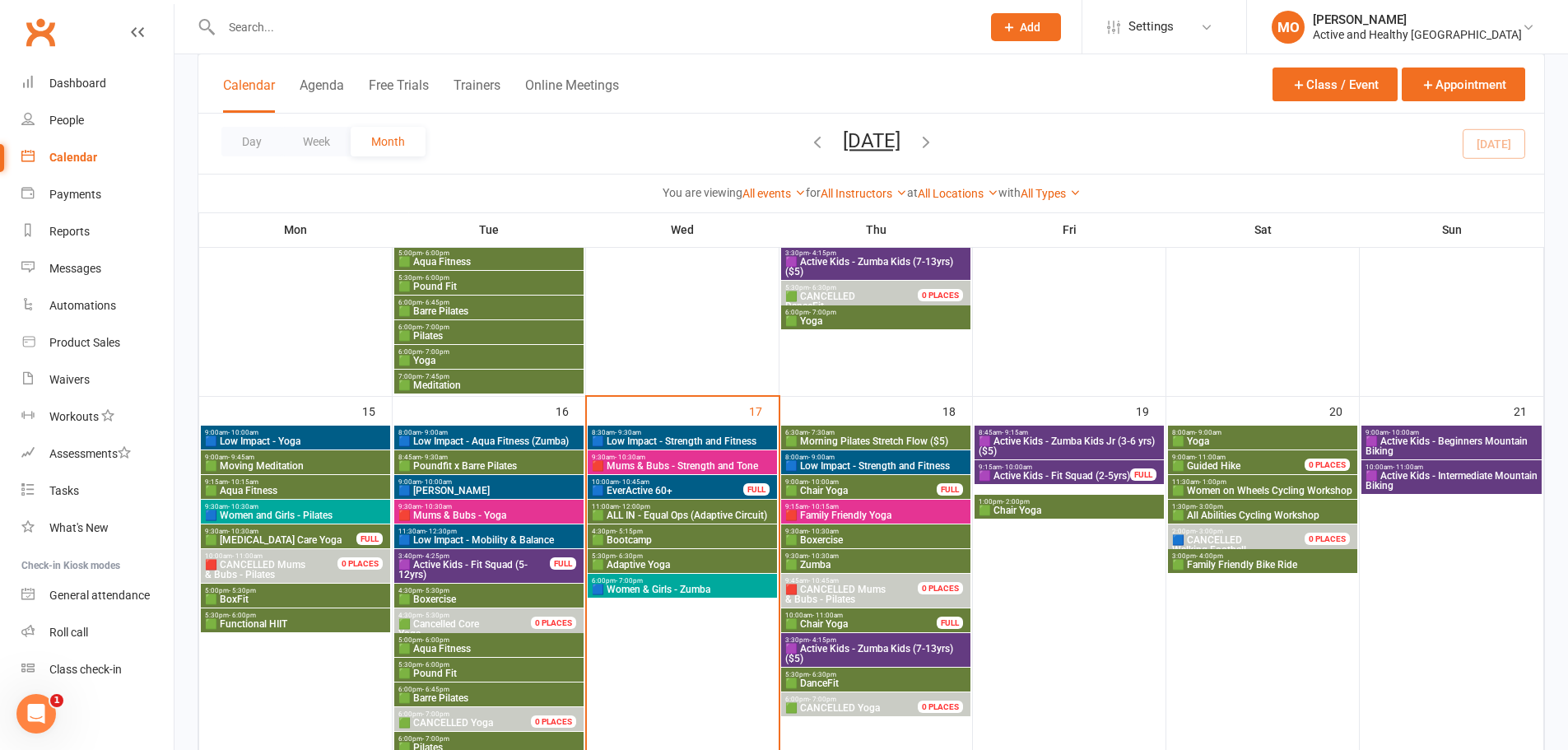
click at [848, 619] on span "🟩 Chair Yoga" at bounding box center [861, 624] width 153 height 10
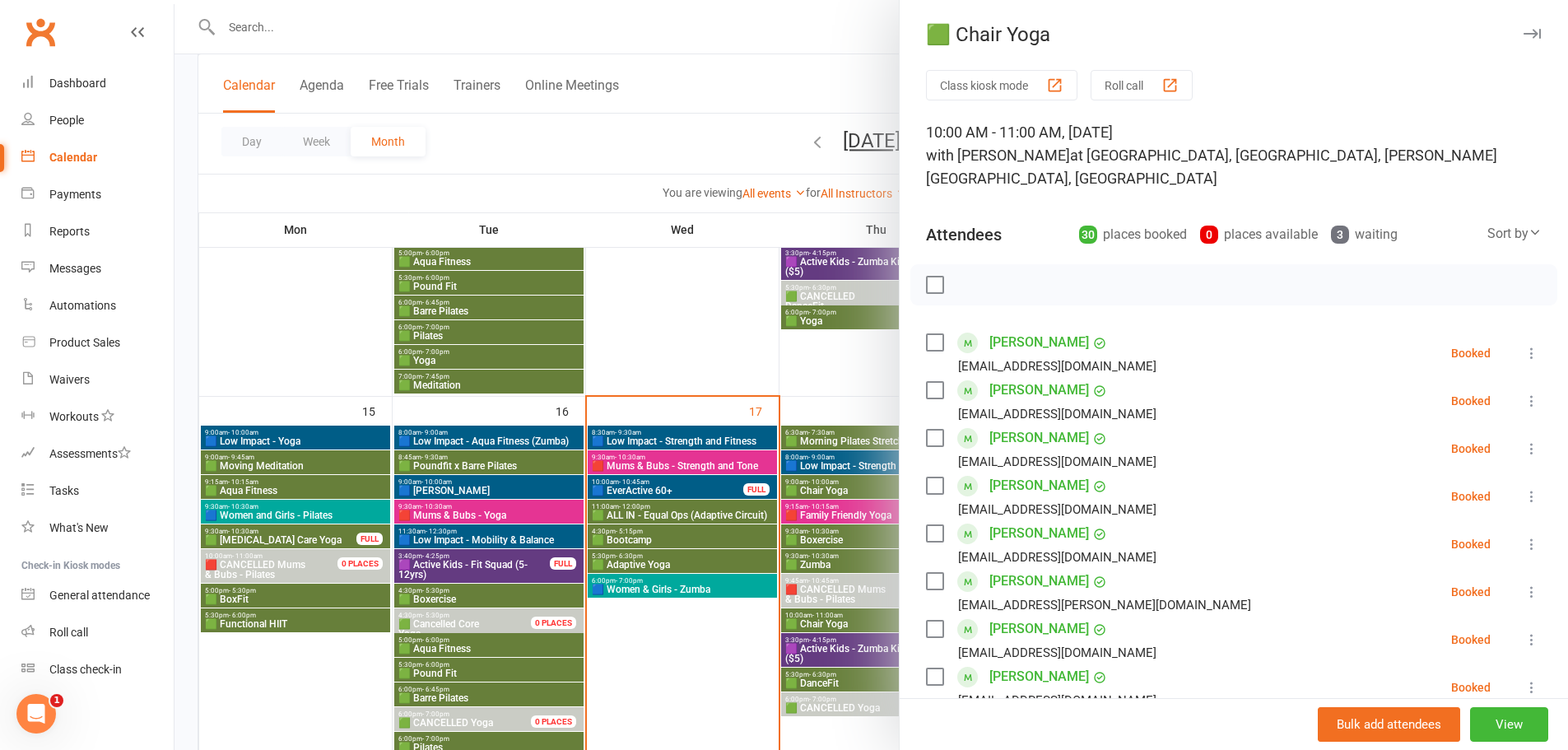
click at [1524, 440] on icon at bounding box center [1532, 448] width 17 height 17
click at [1404, 497] on link "Remove" at bounding box center [1452, 513] width 177 height 33
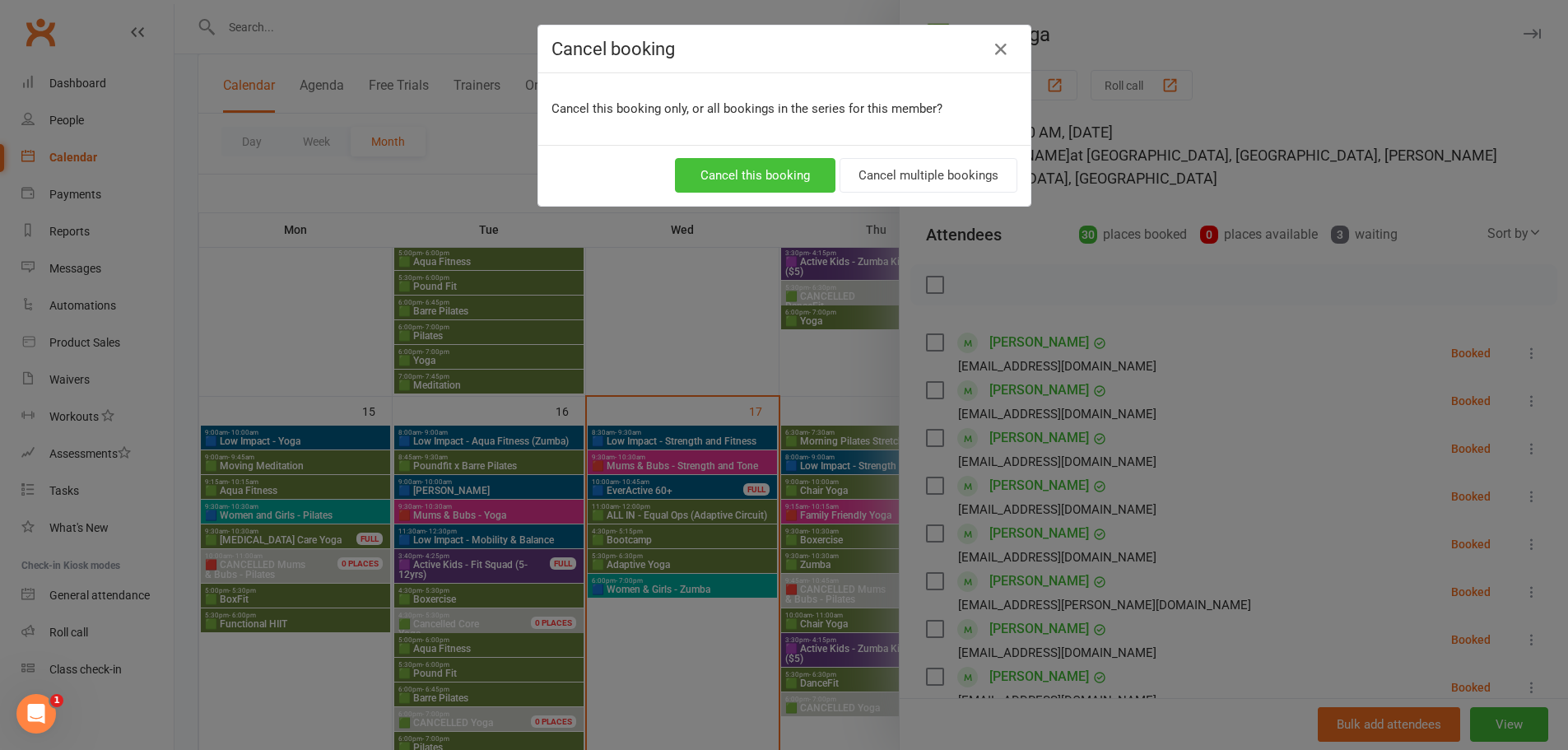
click at [772, 170] on button "Cancel this booking" at bounding box center [756, 175] width 161 height 35
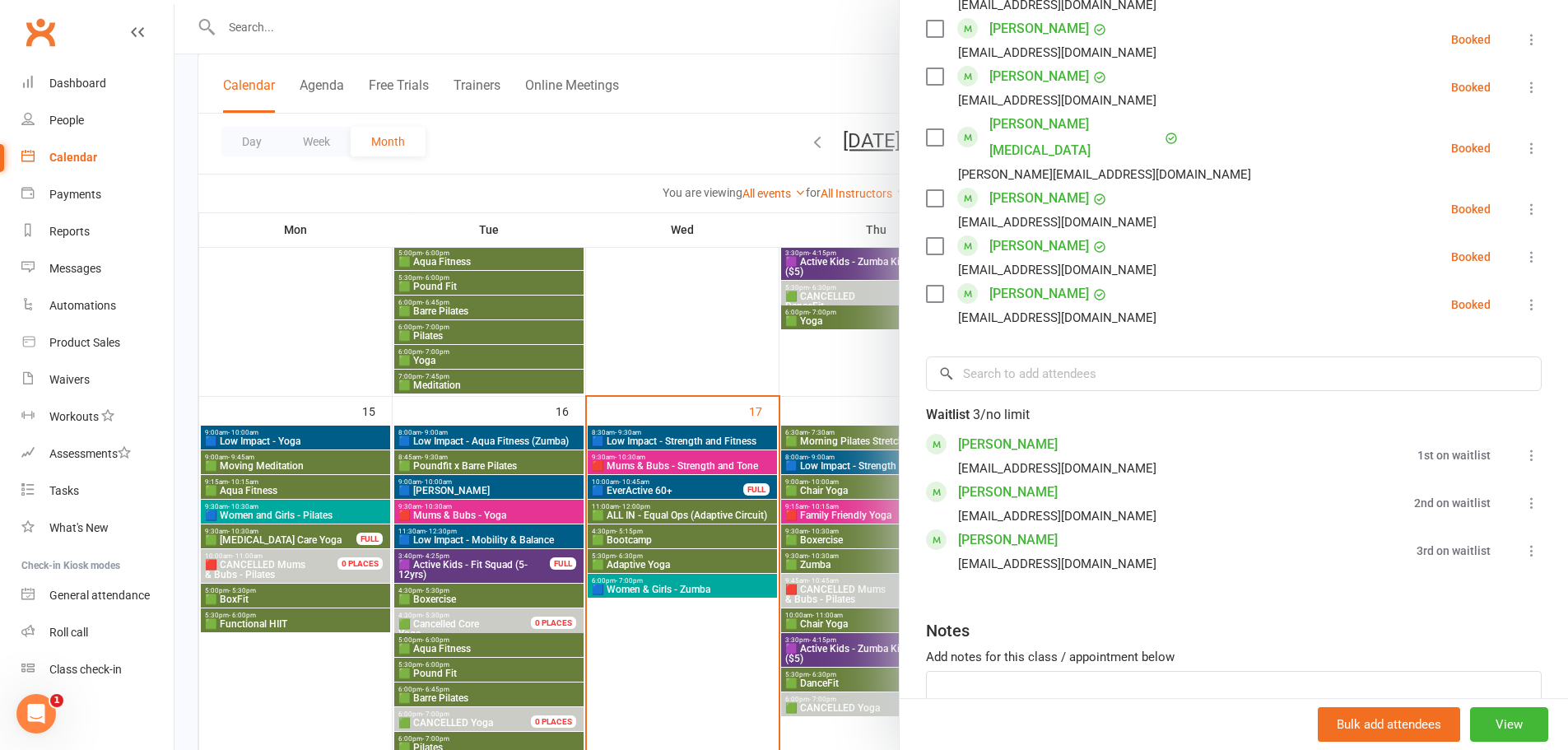
scroll to position [1473, 0]
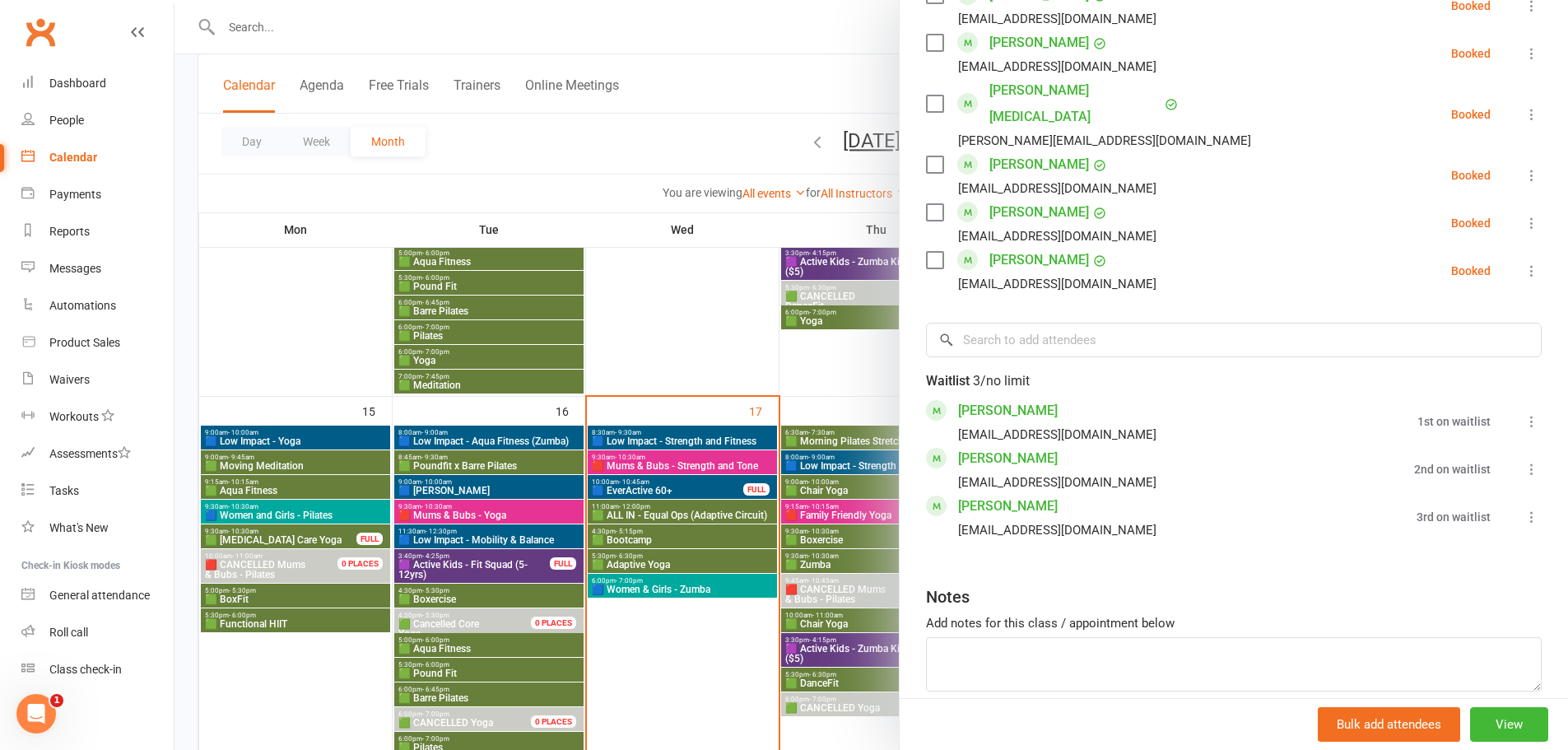
click at [698, 322] on div at bounding box center [871, 375] width 1393 height 750
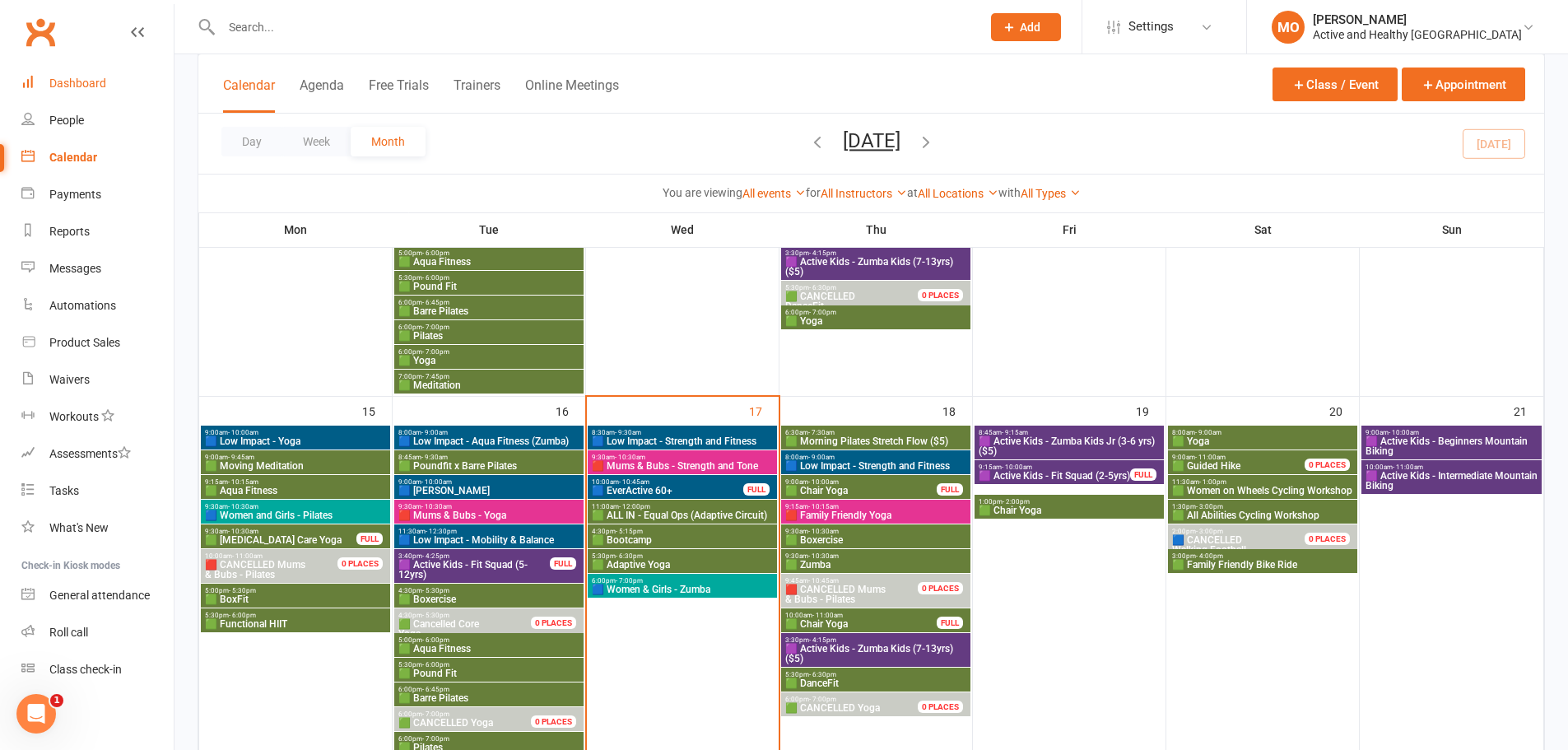
click at [99, 78] on div "Dashboard" at bounding box center [77, 82] width 57 height 13
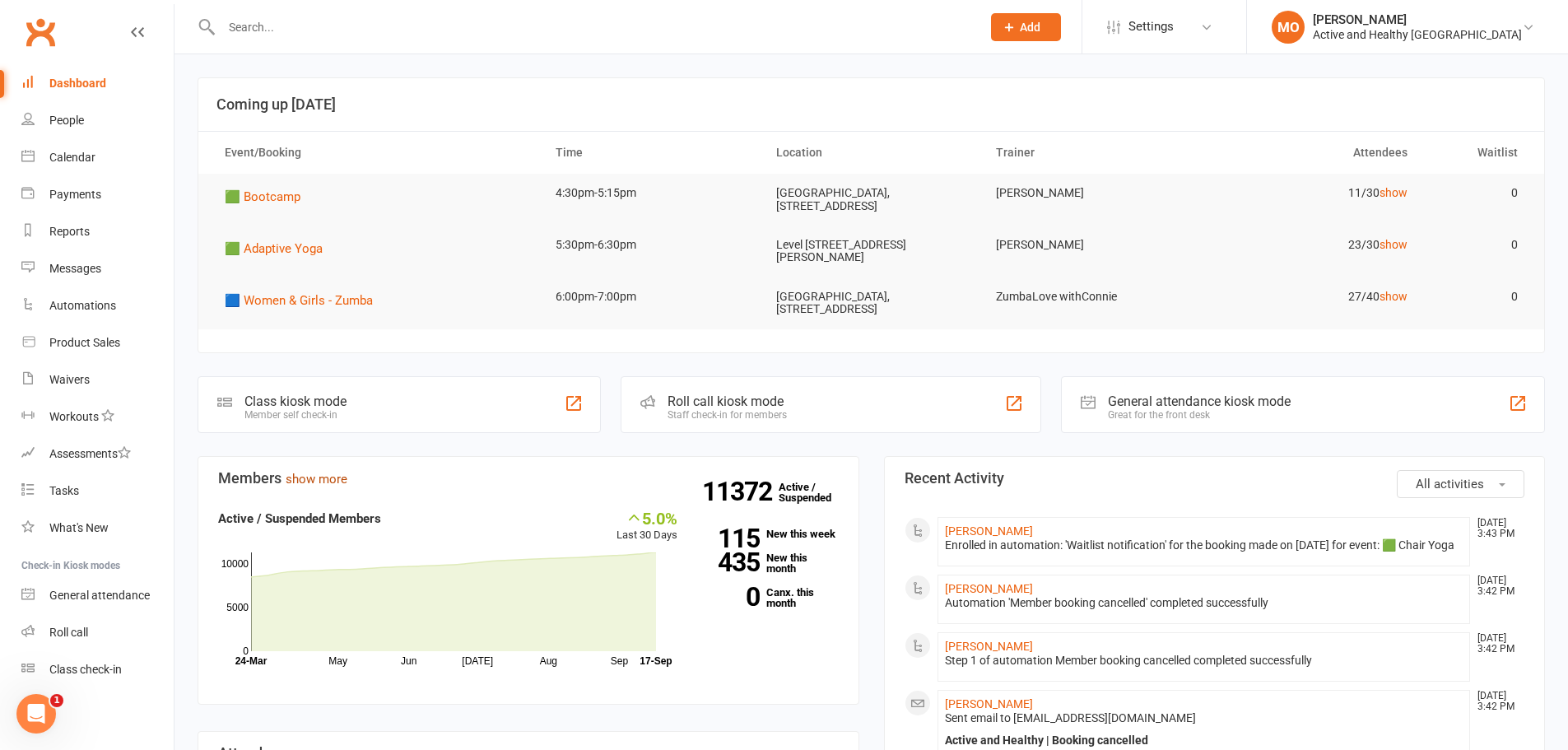
click at [331, 472] on link "show more" at bounding box center [316, 479] width 61 height 15
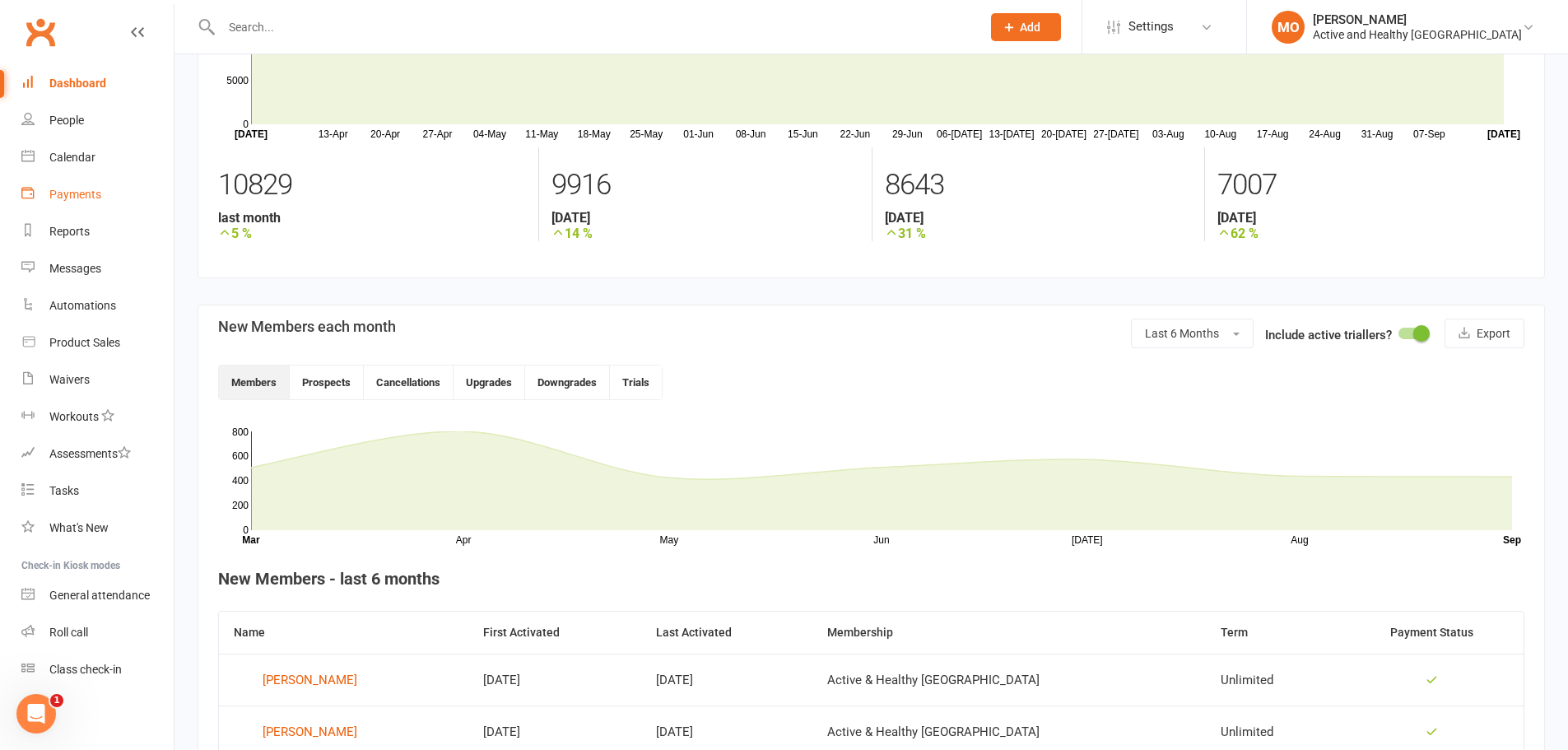
scroll to position [143, 0]
click at [94, 154] on div "Calendar" at bounding box center [72, 157] width 46 height 13
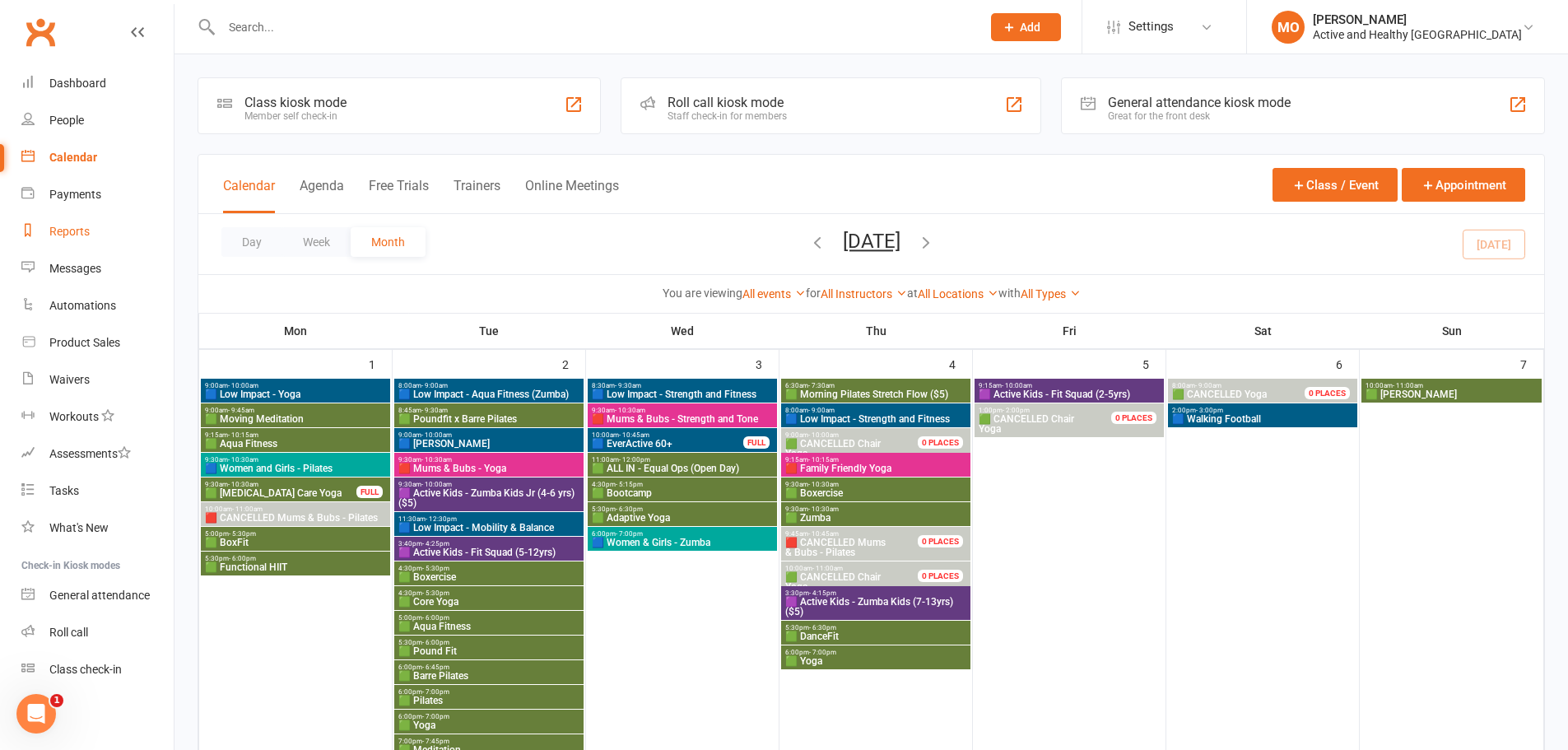
click at [79, 238] on div "Reports" at bounding box center [69, 231] width 41 height 13
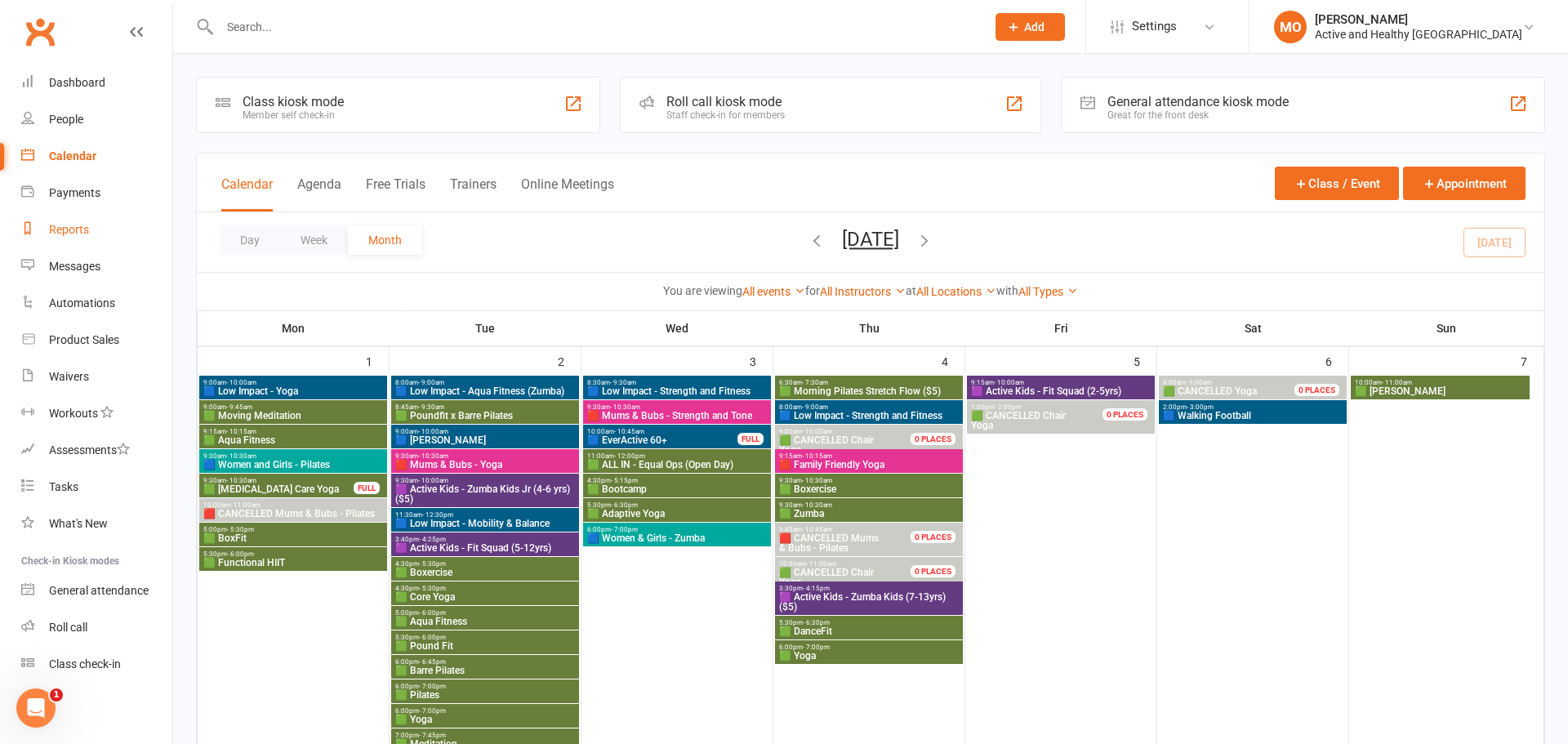
select select "50"
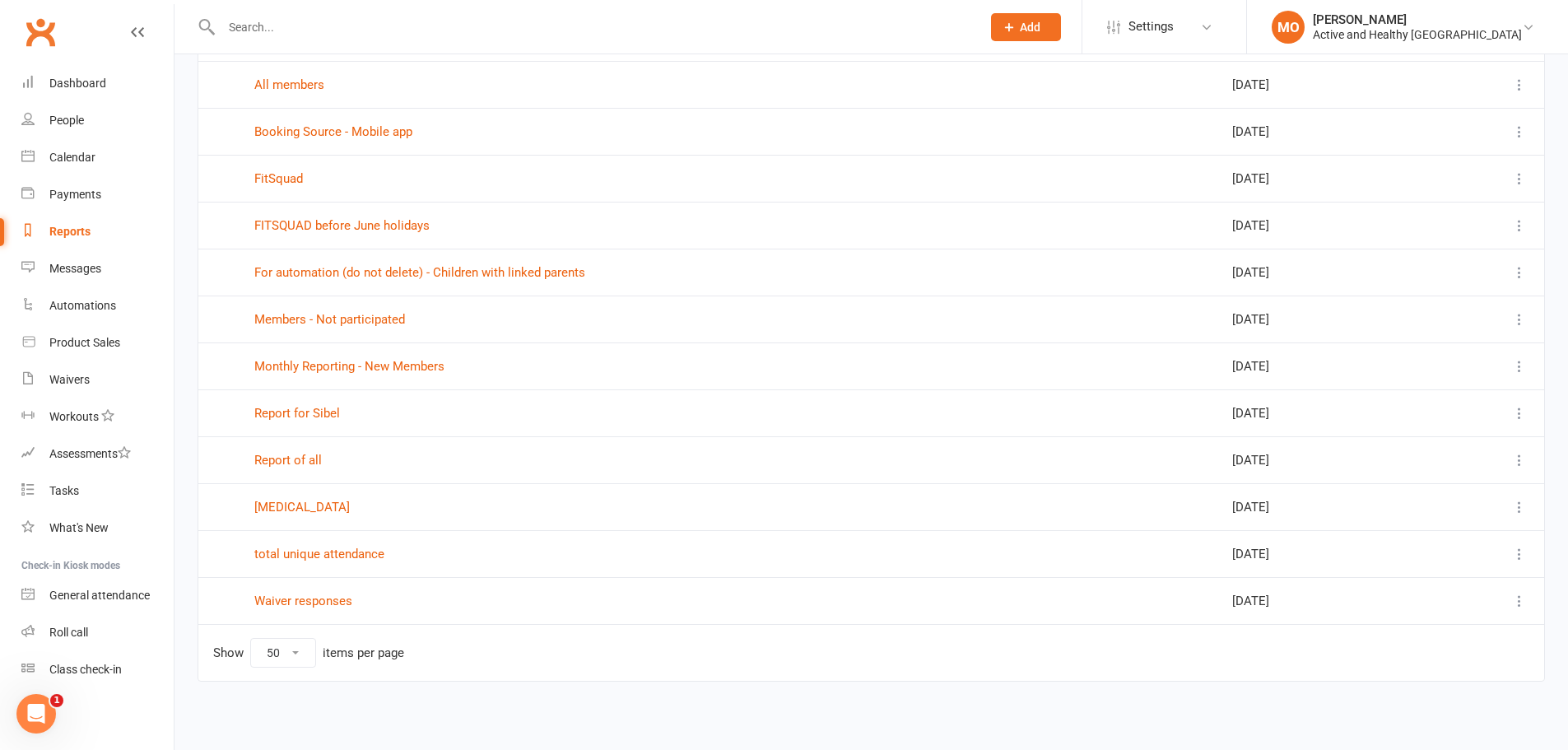
scroll to position [259, 0]
click at [361, 128] on link "Booking Source - Mobile app" at bounding box center [333, 130] width 158 height 15
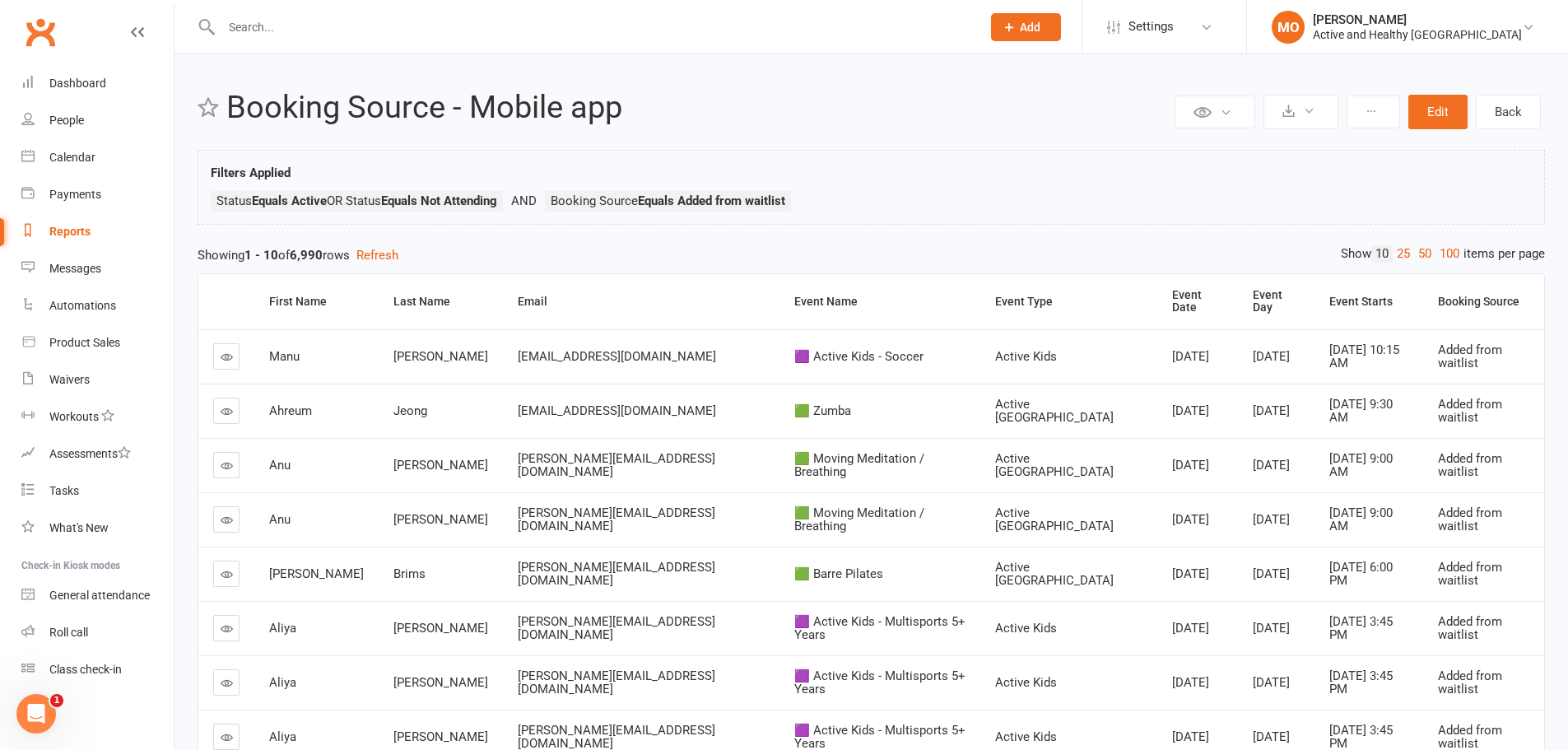
click at [77, 227] on div "Reports" at bounding box center [70, 231] width 42 height 13
select select "50"
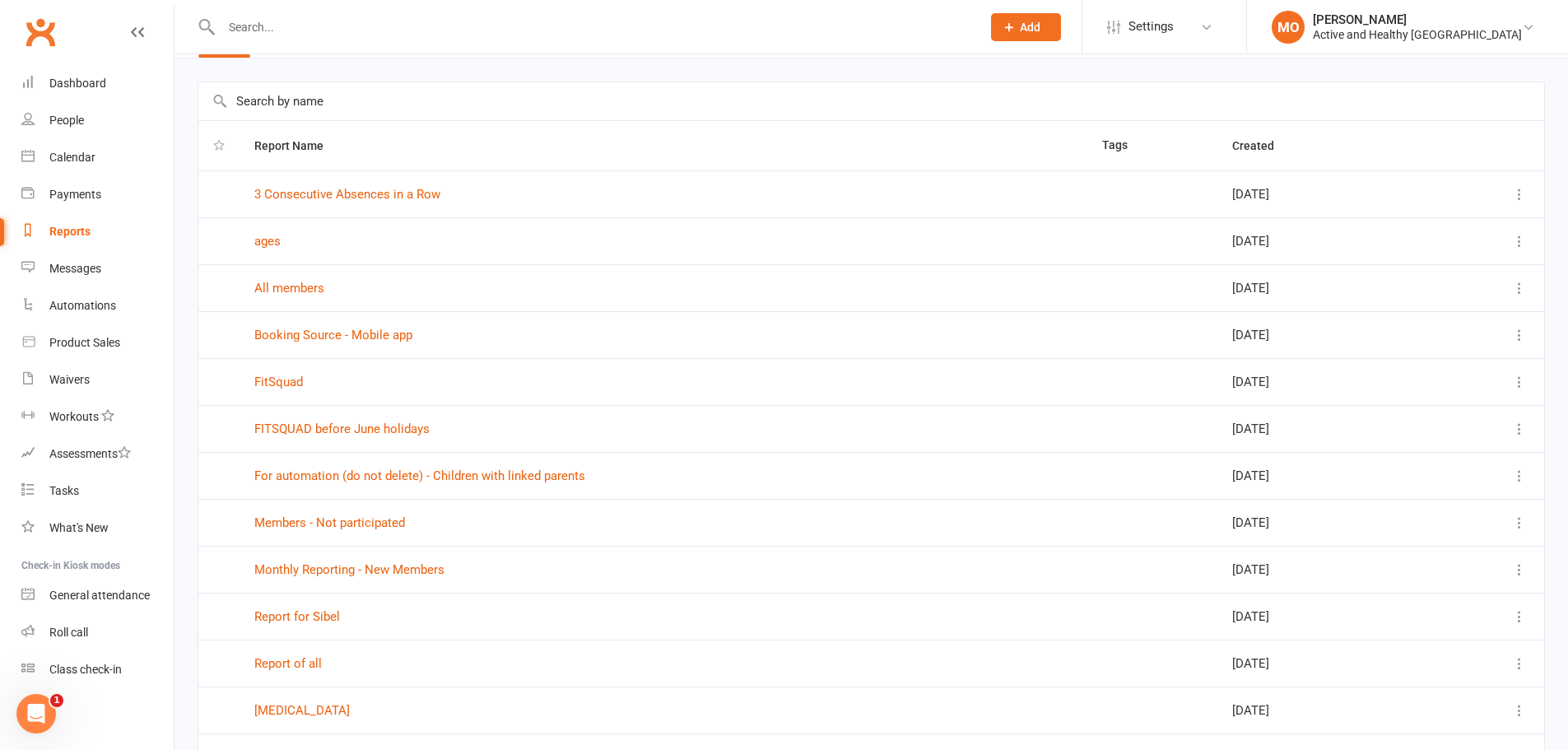
scroll to position [82, 0]
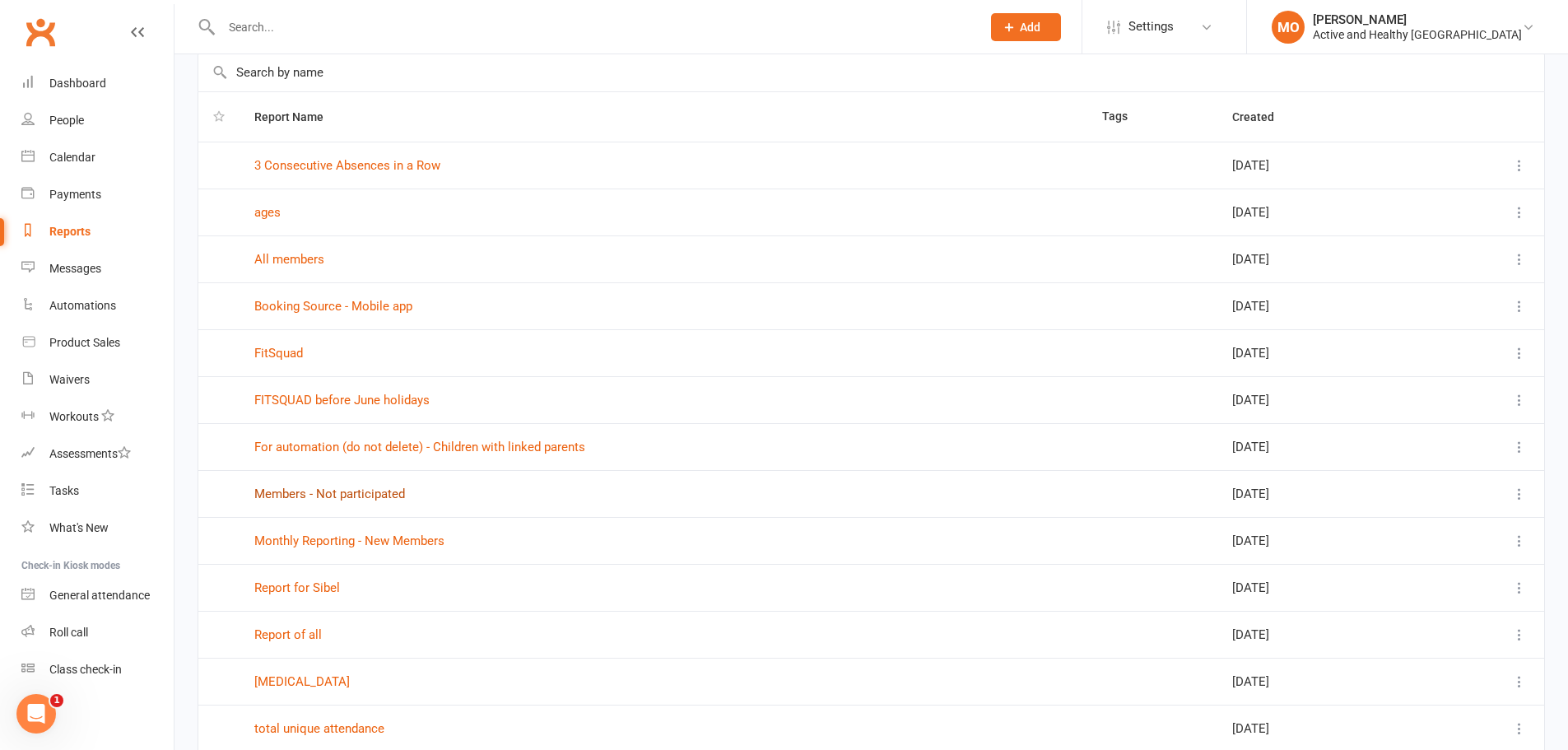
click at [371, 498] on link "Members - Not participated" at bounding box center [330, 494] width 151 height 15
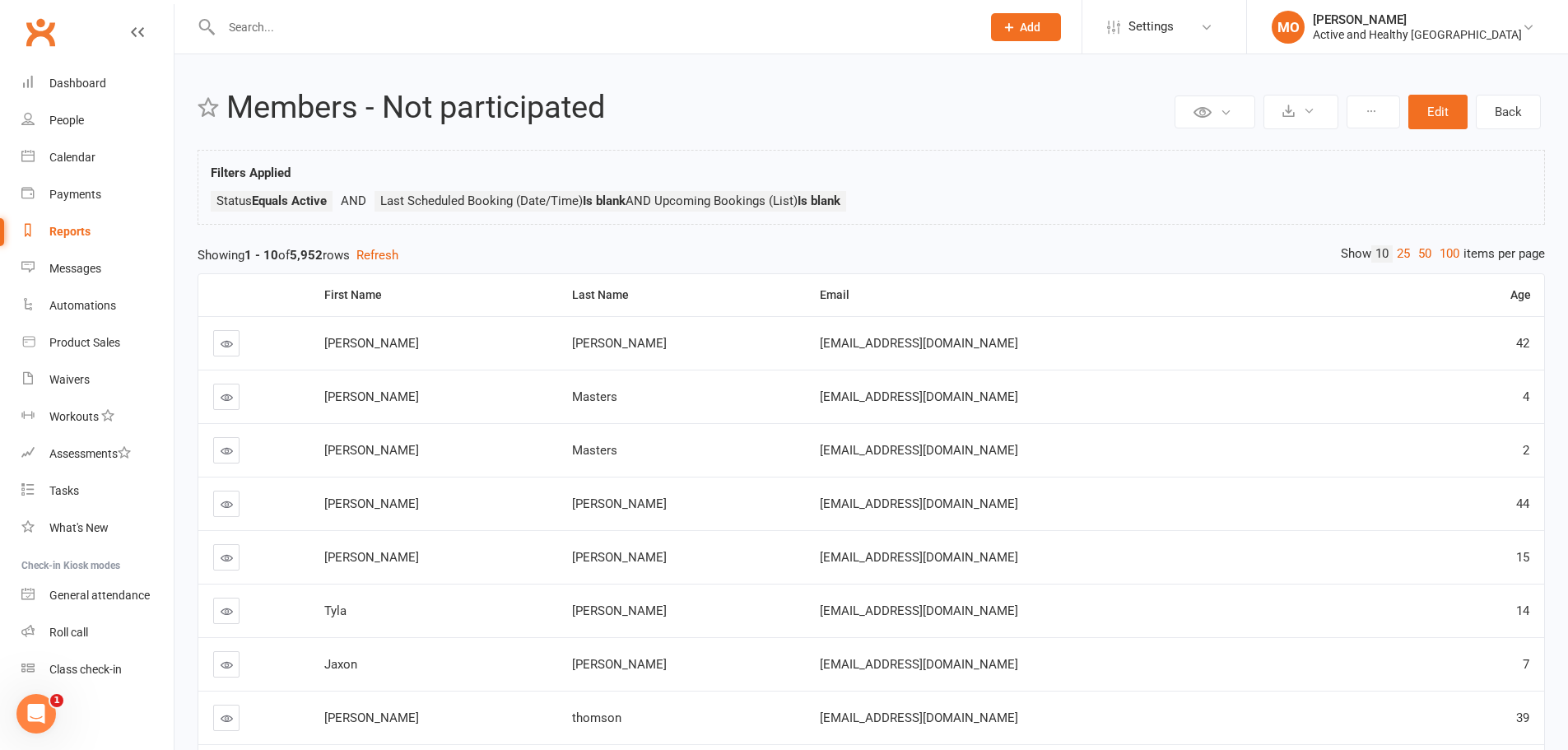
click at [1187, 205] on ul "Status Equals Active Last Scheduled Booking (Date/Time) Is blank AND Upcoming B…" at bounding box center [872, 205] width 1321 height 29
click at [274, 36] on input "text" at bounding box center [593, 27] width 754 height 23
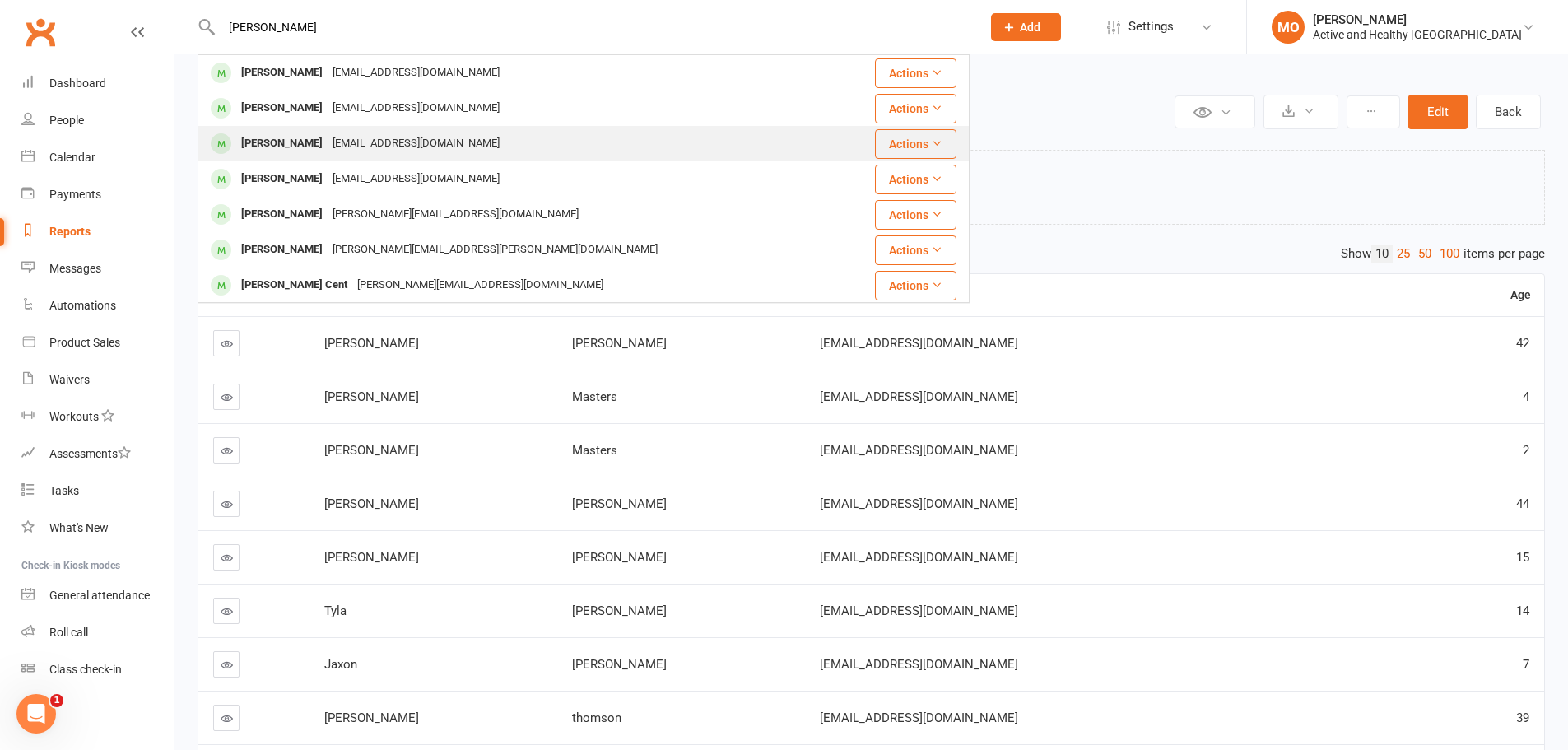
type input "[PERSON_NAME]"
click at [348, 138] on div "[EMAIL_ADDRESS][DOMAIN_NAME]" at bounding box center [416, 144] width 177 height 24
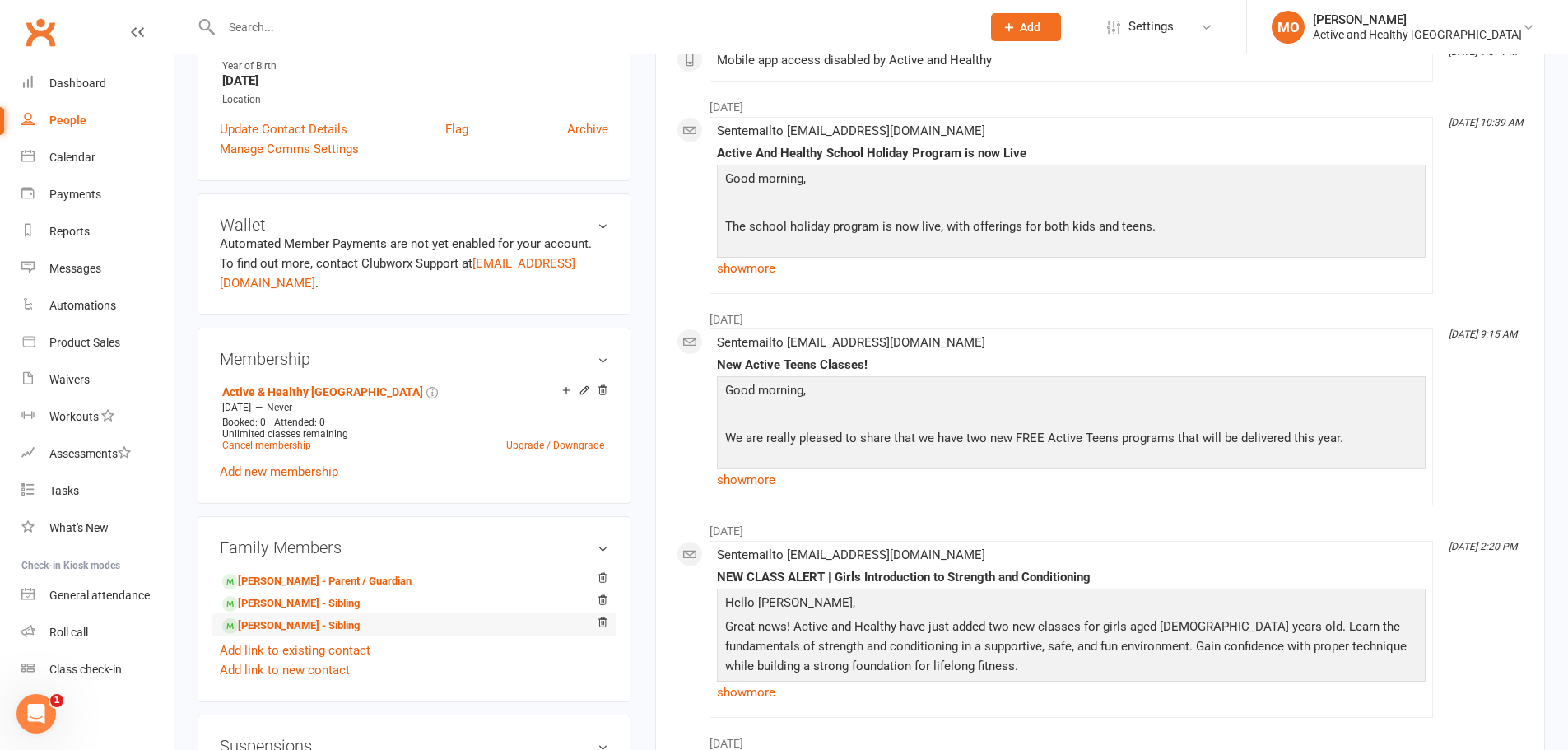
scroll to position [494, 0]
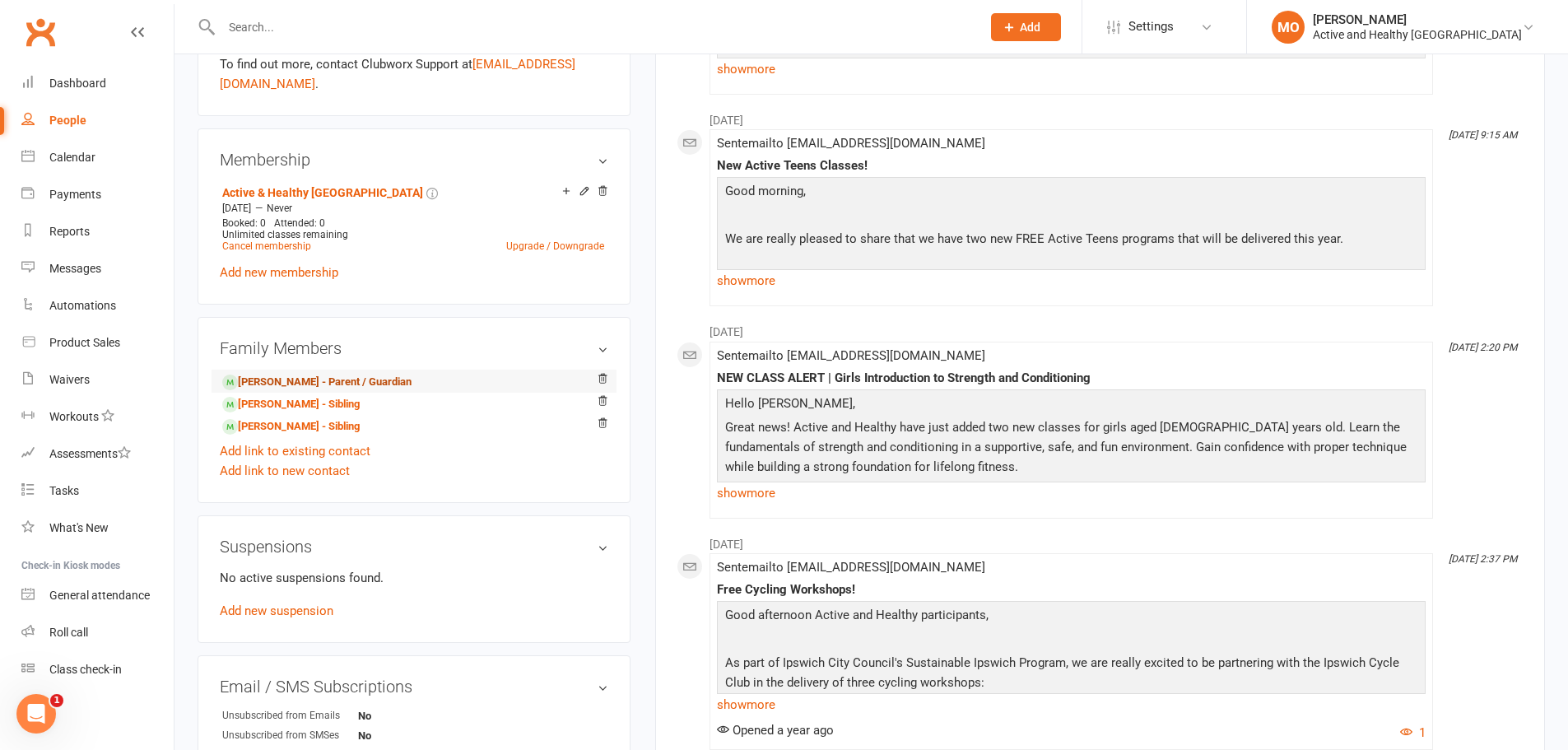
click at [291, 374] on link "[PERSON_NAME] - Parent / Guardian" at bounding box center [316, 382] width 189 height 17
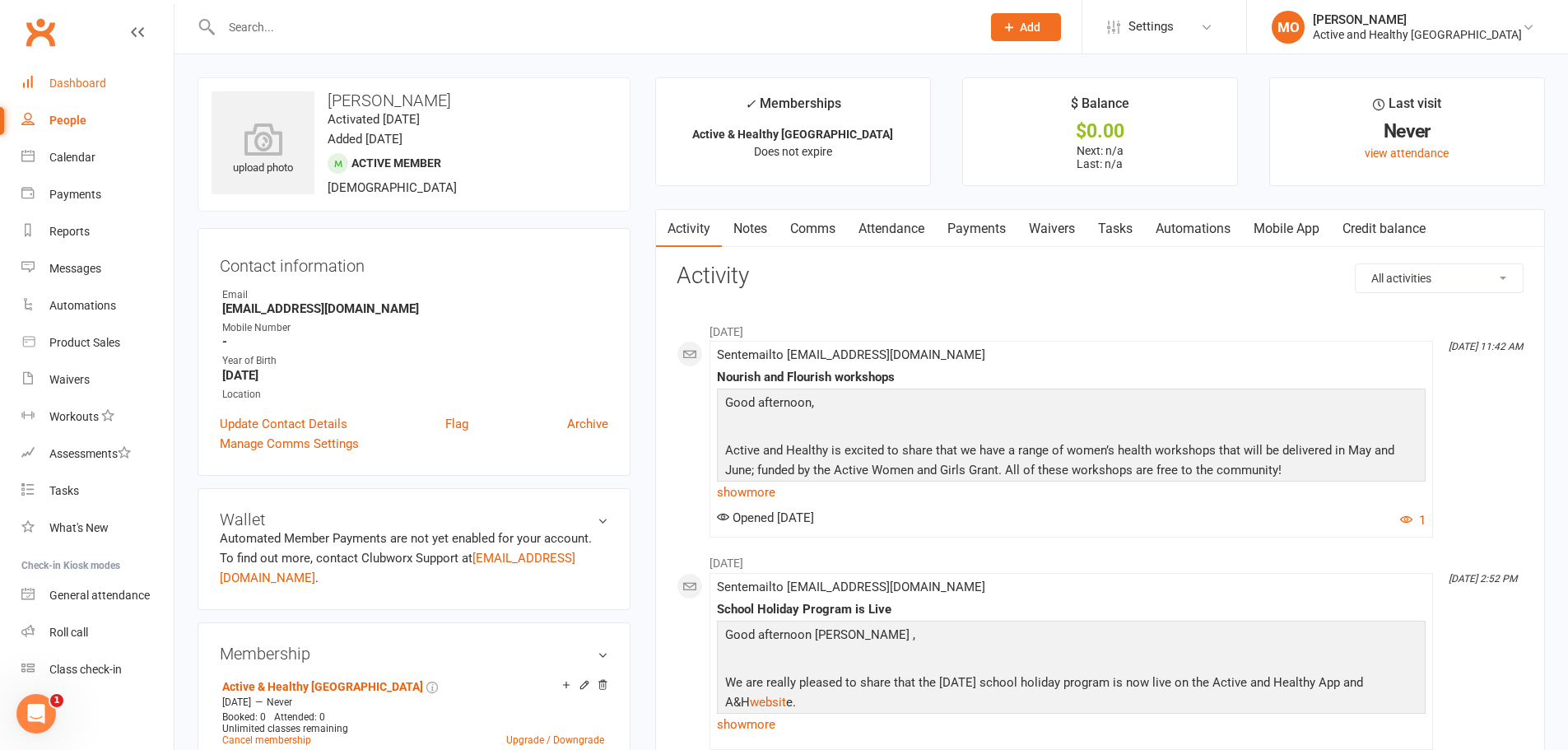
click at [64, 69] on link "Dashboard" at bounding box center [98, 83] width 153 height 37
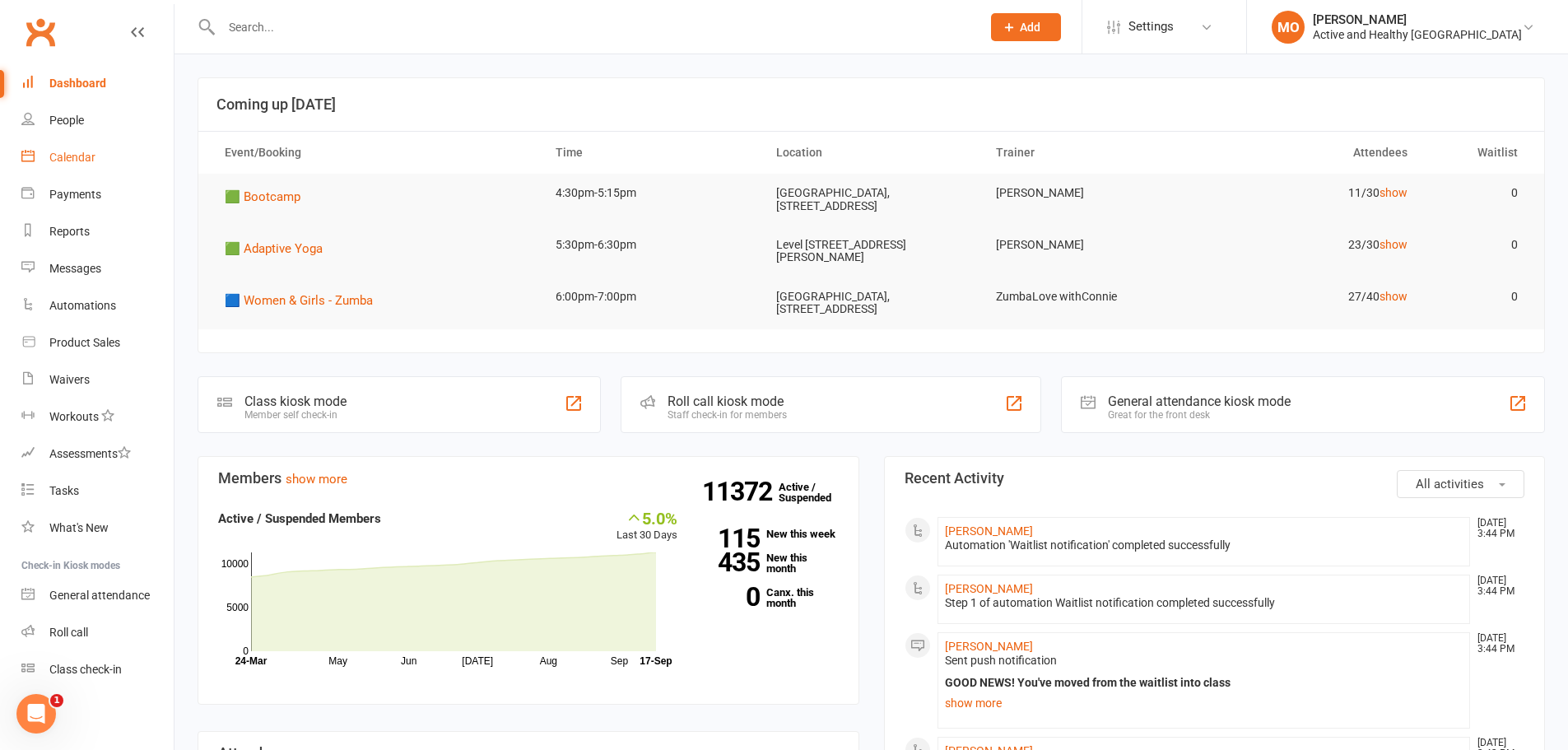
click at [75, 154] on div "Calendar" at bounding box center [72, 157] width 46 height 13
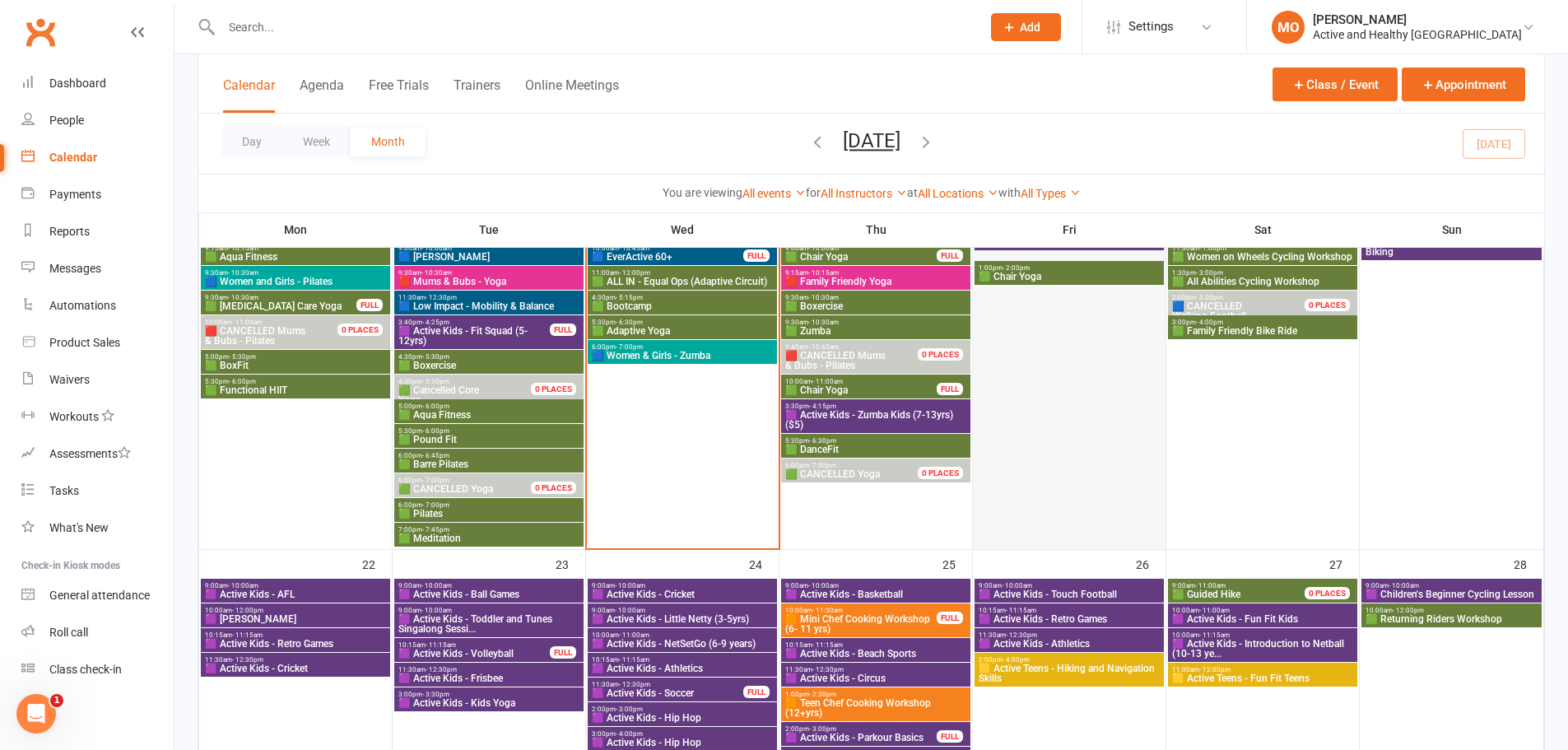
scroll to position [1070, 0]
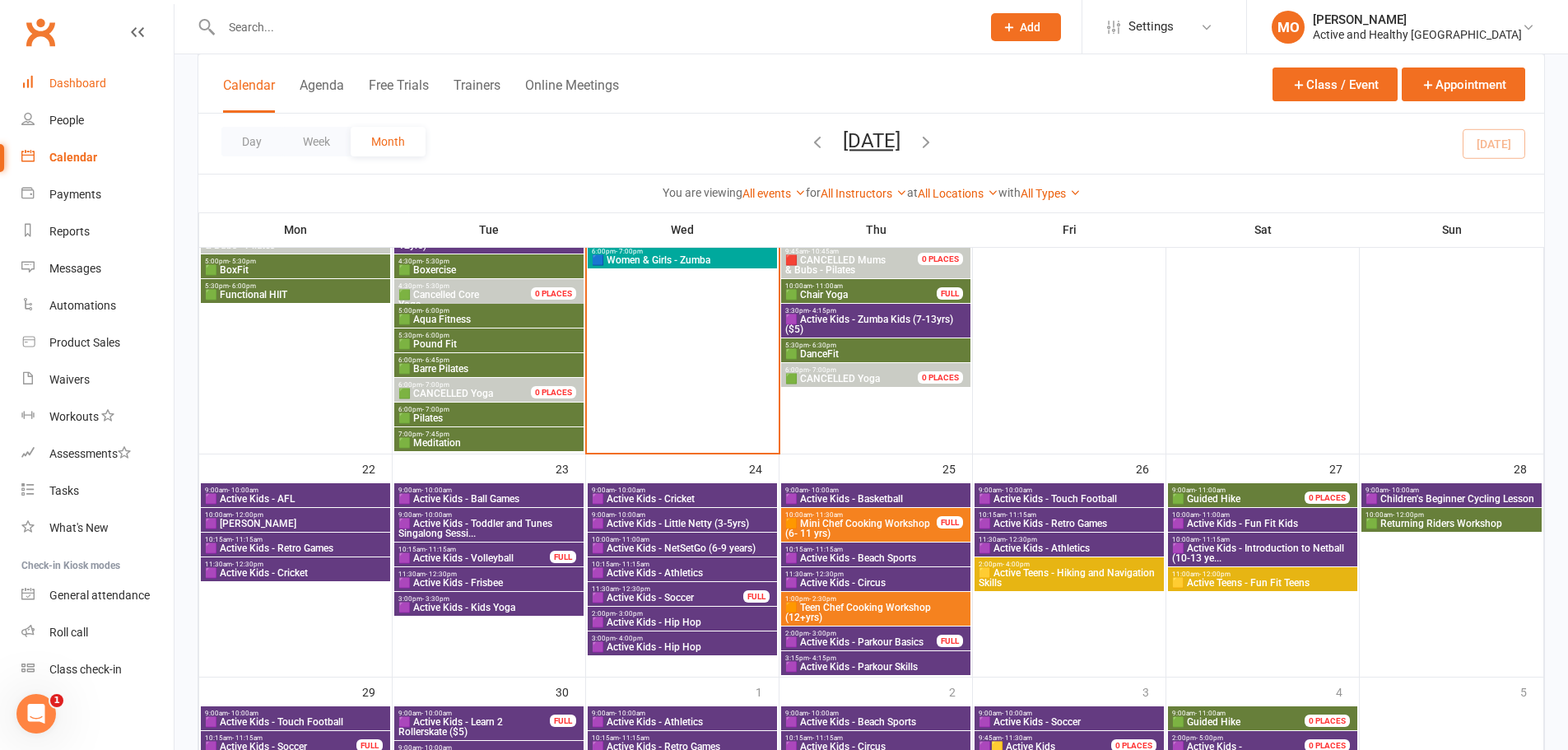
click at [71, 69] on link "Dashboard" at bounding box center [98, 83] width 153 height 37
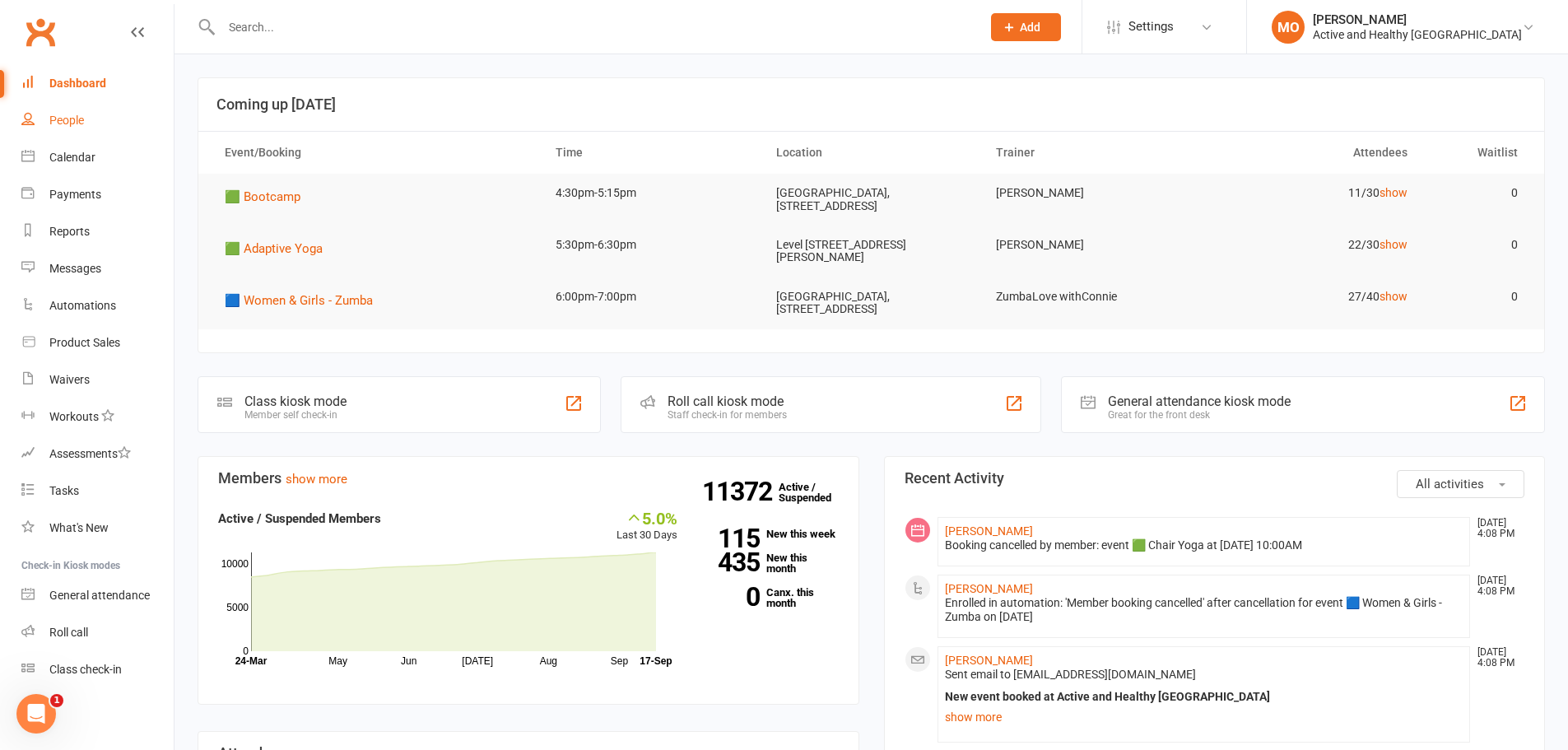
click at [64, 119] on div "People" at bounding box center [66, 120] width 35 height 13
